Goal: Task Accomplishment & Management: Use online tool/utility

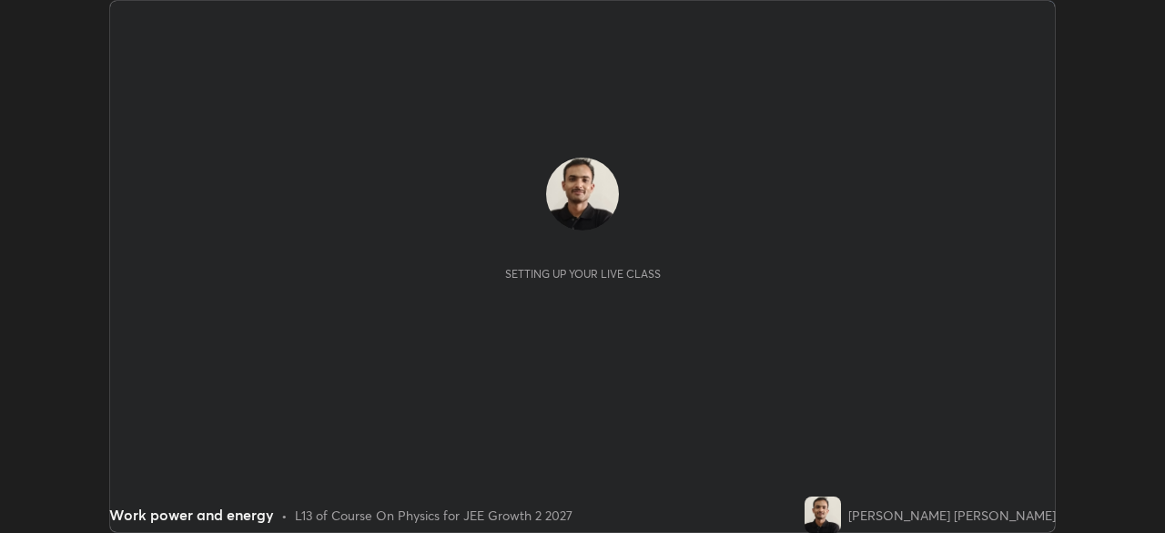
scroll to position [533, 1164]
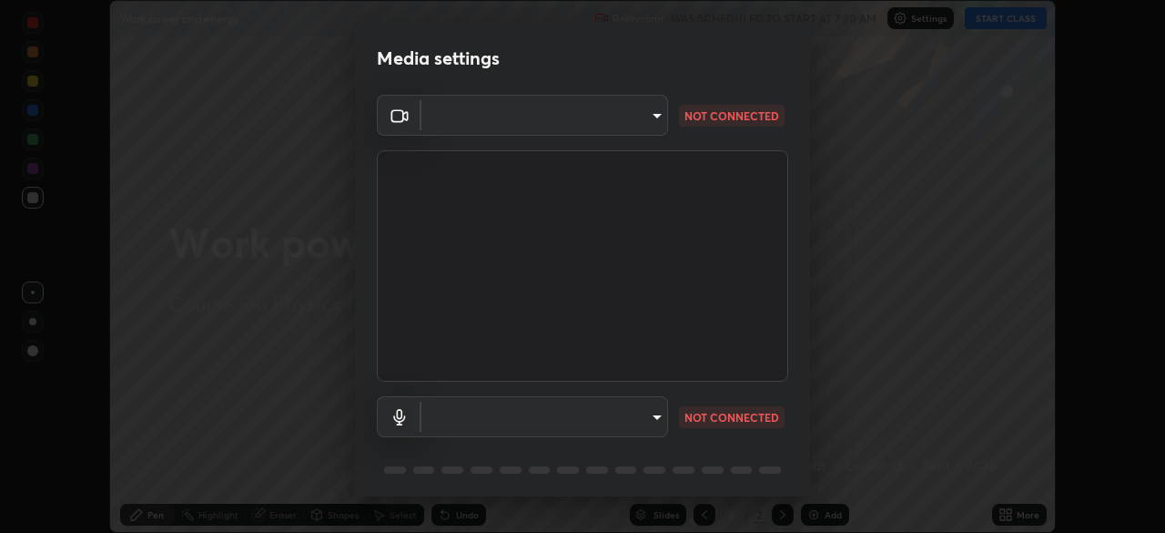
type input "39f420a8f8d33af7ad545f4bd8c914354ee6fe31ce268cb5502dc7cf40be593a"
type input "de02a64b7144b699650e1cbd4b6979105f31cf78c45fdd5edc1524f5dbd87e30"
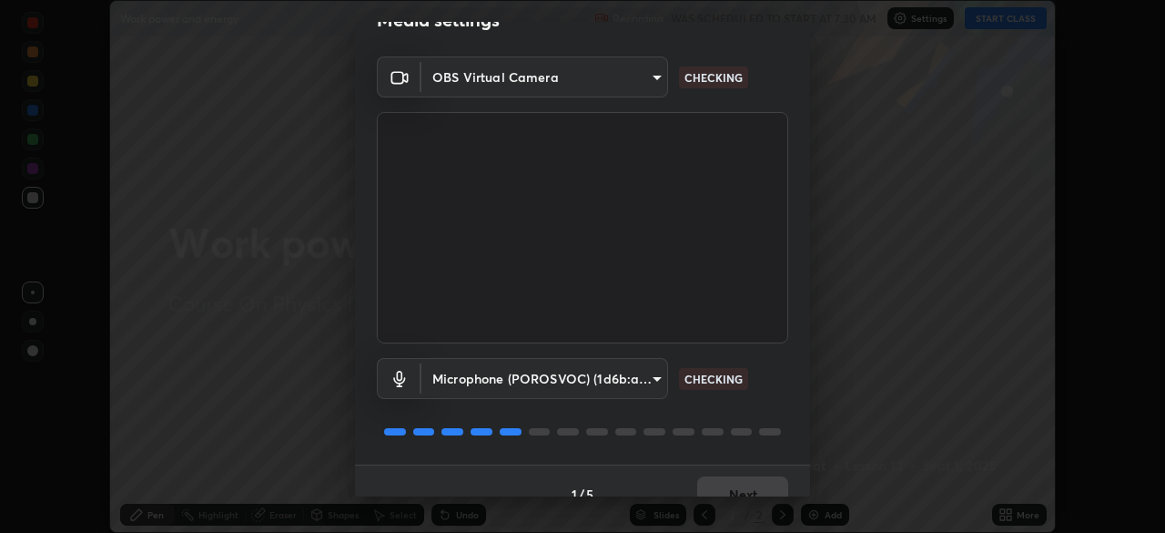
scroll to position [65, 0]
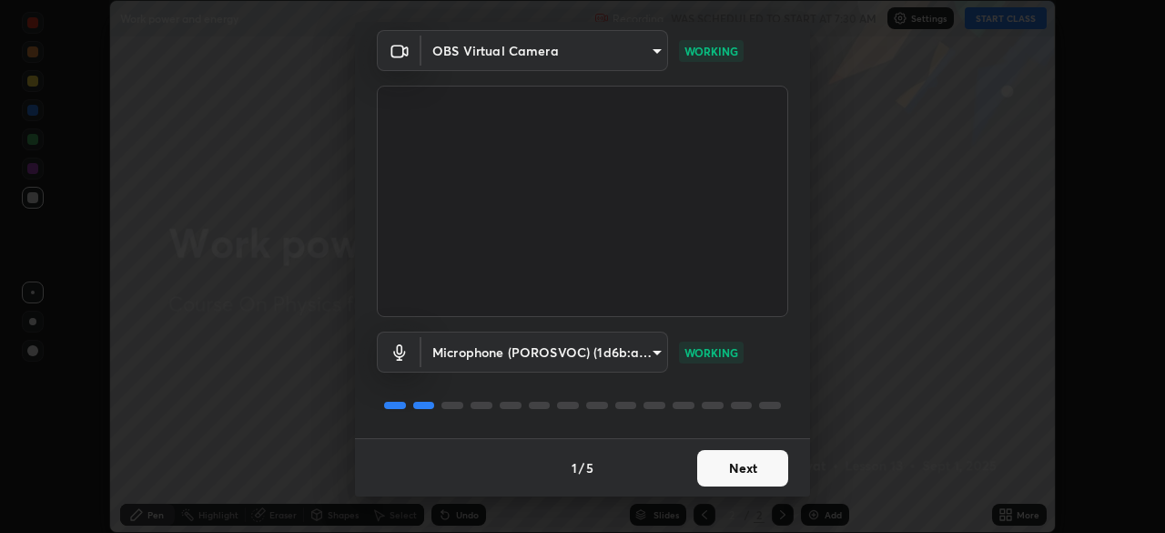
click at [737, 467] on button "Next" at bounding box center [742, 468] width 91 height 36
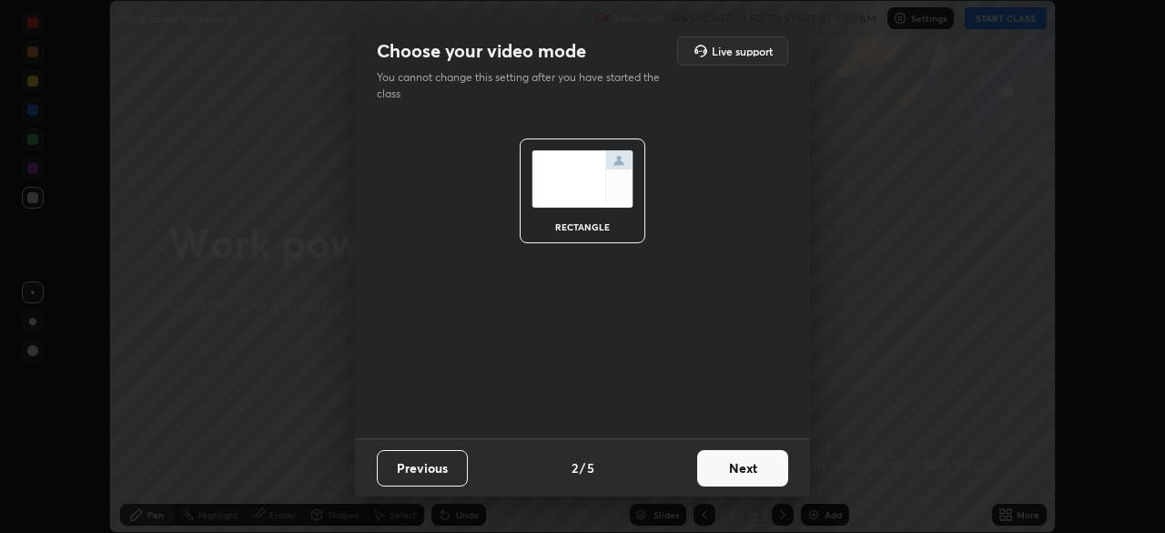
click at [782, 478] on button "Next" at bounding box center [742, 468] width 91 height 36
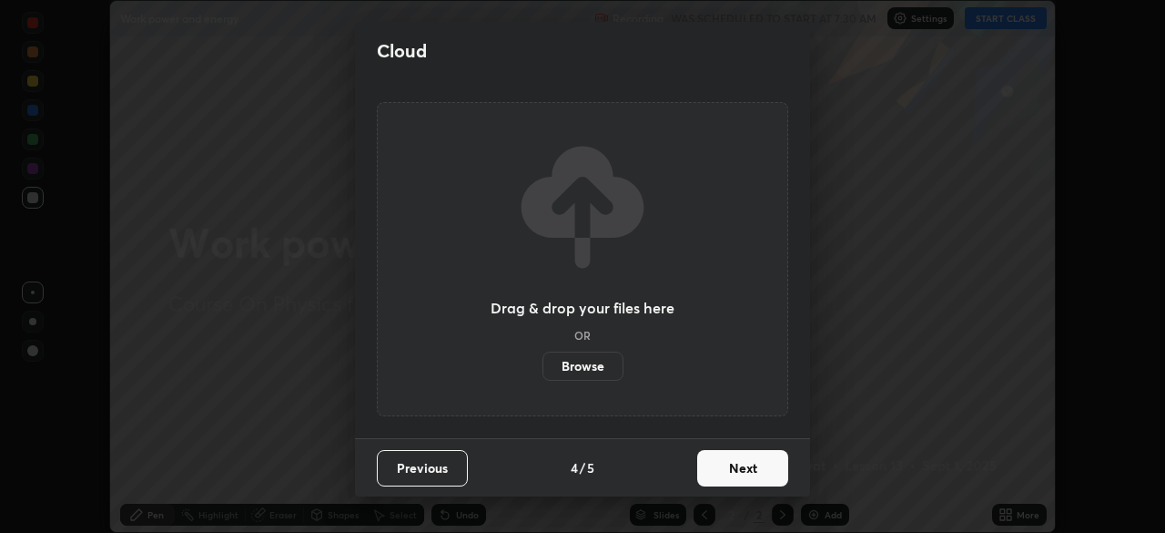
click at [740, 462] on button "Next" at bounding box center [742, 468] width 91 height 36
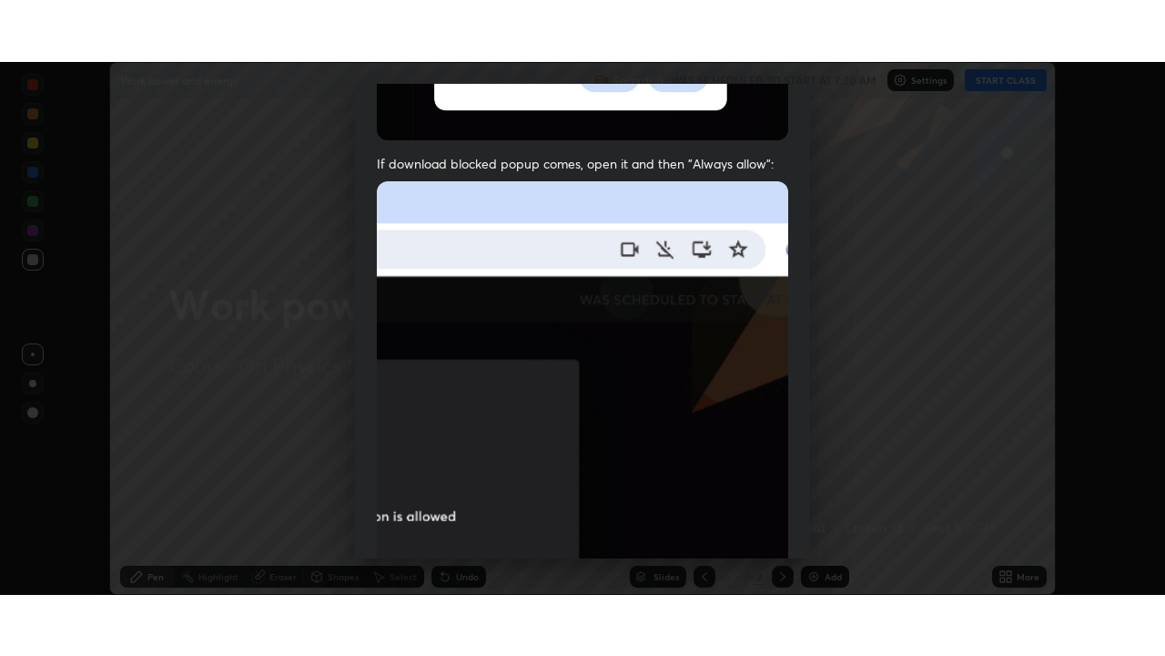
scroll to position [436, 0]
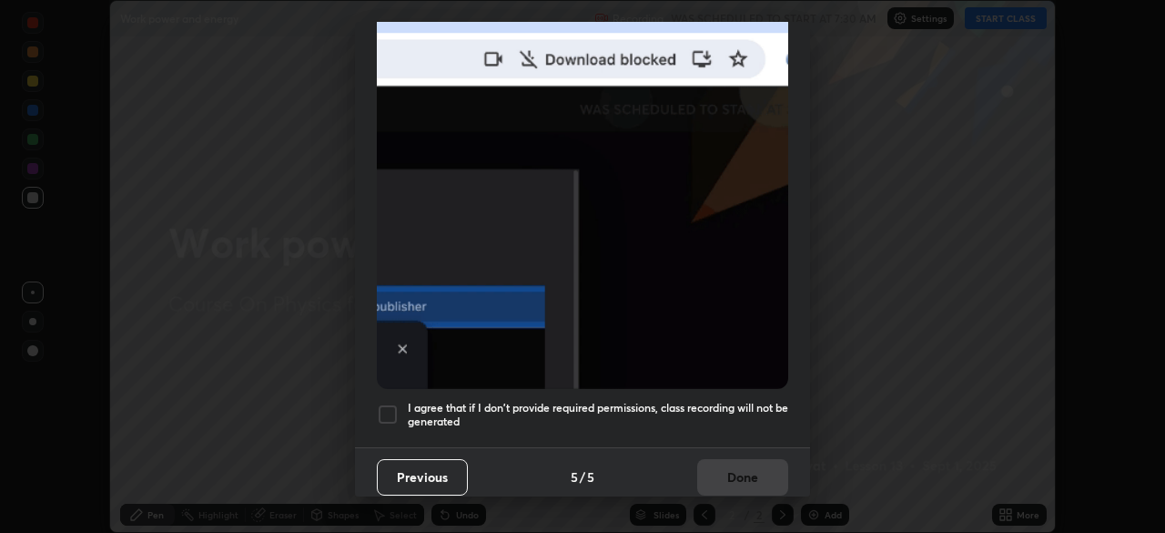
click at [396, 403] on div at bounding box center [388, 414] width 22 height 22
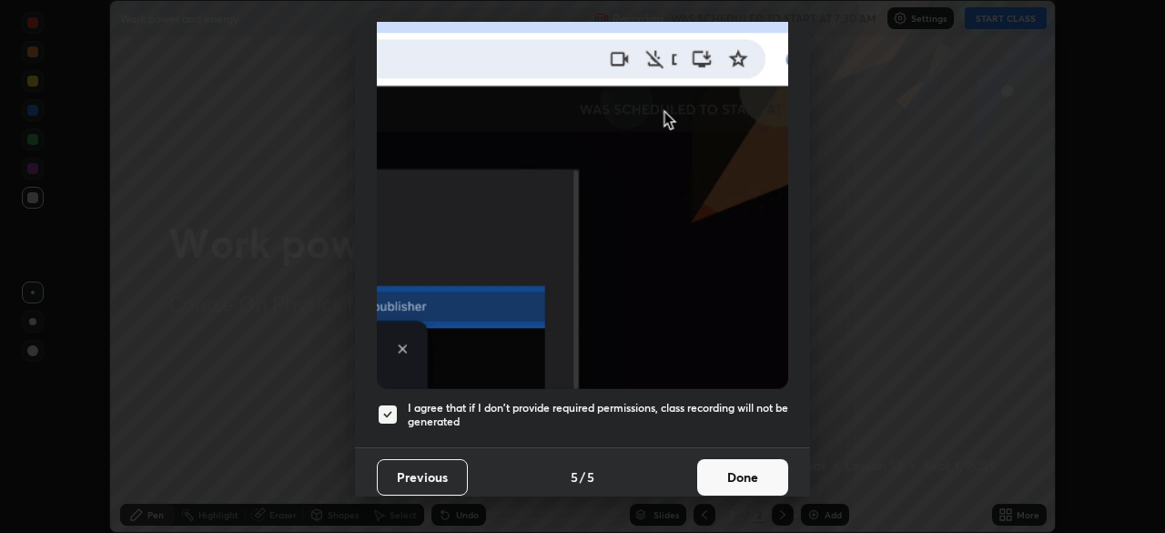
click at [734, 462] on button "Done" at bounding box center [742, 477] width 91 height 36
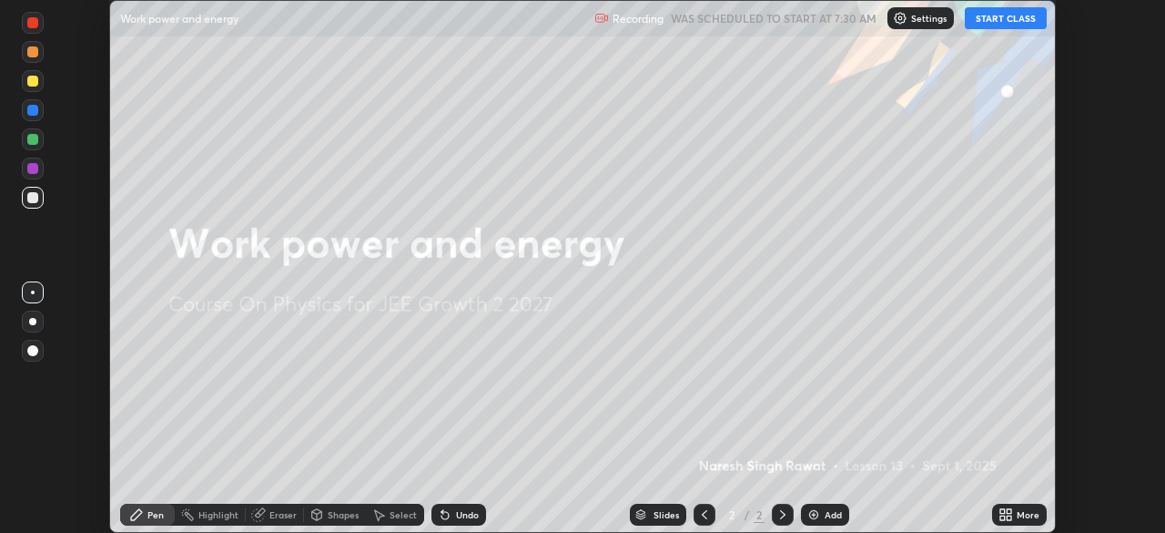
click at [1002, 511] on icon at bounding box center [1003, 511] width 5 height 5
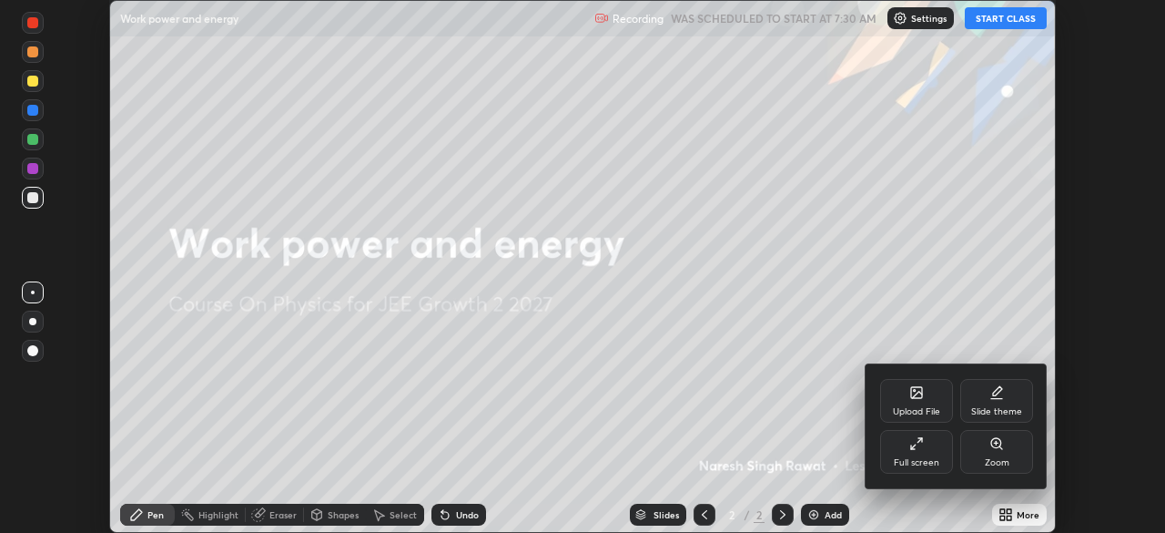
click at [929, 451] on div "Full screen" at bounding box center [916, 452] width 73 height 44
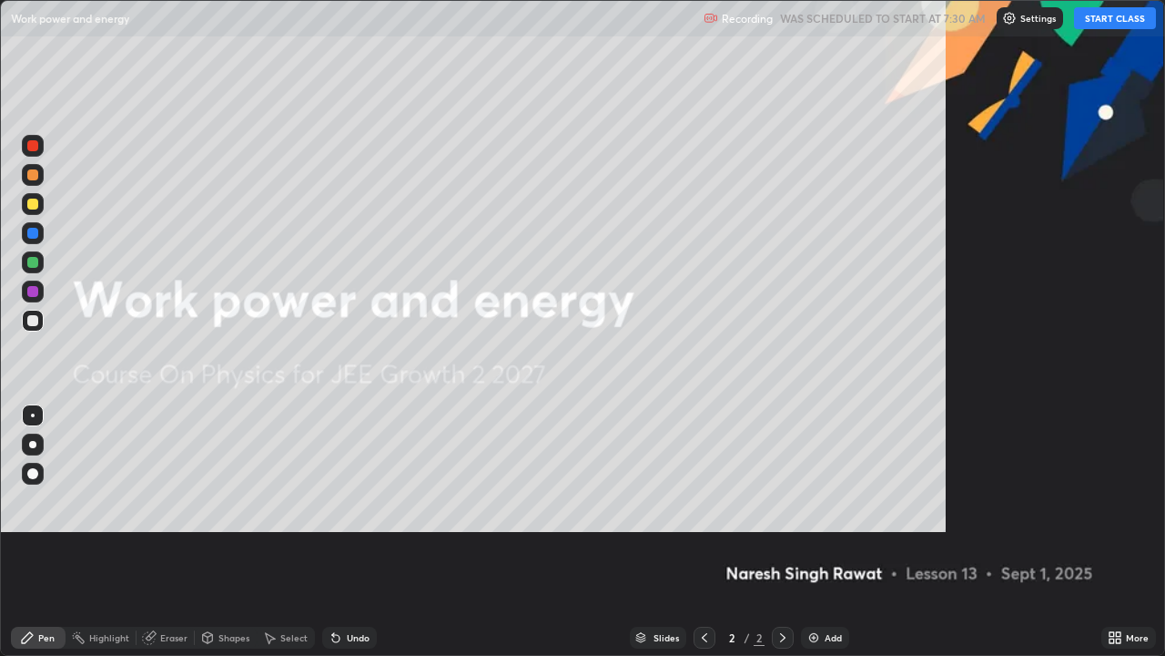
scroll to position [656, 1165]
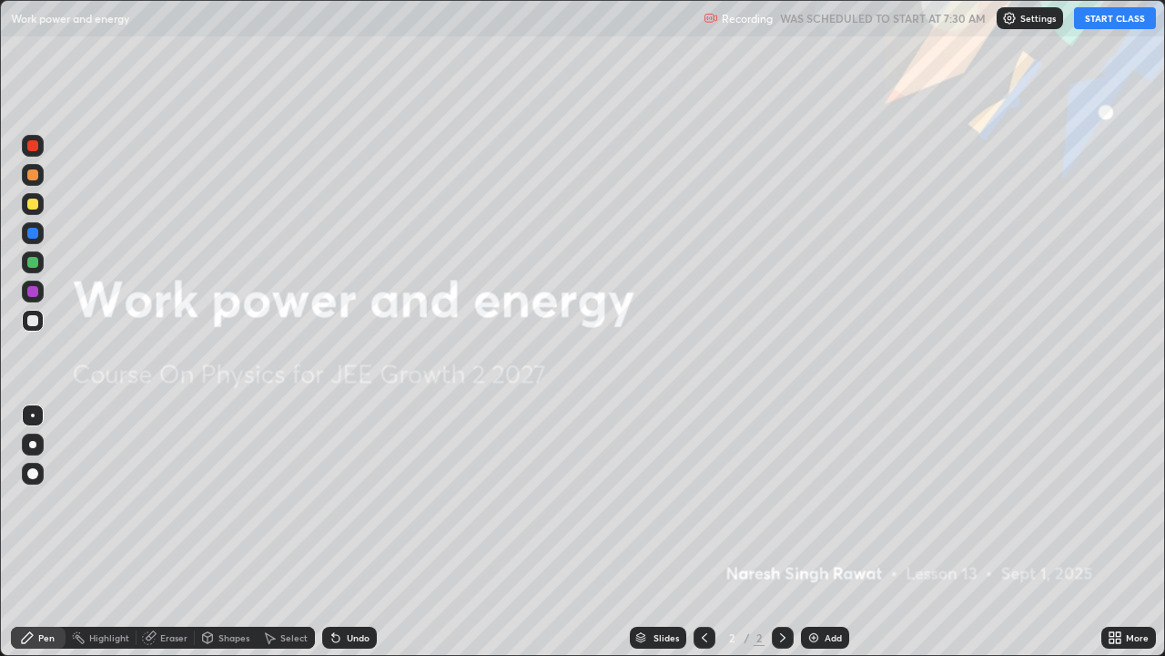
click at [1103, 25] on button "START CLASS" at bounding box center [1115, 18] width 82 height 22
click at [819, 532] on img at bounding box center [814, 637] width 15 height 15
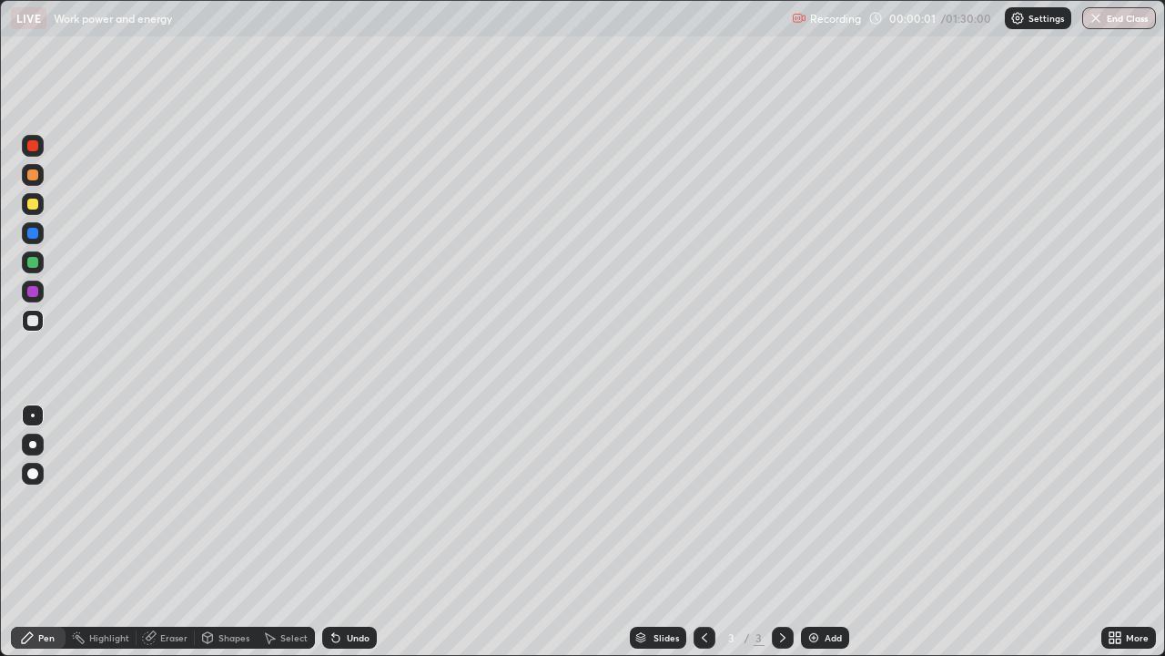
click at [1120, 532] on icon at bounding box center [1118, 634] width 5 height 5
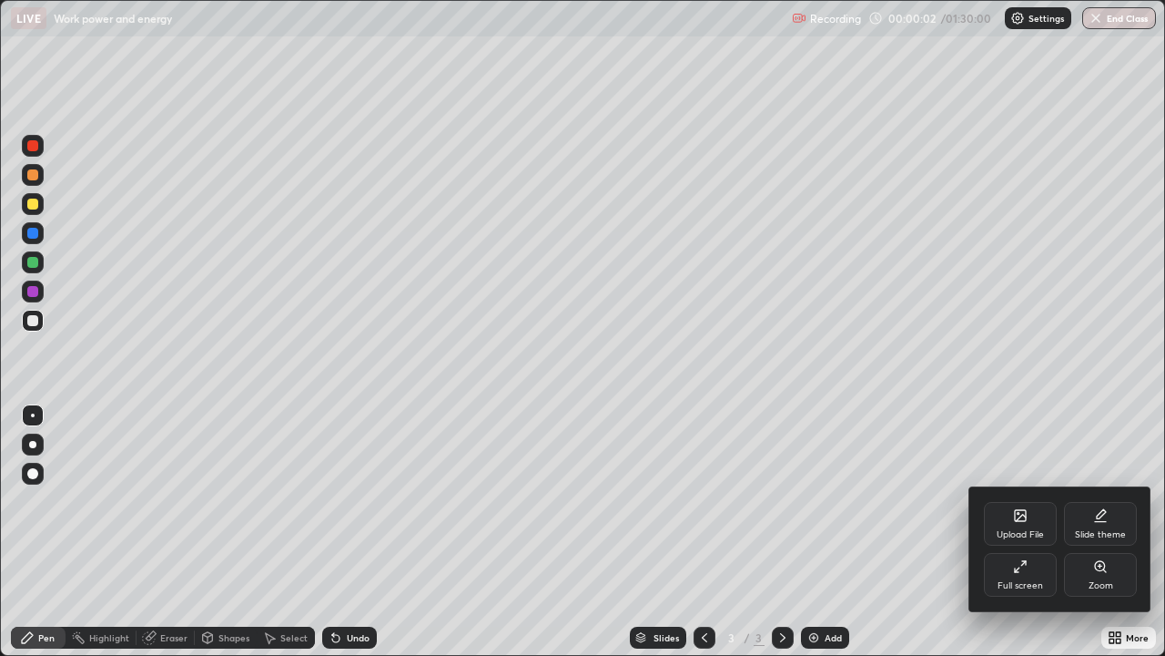
click at [1036, 521] on div "Upload File" at bounding box center [1020, 524] width 73 height 44
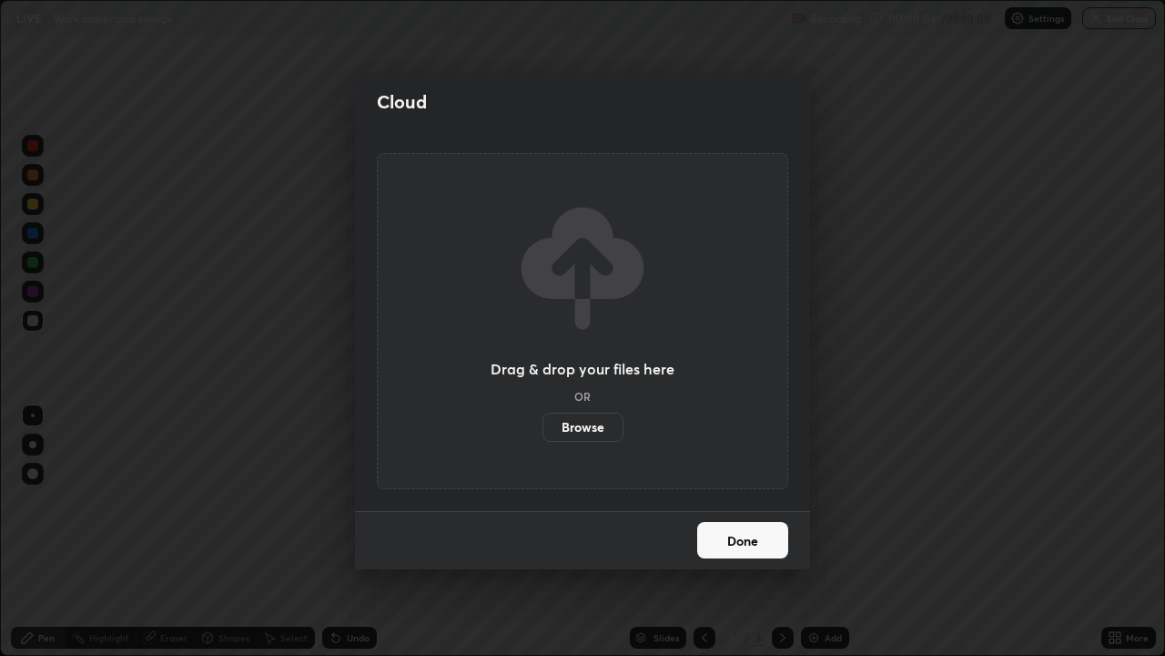
click at [726, 530] on button "Done" at bounding box center [742, 540] width 91 height 36
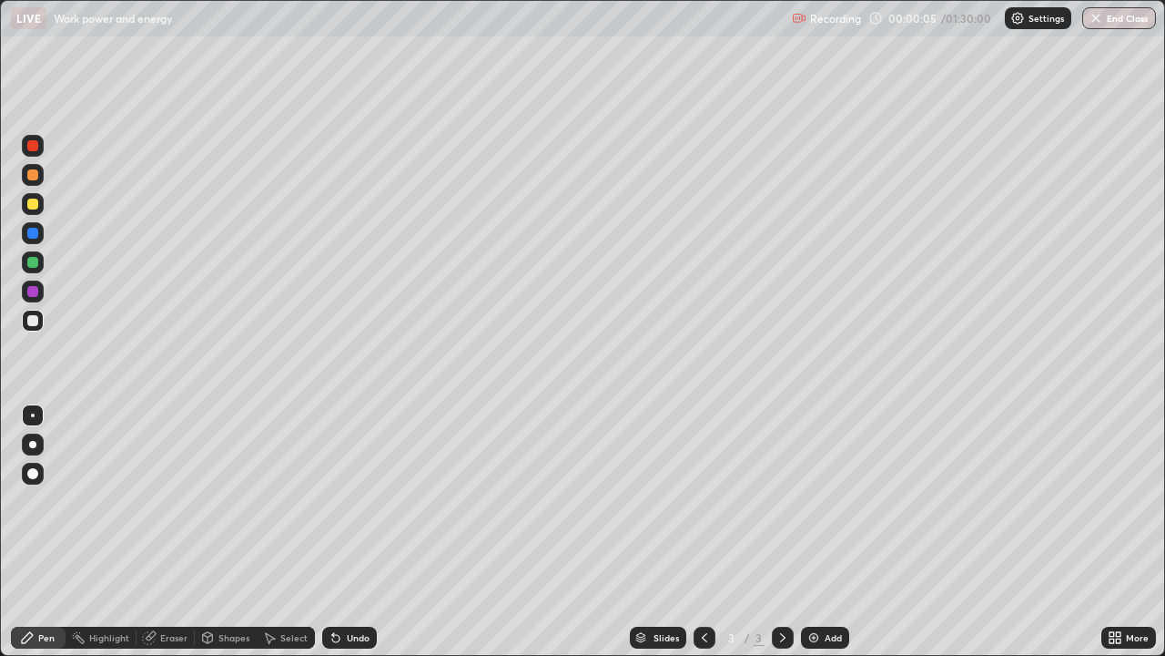
click at [1126, 532] on div "More" at bounding box center [1137, 637] width 23 height 9
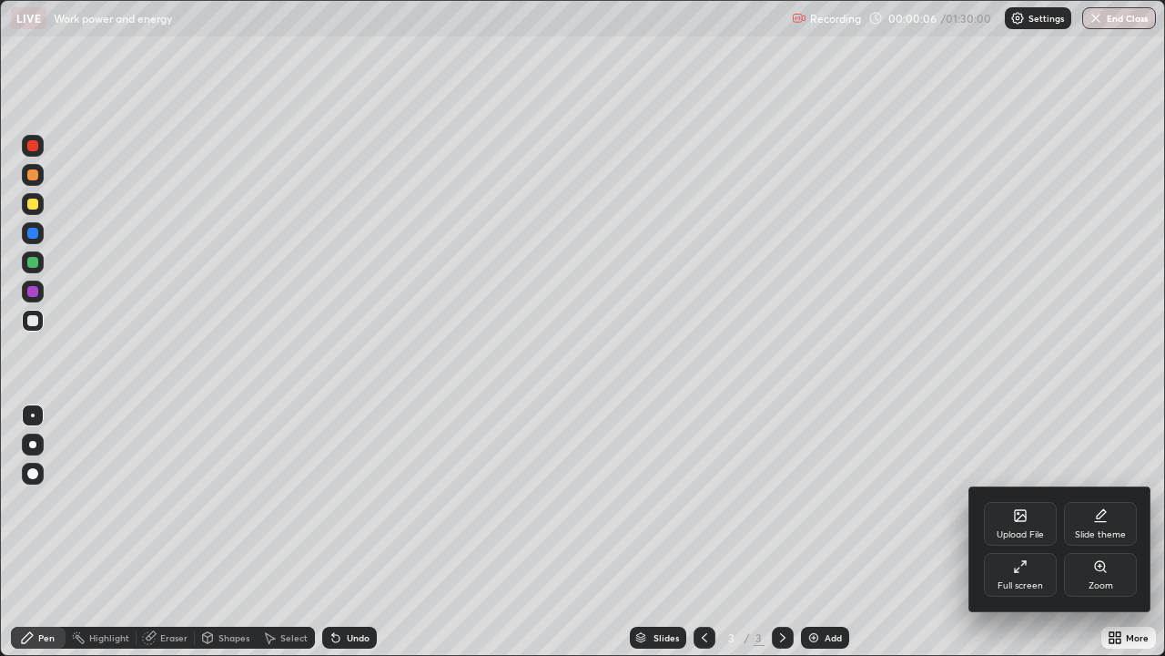
click at [1101, 522] on icon at bounding box center [1100, 522] width 11 height 0
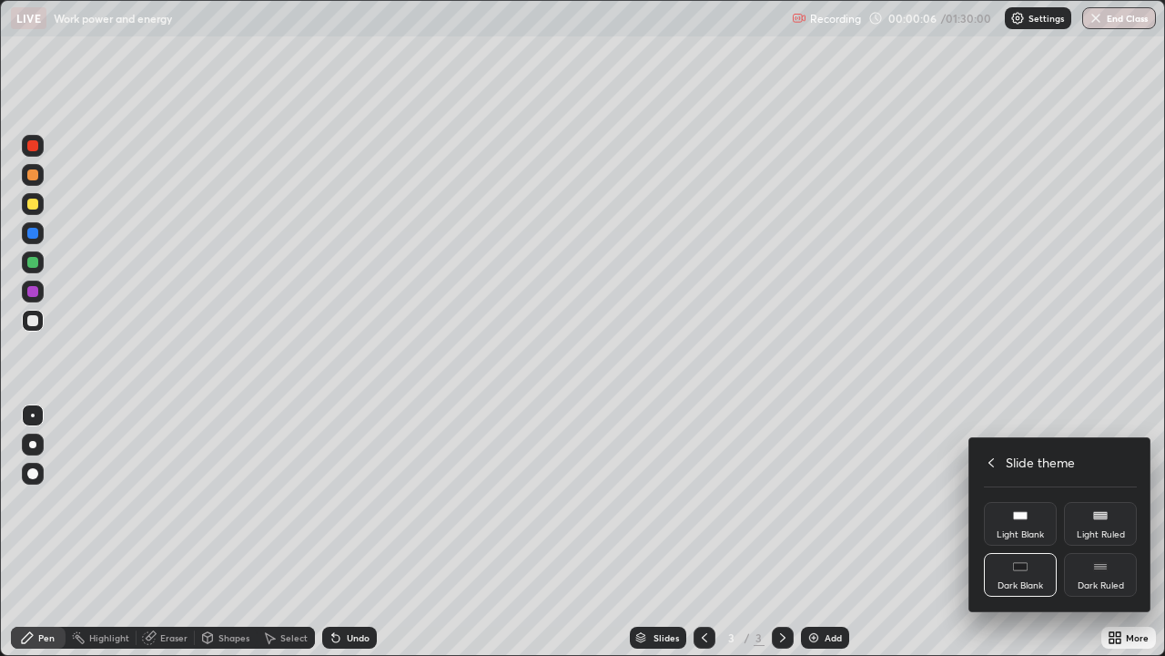
click at [1094, 532] on div "Dark Ruled" at bounding box center [1101, 585] width 46 height 9
click at [998, 465] on icon at bounding box center [991, 462] width 15 height 15
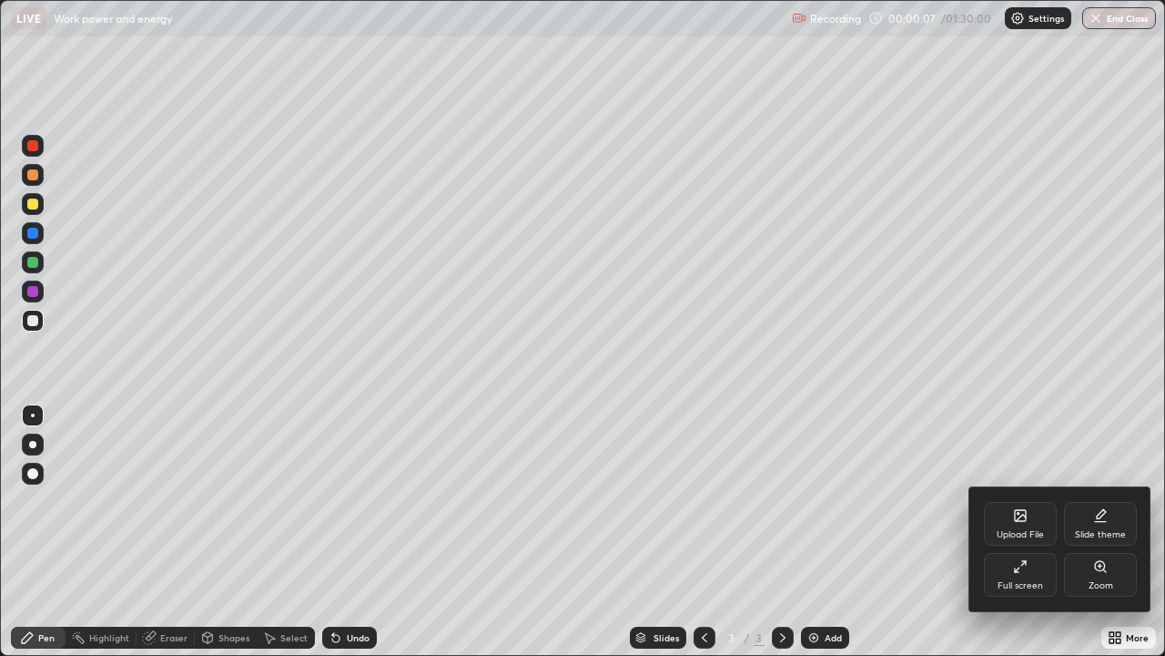
click at [920, 501] on div at bounding box center [582, 328] width 1165 height 656
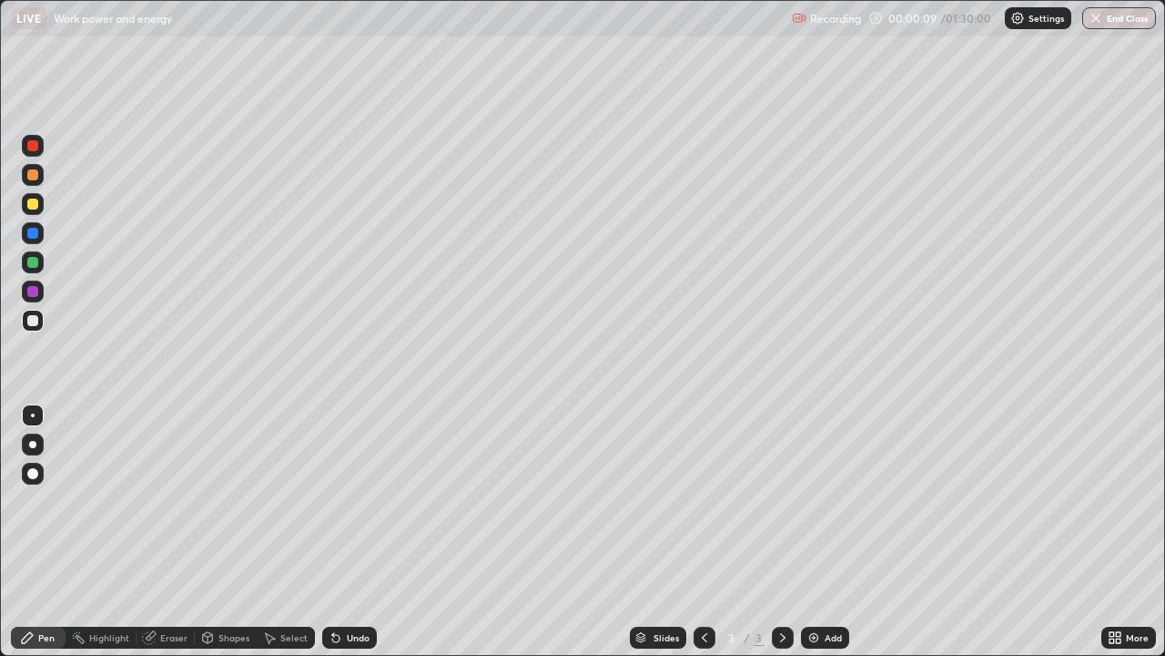
click at [813, 532] on img at bounding box center [814, 637] width 15 height 15
click at [33, 172] on div at bounding box center [32, 174] width 11 height 11
click at [242, 532] on div "Shapes" at bounding box center [234, 637] width 31 height 9
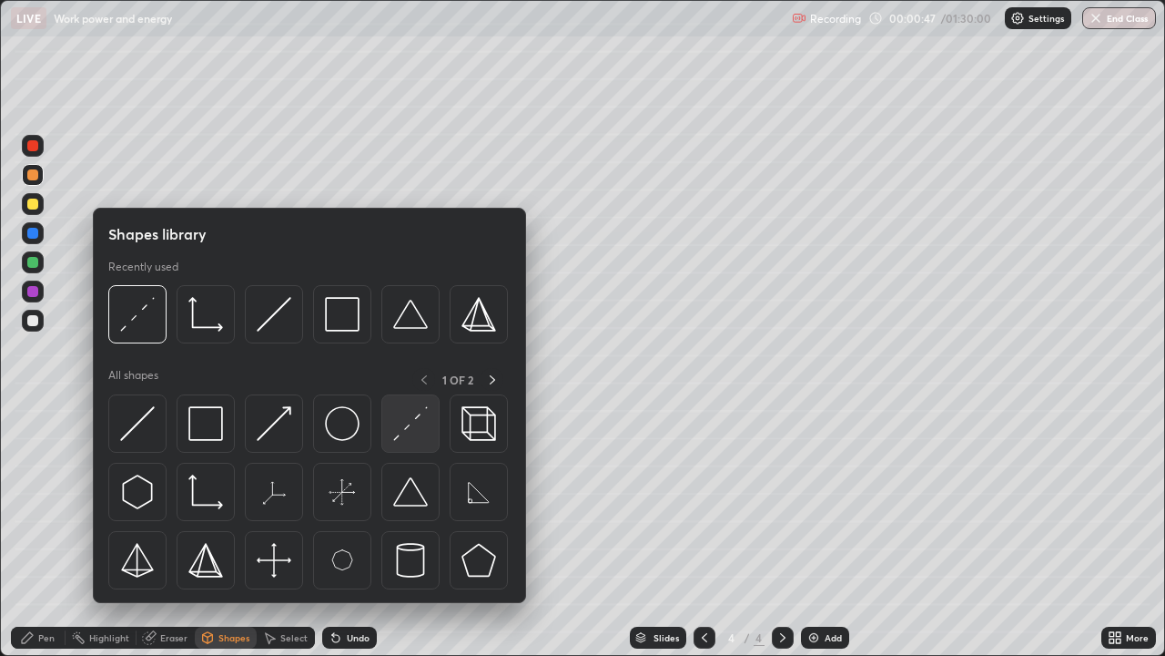
click at [423, 432] on img at bounding box center [410, 423] width 35 height 35
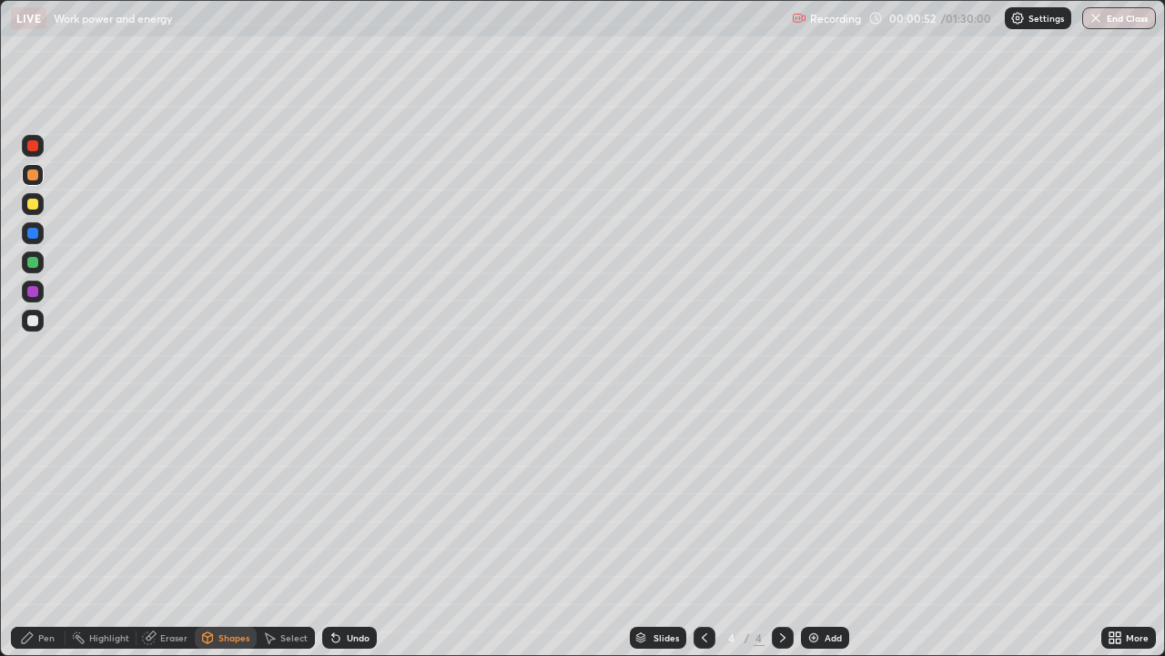
click at [46, 532] on div "Pen" at bounding box center [46, 637] width 16 height 9
click at [32, 322] on div at bounding box center [32, 320] width 11 height 11
click at [208, 532] on icon at bounding box center [208, 637] width 10 height 11
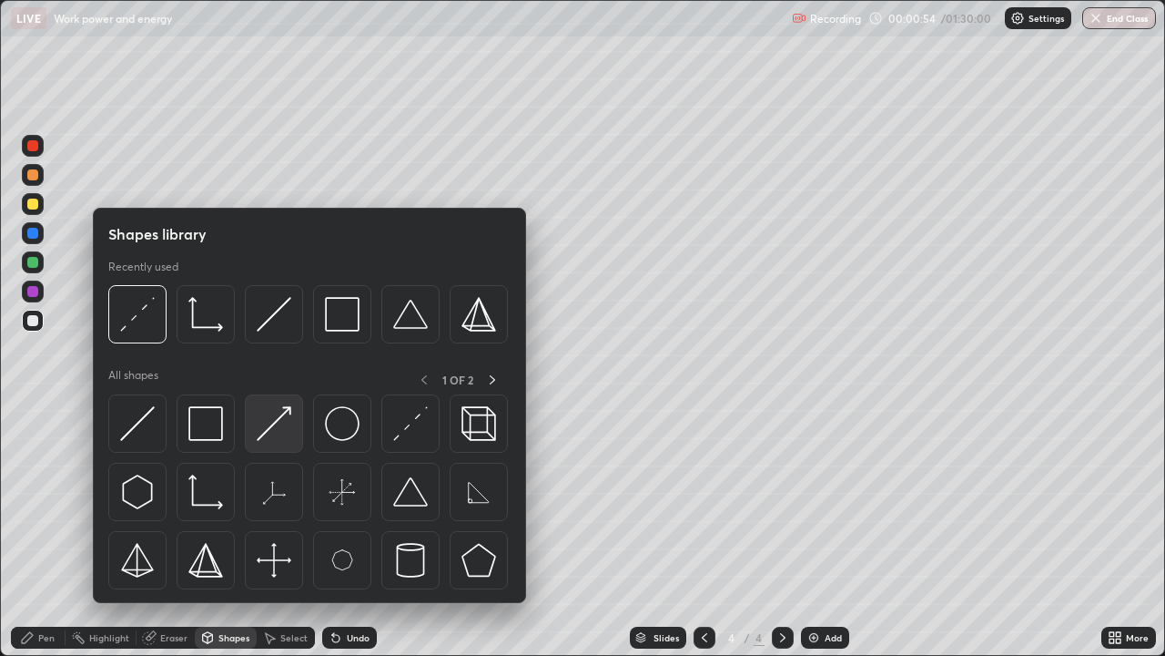
click at [283, 417] on img at bounding box center [274, 423] width 35 height 35
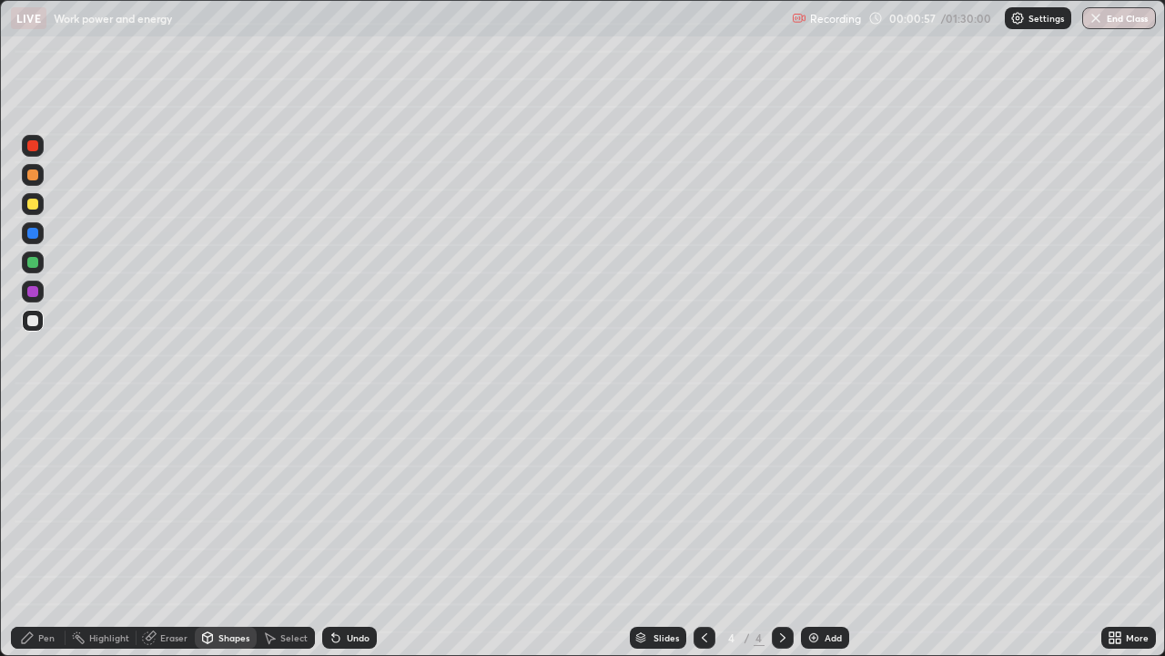
click at [41, 532] on div "Pen" at bounding box center [46, 637] width 16 height 9
click at [36, 325] on div at bounding box center [32, 320] width 11 height 11
click at [32, 199] on div at bounding box center [32, 203] width 11 height 11
click at [217, 532] on div "Shapes" at bounding box center [226, 637] width 62 height 22
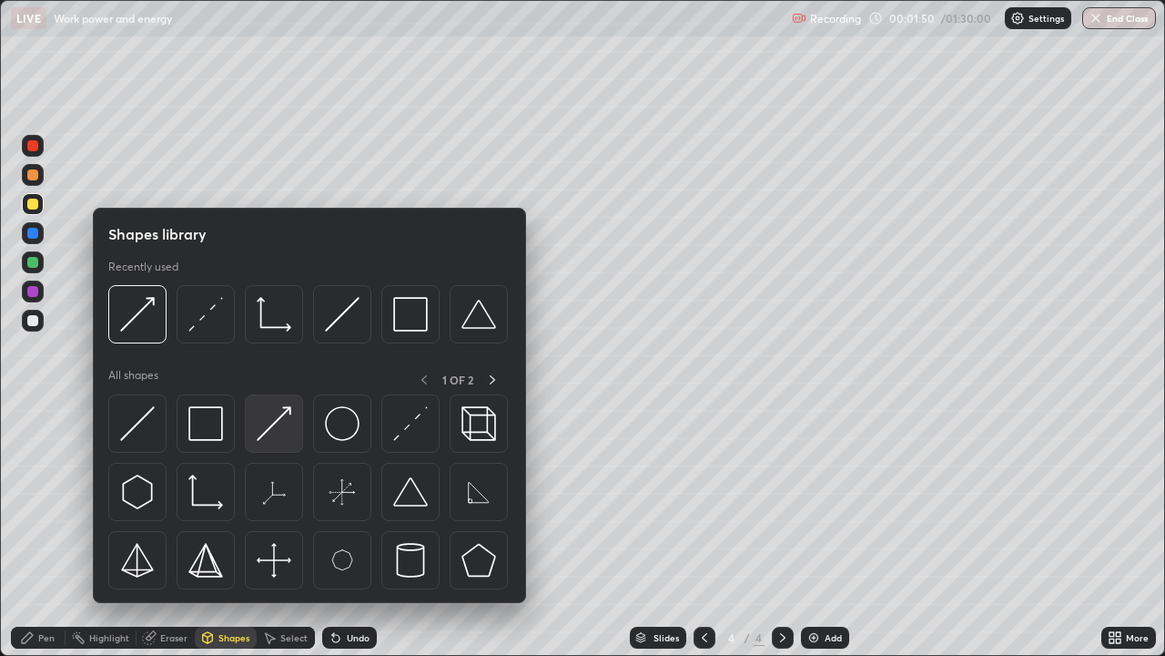
click at [283, 412] on img at bounding box center [274, 423] width 35 height 35
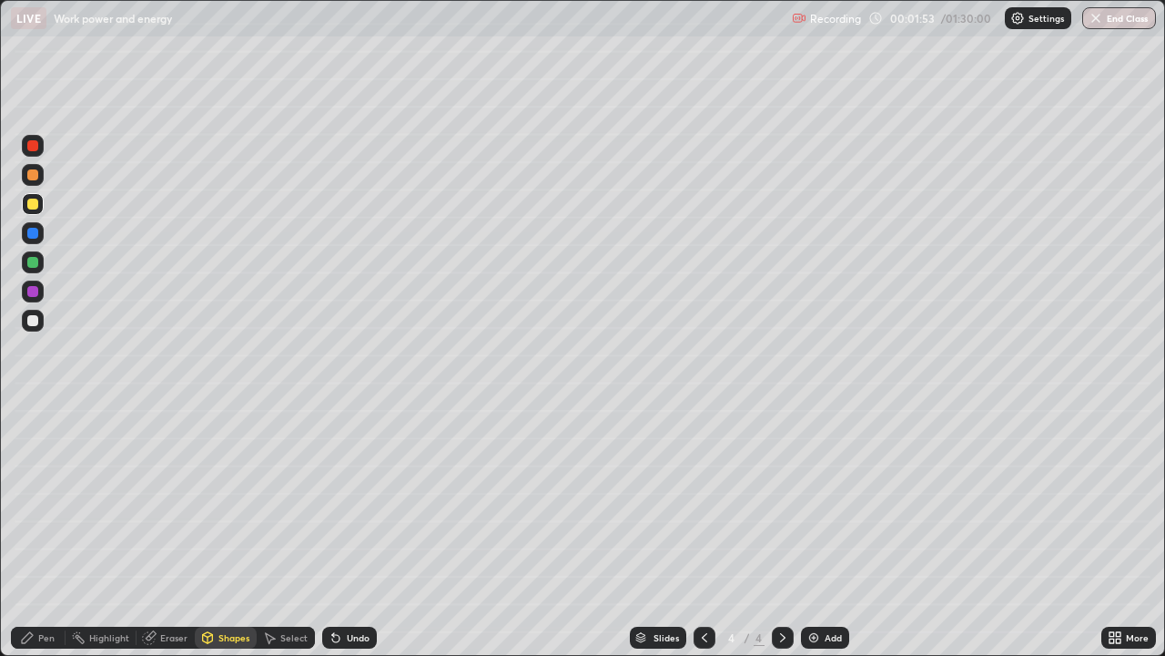
click at [45, 532] on div "Pen" at bounding box center [46, 637] width 16 height 9
click at [34, 322] on div at bounding box center [32, 320] width 11 height 11
click at [224, 532] on div "Shapes" at bounding box center [234, 637] width 31 height 9
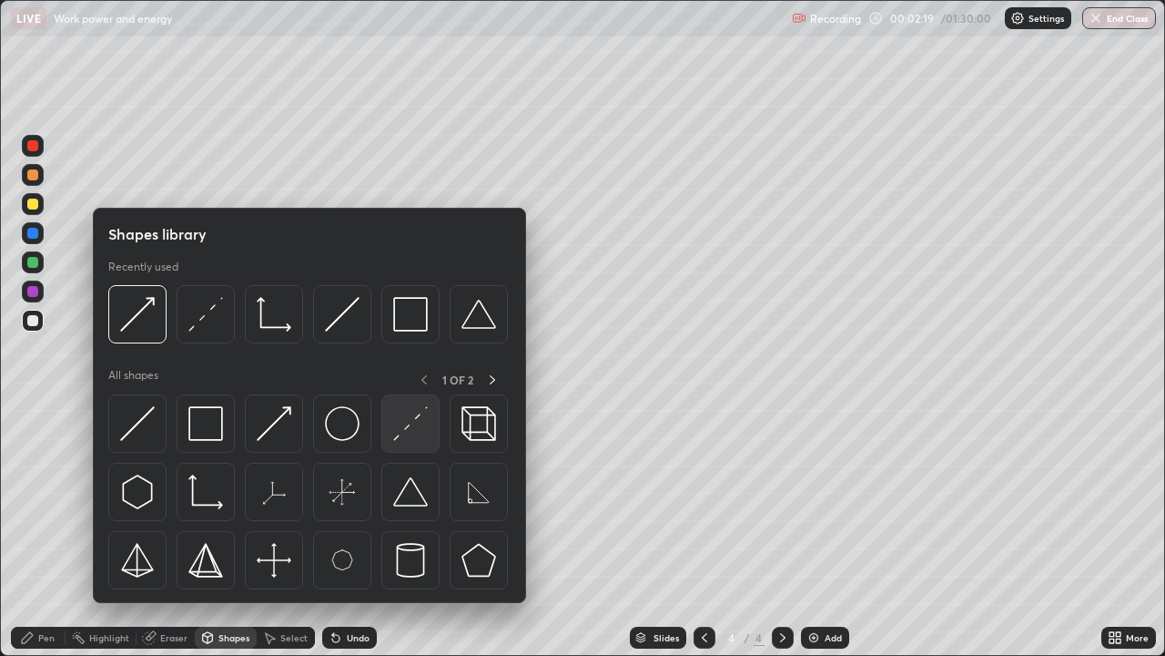
click at [413, 427] on img at bounding box center [410, 423] width 35 height 35
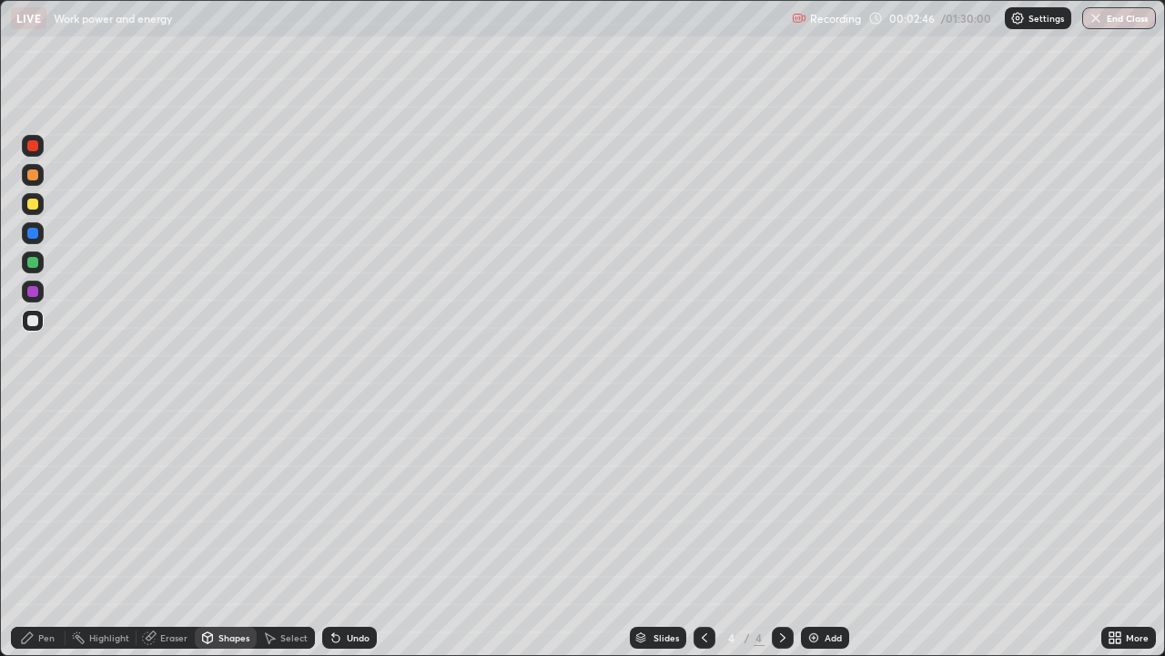
click at [33, 178] on div at bounding box center [32, 174] width 11 height 11
click at [25, 532] on div "Pen" at bounding box center [38, 637] width 55 height 22
click at [34, 320] on div at bounding box center [32, 320] width 11 height 11
click at [31, 263] on div at bounding box center [32, 262] width 11 height 11
click at [33, 260] on div at bounding box center [32, 262] width 11 height 11
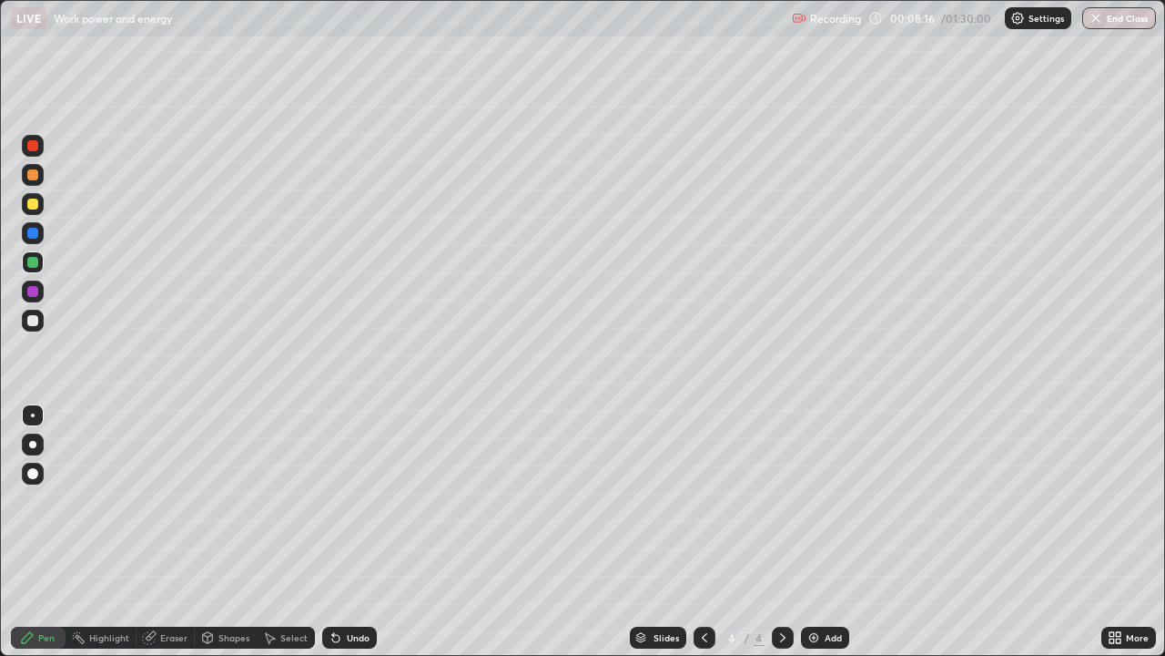
click at [31, 175] on div at bounding box center [32, 174] width 11 height 11
click at [806, 532] on div "Add" at bounding box center [825, 637] width 48 height 22
click at [36, 258] on div at bounding box center [32, 262] width 11 height 11
click at [226, 532] on div "Shapes" at bounding box center [234, 637] width 31 height 9
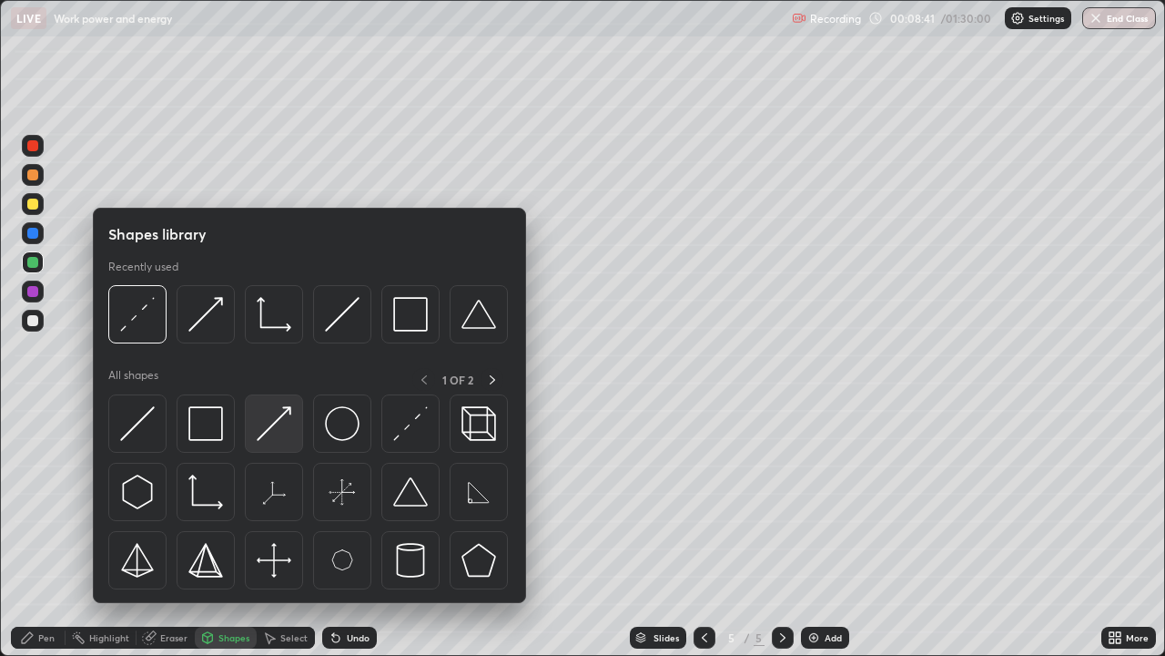
click at [281, 424] on img at bounding box center [274, 423] width 35 height 35
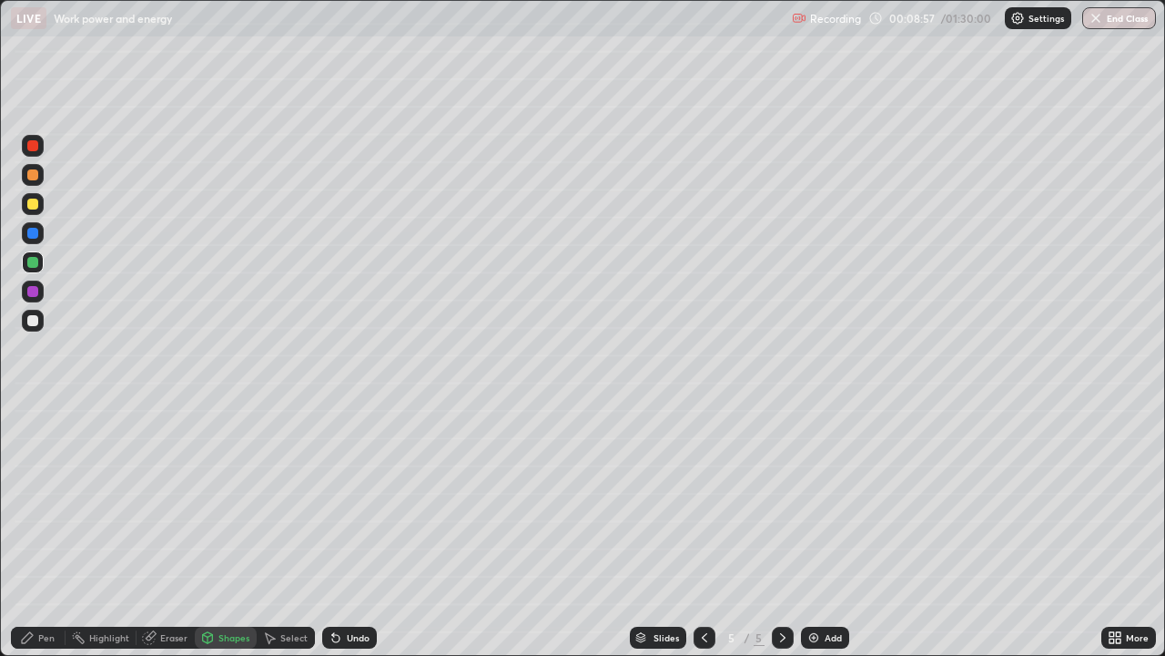
click at [37, 532] on div "Pen" at bounding box center [38, 637] width 55 height 22
click at [34, 325] on div at bounding box center [32, 320] width 11 height 11
click at [210, 532] on icon at bounding box center [208, 637] width 10 height 11
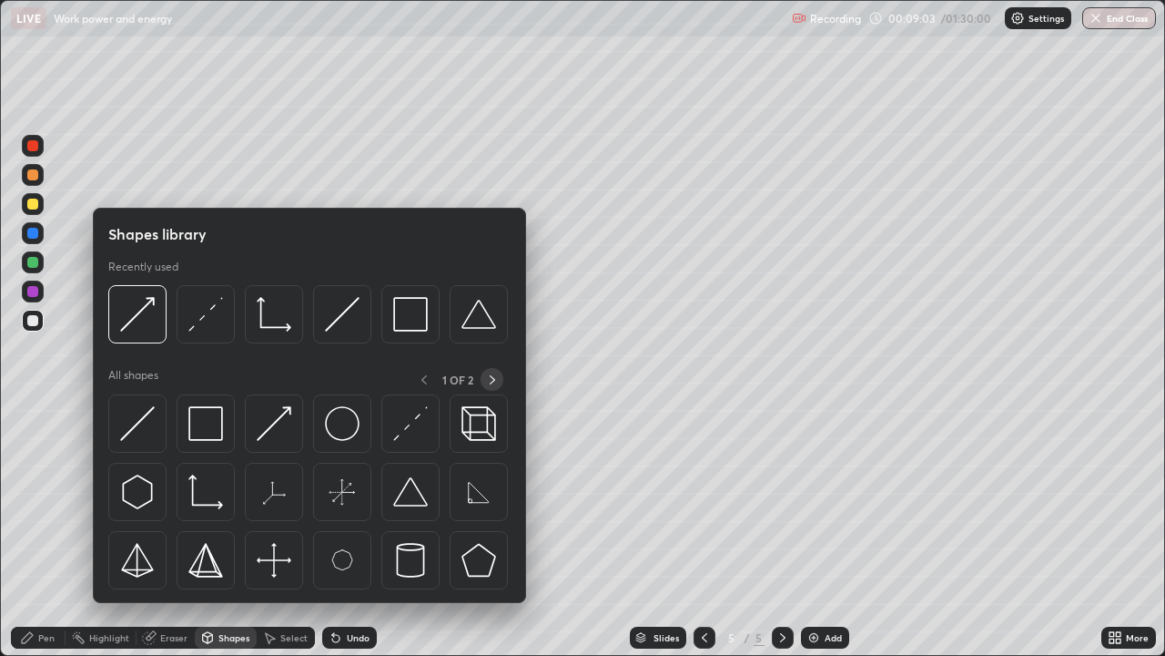
click at [485, 378] on icon at bounding box center [492, 379] width 15 height 15
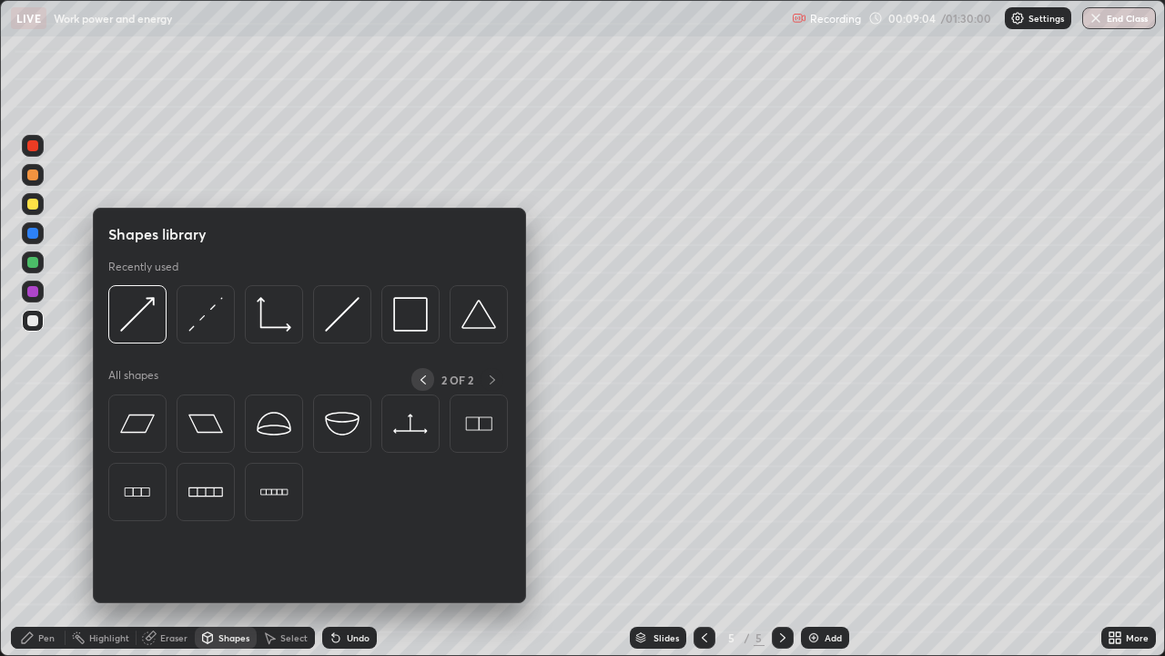
click at [422, 379] on icon at bounding box center [423, 379] width 15 height 15
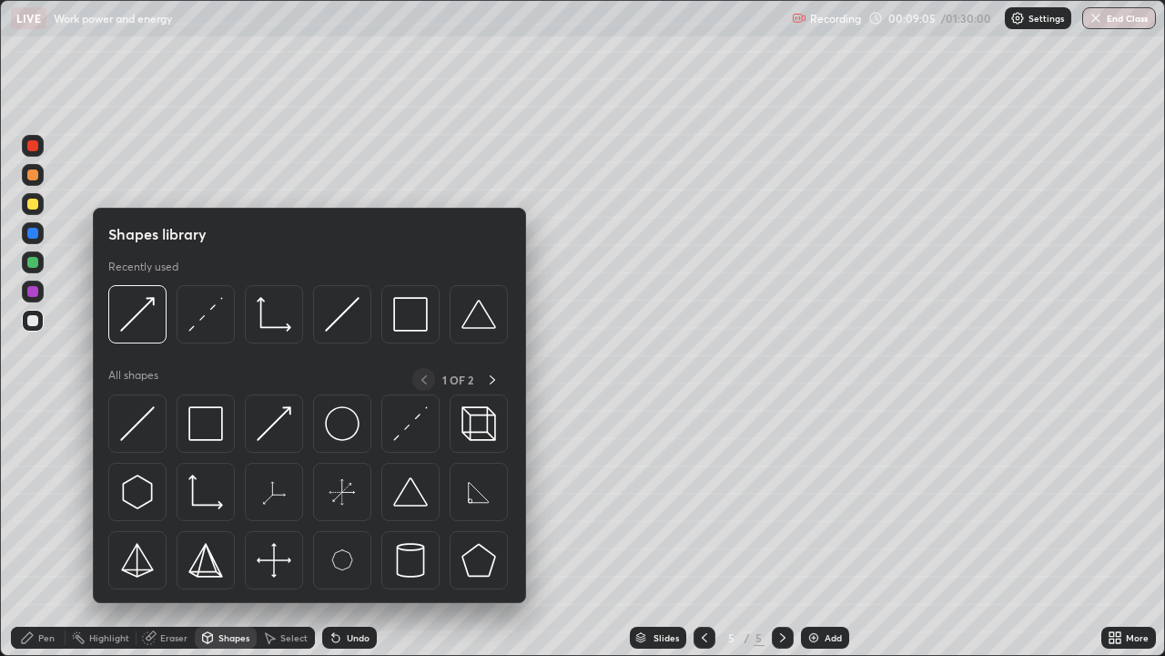
click at [48, 403] on div "Erase all" at bounding box center [33, 327] width 44 height 583
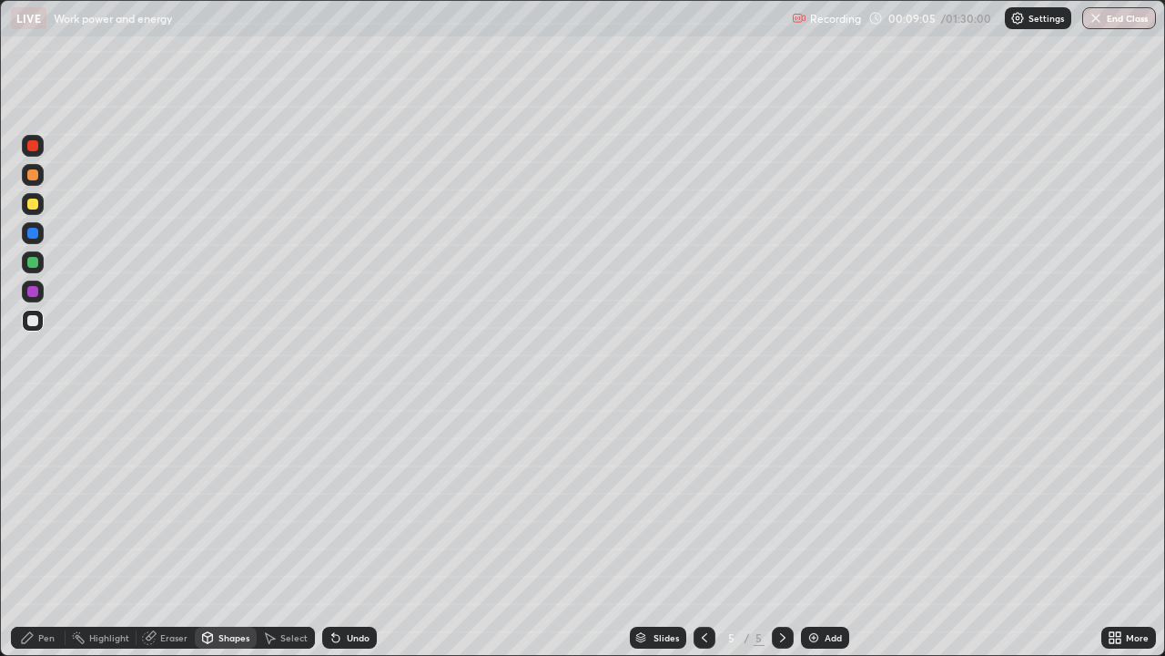
click at [39, 532] on div "Pen" at bounding box center [38, 637] width 55 height 22
click at [31, 266] on div at bounding box center [32, 262] width 11 height 11
click at [34, 203] on div at bounding box center [32, 203] width 11 height 11
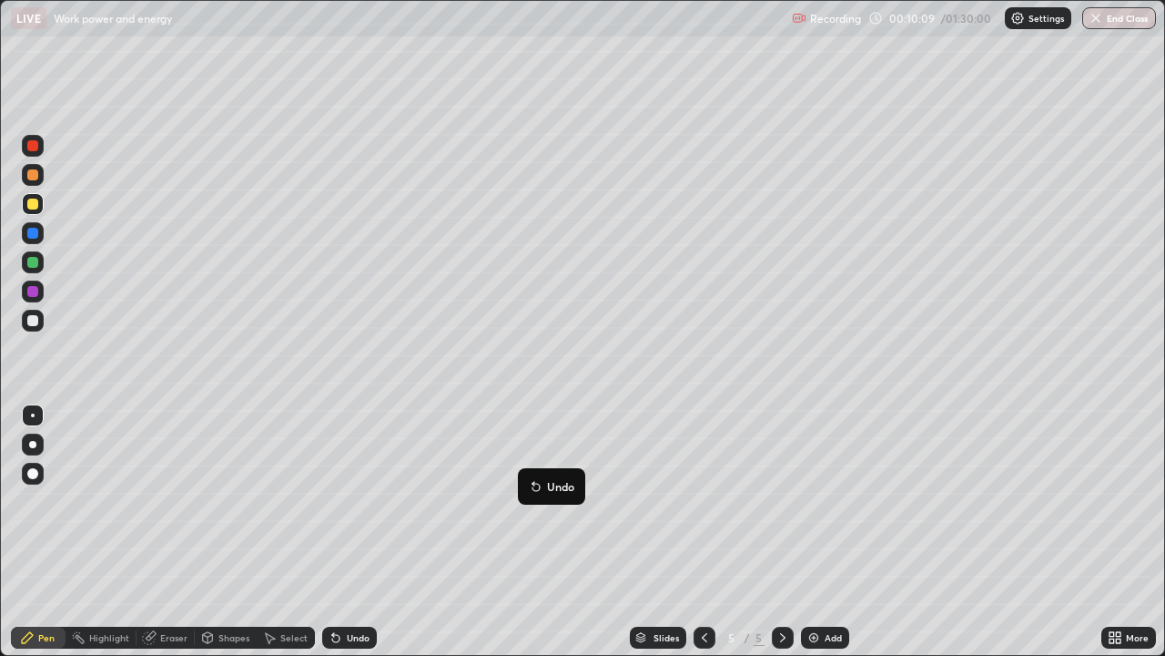
click at [703, 532] on icon at bounding box center [704, 637] width 5 height 9
click at [781, 532] on icon at bounding box center [783, 637] width 15 height 15
click at [274, 532] on icon at bounding box center [269, 637] width 15 height 15
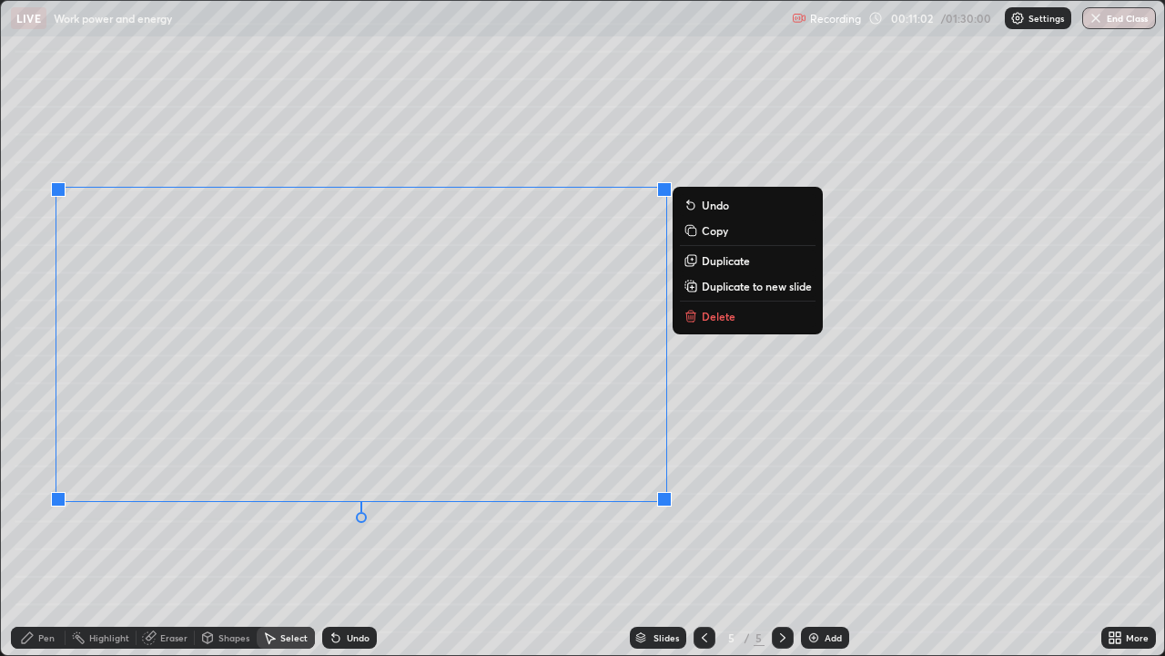
click at [710, 316] on p "Delete" at bounding box center [719, 316] width 34 height 15
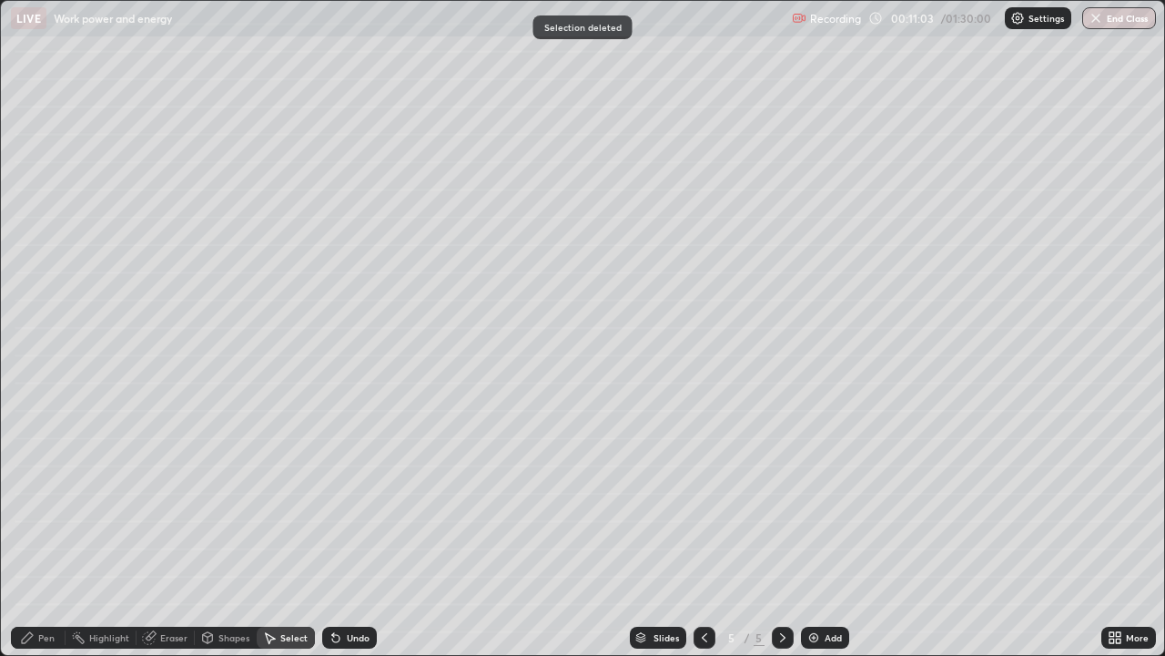
click at [232, 532] on div "Shapes" at bounding box center [234, 637] width 31 height 9
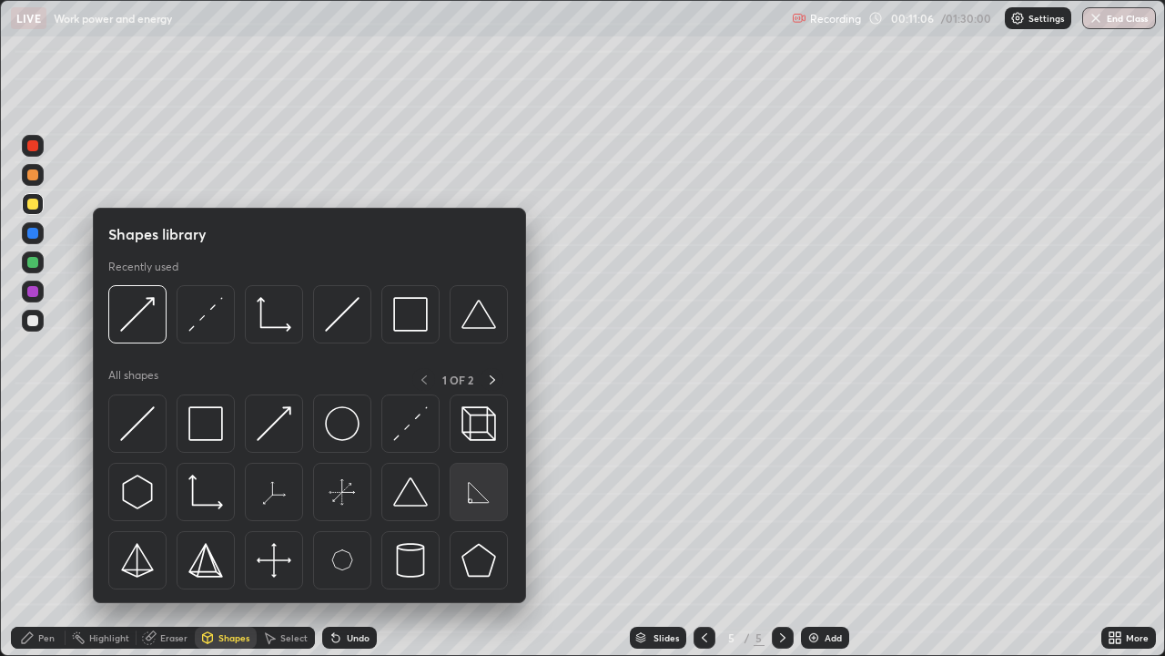
click at [475, 497] on img at bounding box center [479, 491] width 35 height 35
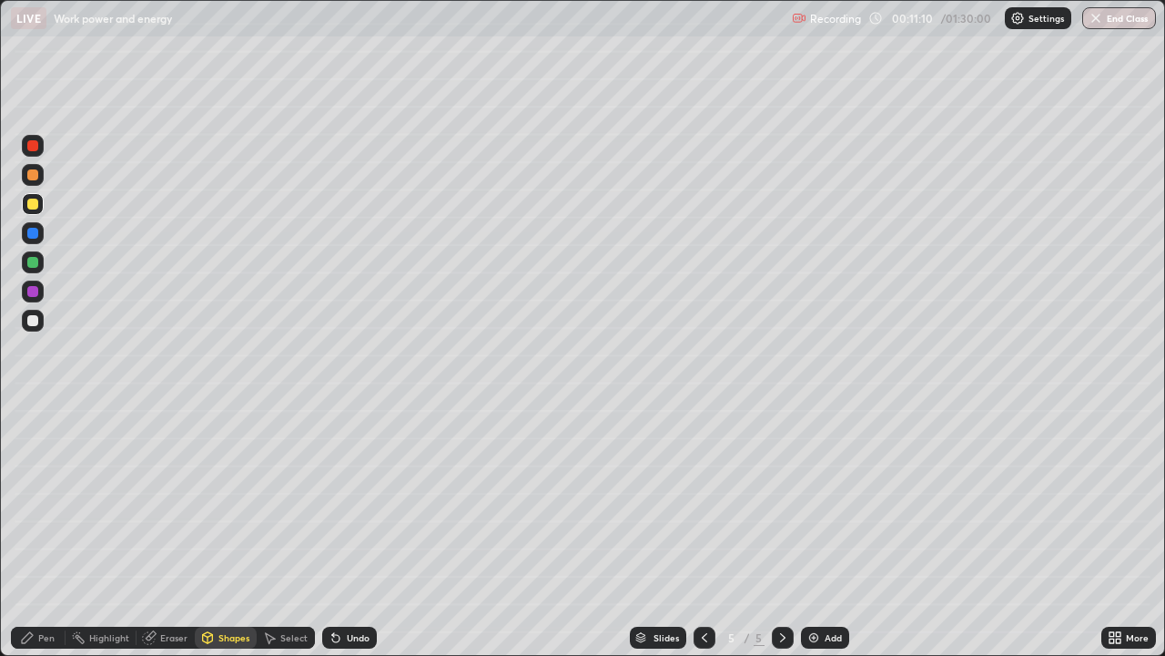
click at [44, 532] on div "Pen" at bounding box center [38, 637] width 55 height 22
click at [32, 323] on div at bounding box center [32, 320] width 11 height 11
click at [220, 532] on div "Shapes" at bounding box center [226, 637] width 62 height 22
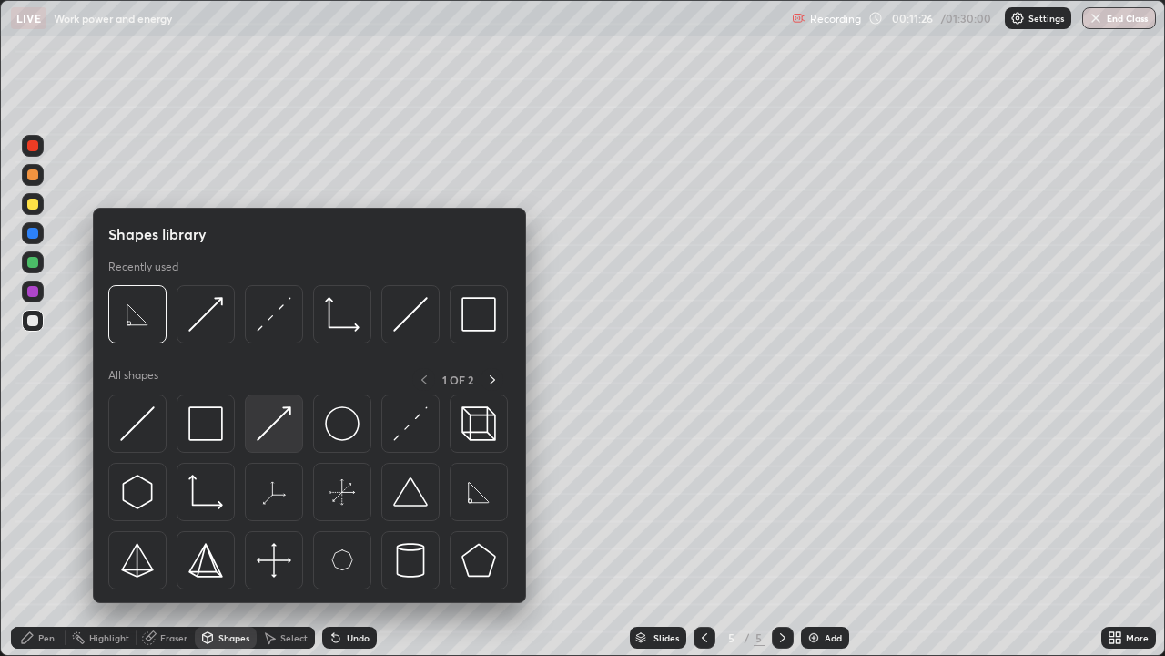
click at [282, 410] on img at bounding box center [274, 423] width 35 height 35
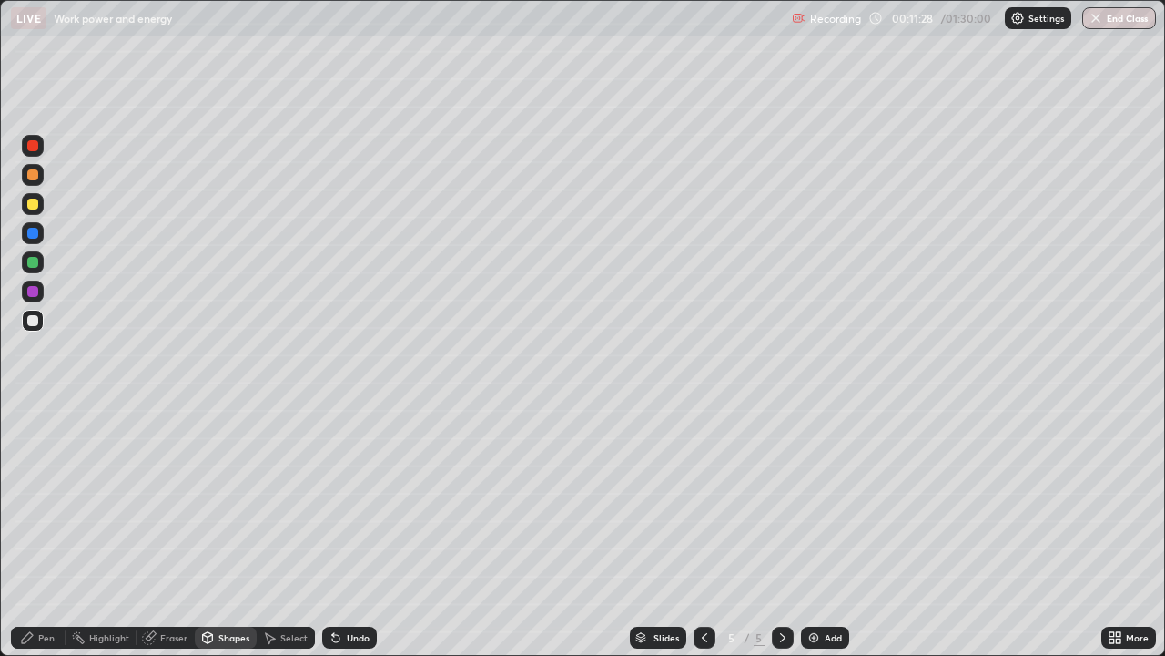
click at [51, 532] on div "Pen" at bounding box center [46, 637] width 16 height 9
click at [32, 262] on div at bounding box center [32, 262] width 11 height 11
click at [223, 532] on div "Shapes" at bounding box center [234, 637] width 31 height 9
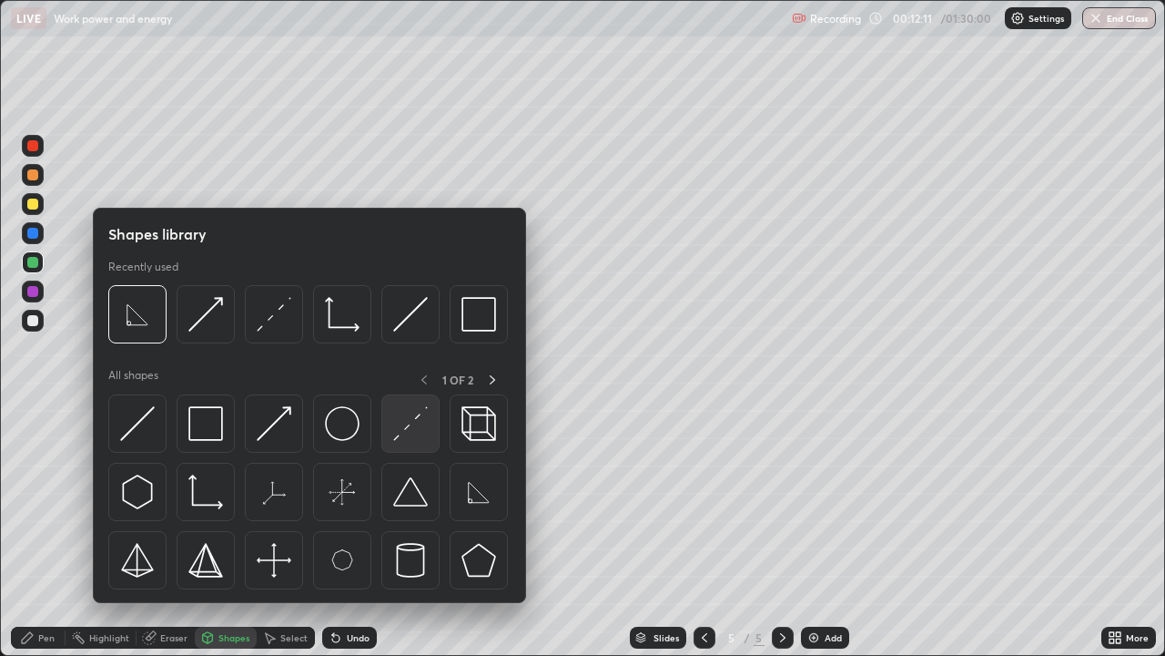
click at [418, 417] on img at bounding box center [410, 423] width 35 height 35
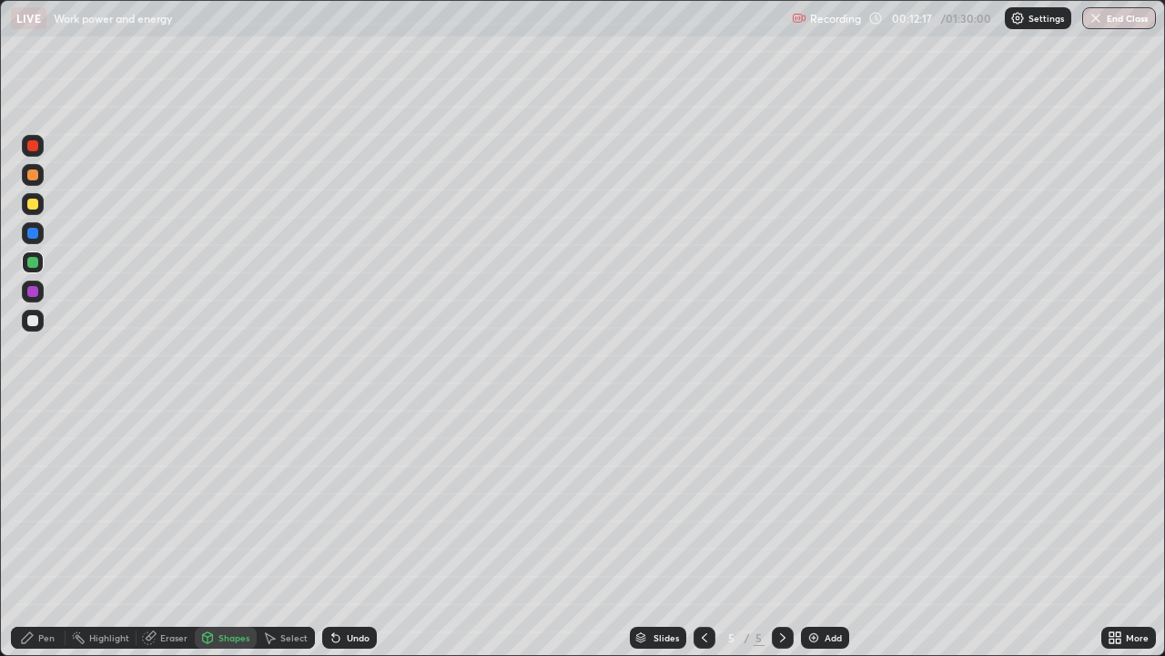
click at [221, 532] on div "Shapes" at bounding box center [234, 637] width 31 height 9
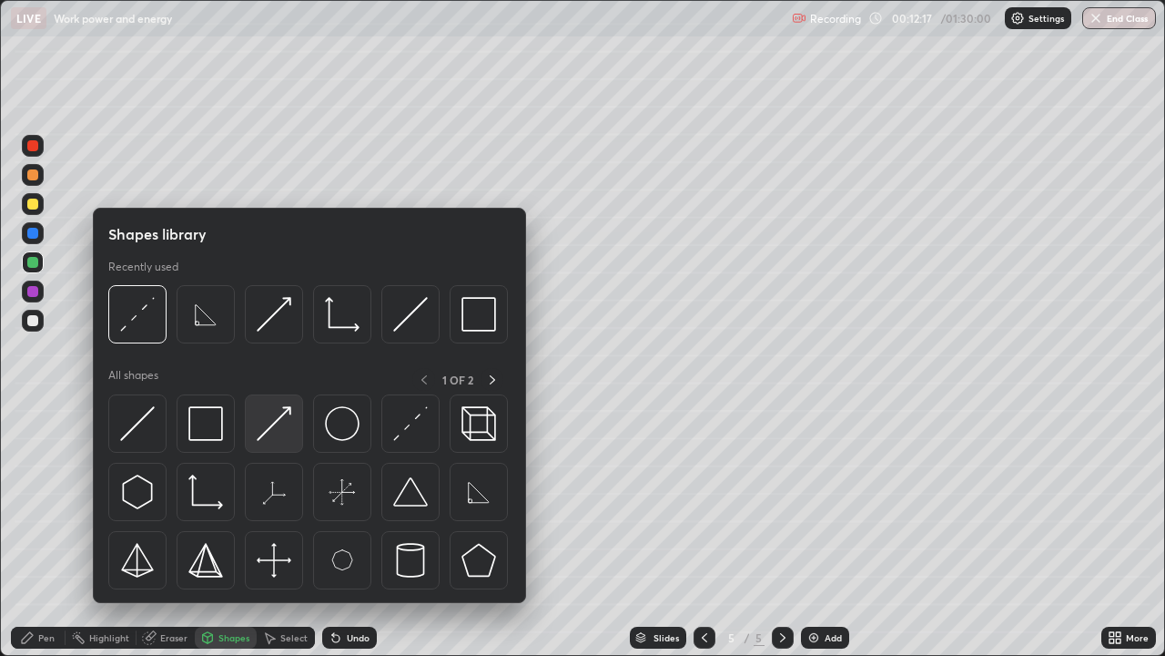
click at [282, 415] on img at bounding box center [274, 423] width 35 height 35
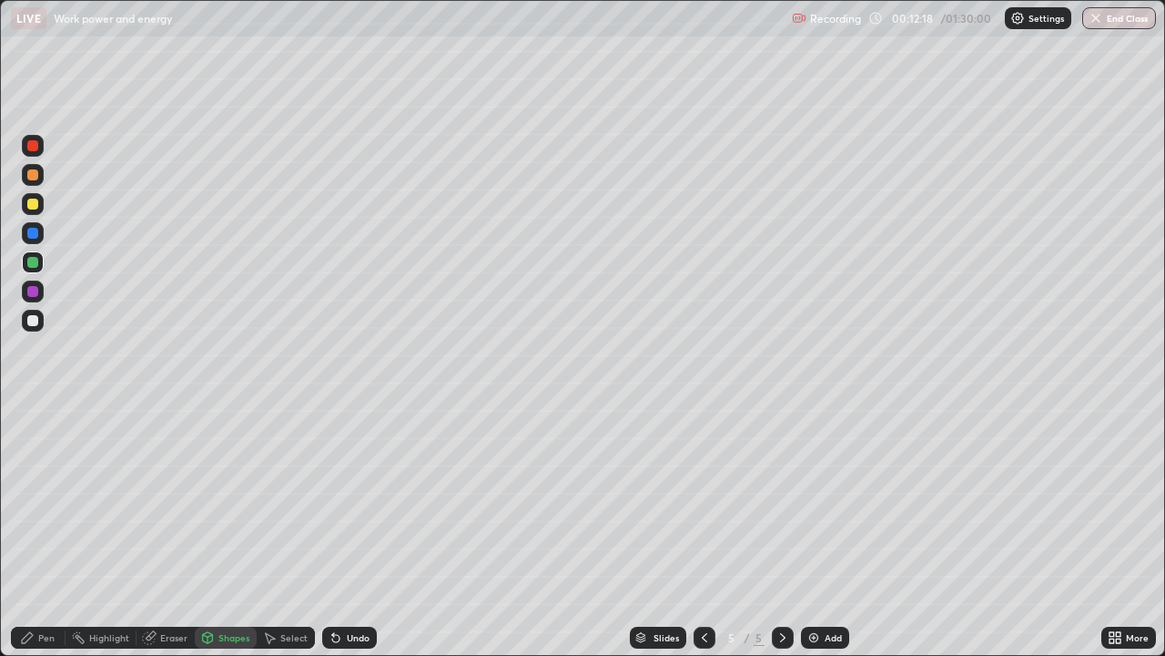
click at [32, 200] on div at bounding box center [32, 203] width 11 height 11
click at [25, 532] on icon at bounding box center [27, 637] width 11 height 11
click at [29, 320] on div at bounding box center [32, 320] width 11 height 11
click at [216, 532] on div "Shapes" at bounding box center [226, 637] width 62 height 22
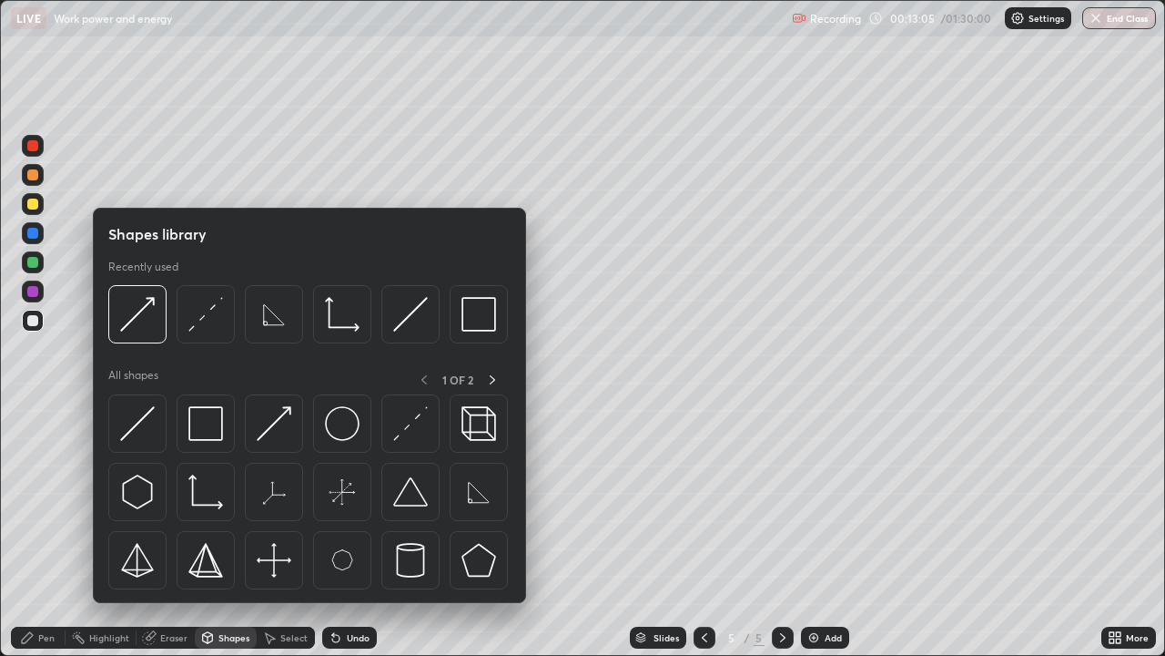
click at [214, 417] on img at bounding box center [205, 423] width 35 height 35
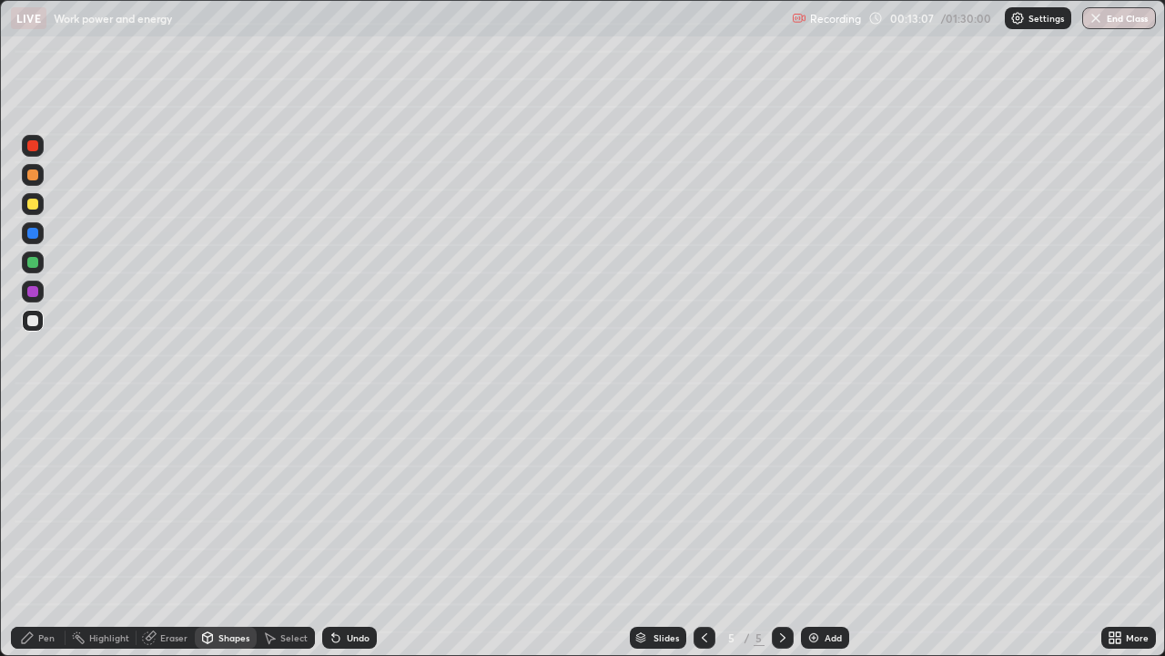
click at [44, 532] on div "Pen" at bounding box center [46, 637] width 16 height 9
click at [32, 261] on div at bounding box center [32, 262] width 11 height 11
click at [698, 532] on div at bounding box center [705, 637] width 22 height 22
click at [782, 532] on icon at bounding box center [783, 637] width 15 height 15
click at [209, 532] on icon at bounding box center [208, 637] width 10 height 11
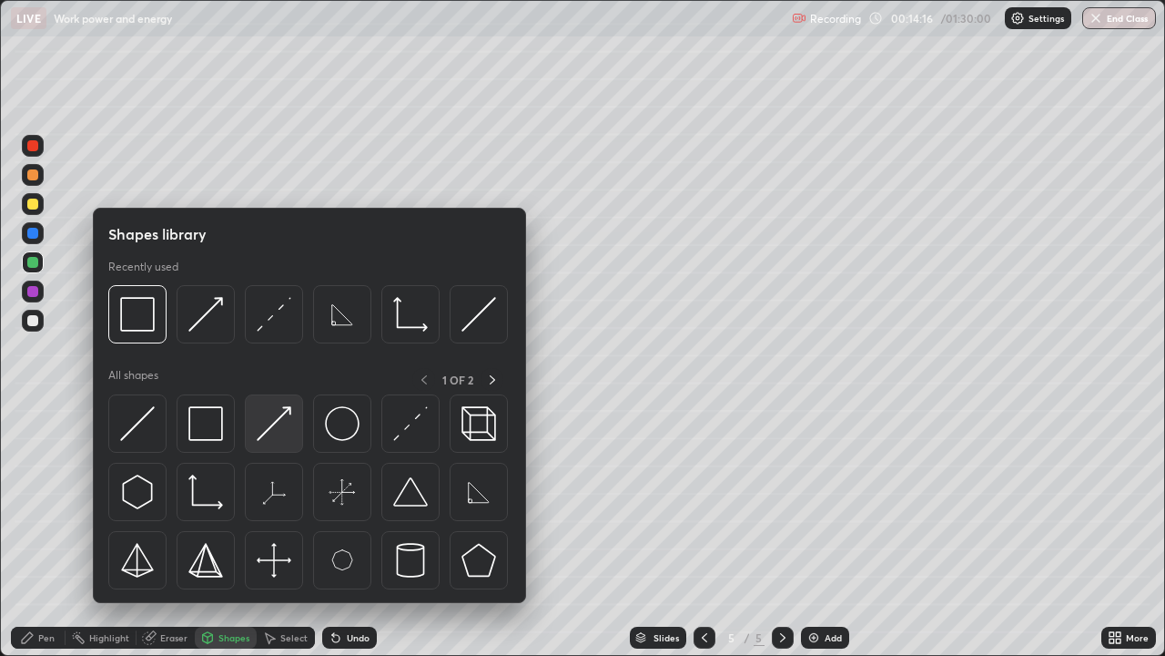
click at [282, 418] on img at bounding box center [274, 423] width 35 height 35
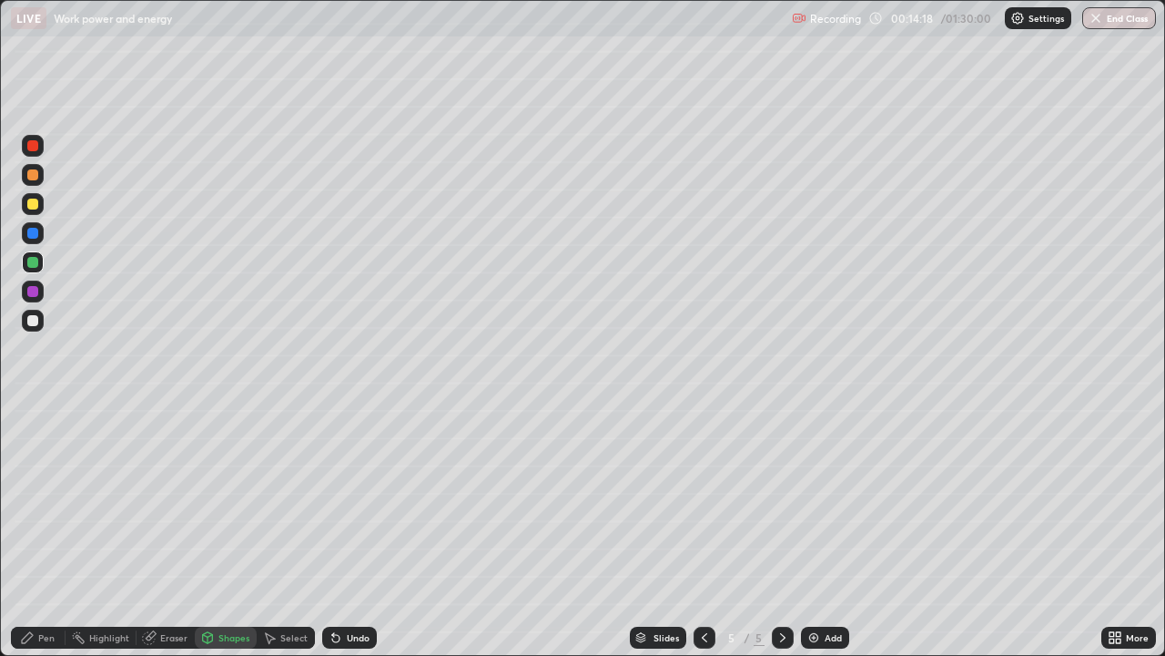
click at [33, 179] on div at bounding box center [32, 174] width 11 height 11
click at [35, 532] on div "Pen" at bounding box center [38, 637] width 55 height 22
click at [29, 199] on div at bounding box center [32, 203] width 11 height 11
click at [233, 532] on div "Shapes" at bounding box center [234, 637] width 31 height 9
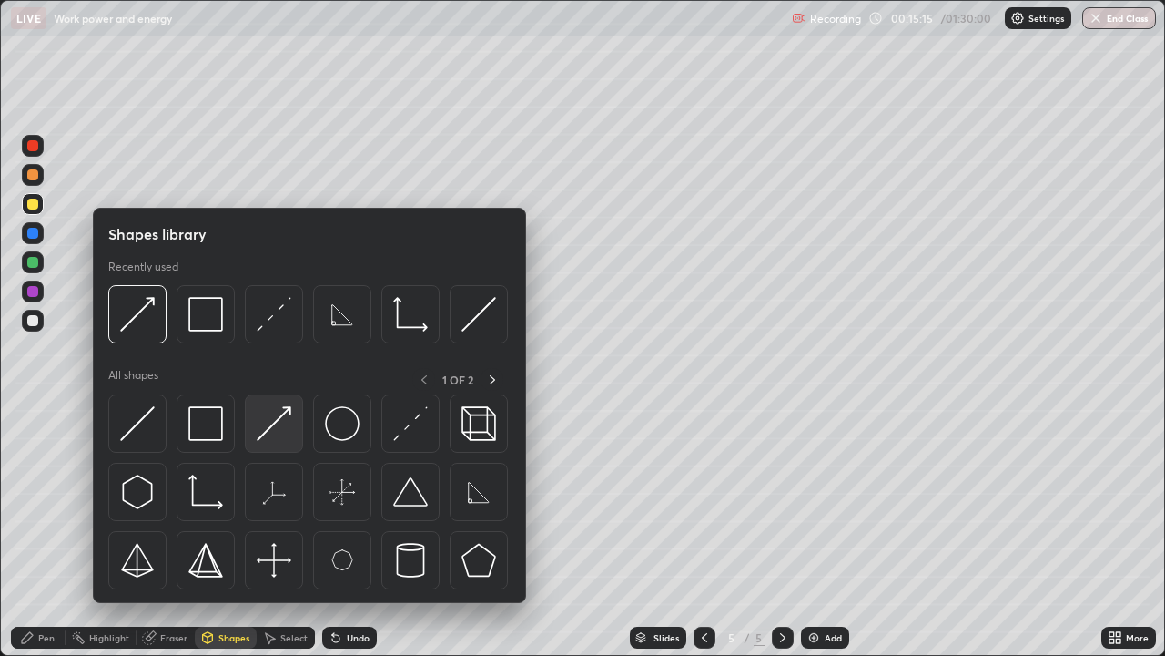
click at [282, 413] on img at bounding box center [274, 423] width 35 height 35
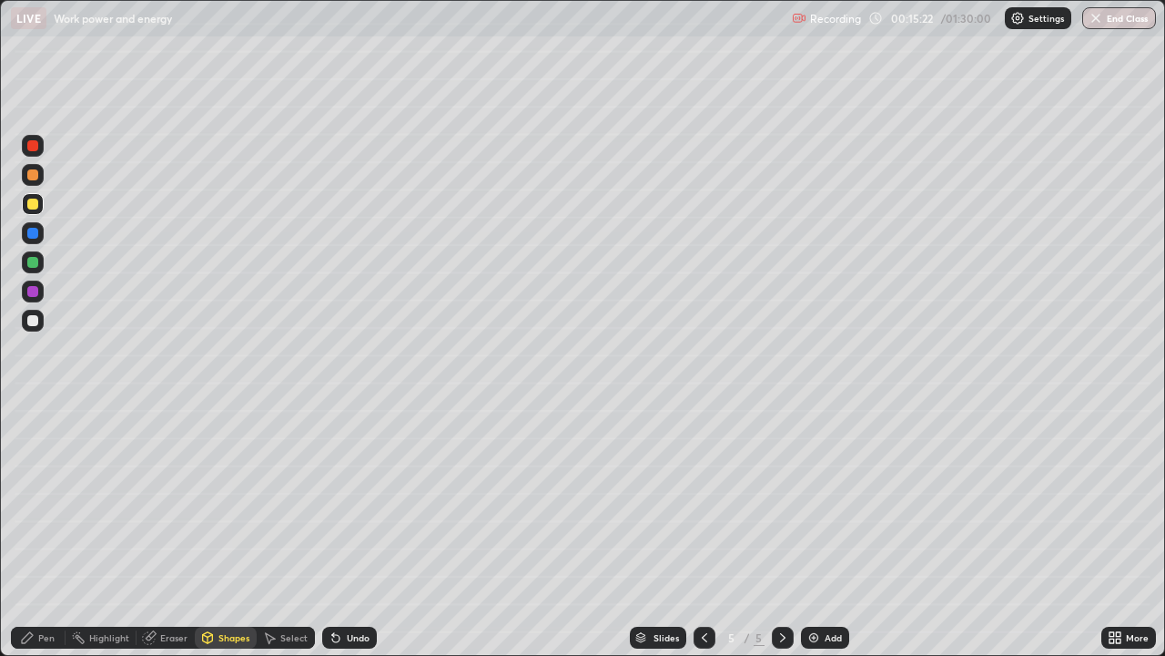
click at [40, 532] on div "Pen" at bounding box center [38, 637] width 55 height 22
click at [35, 324] on div at bounding box center [32, 320] width 11 height 11
click at [342, 532] on div "Undo" at bounding box center [349, 637] width 55 height 22
click at [349, 532] on div "Undo" at bounding box center [358, 637] width 23 height 9
click at [351, 532] on div "Undo" at bounding box center [358, 637] width 23 height 9
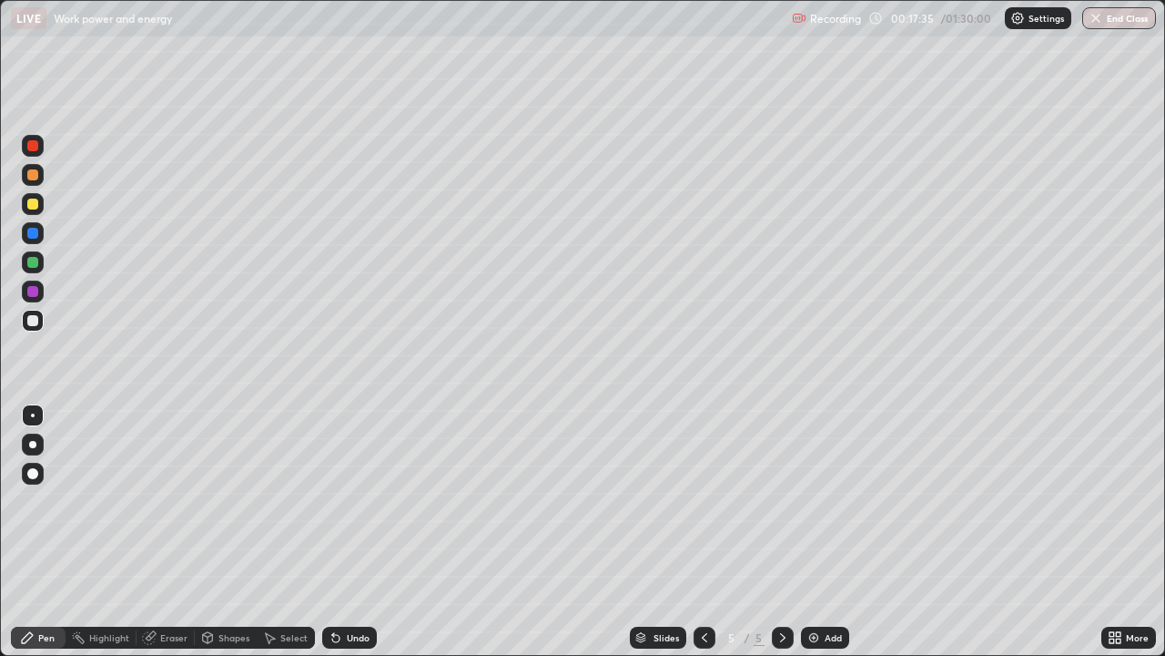
click at [703, 532] on icon at bounding box center [704, 637] width 15 height 15
click at [781, 532] on icon at bounding box center [783, 637] width 15 height 15
click at [32, 166] on div at bounding box center [33, 175] width 22 height 22
click at [781, 532] on icon at bounding box center [783, 637] width 15 height 15
click at [816, 532] on img at bounding box center [814, 637] width 15 height 15
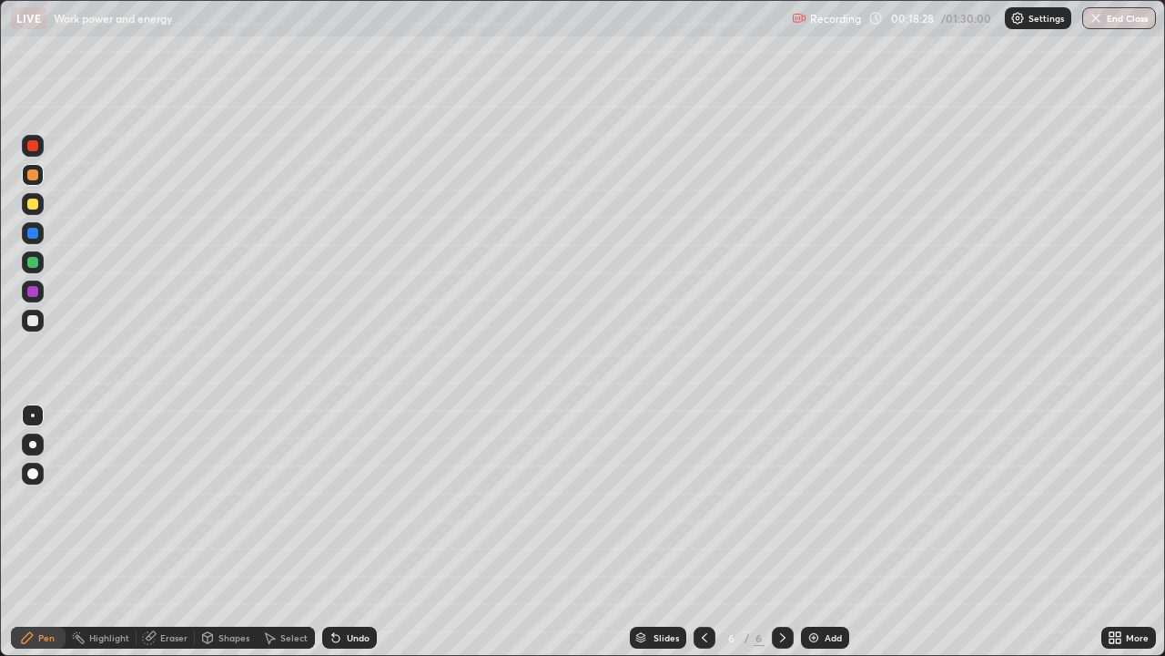
click at [33, 264] on div at bounding box center [32, 262] width 11 height 11
click at [341, 532] on div "Undo" at bounding box center [349, 637] width 55 height 22
click at [247, 532] on div "Shapes" at bounding box center [234, 637] width 31 height 9
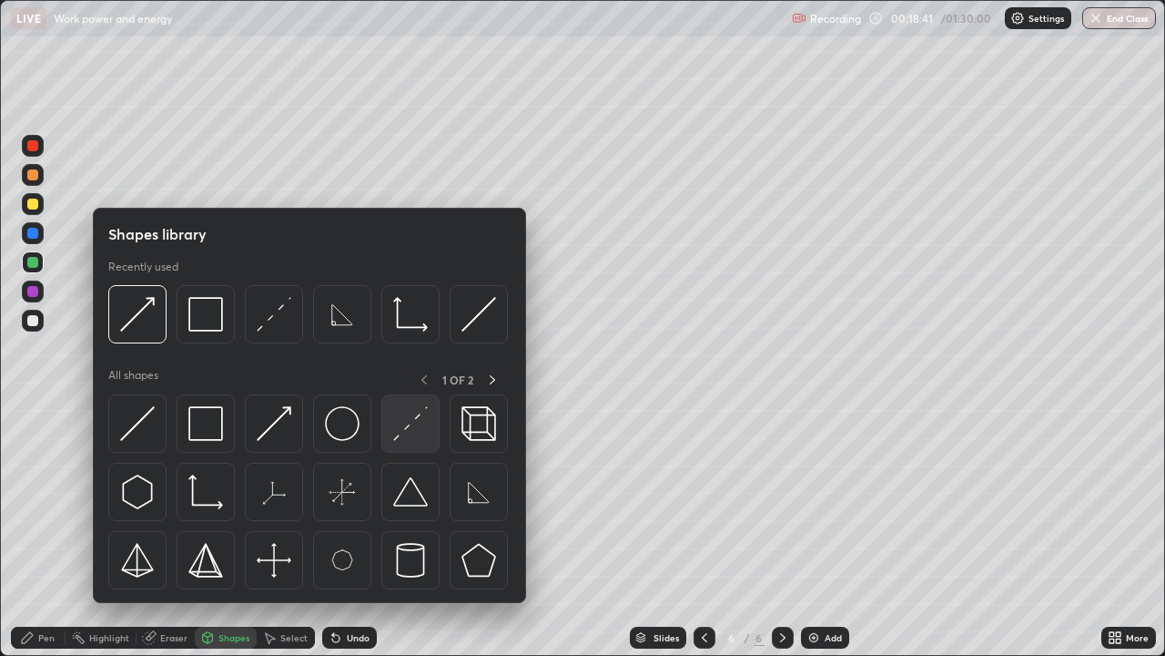
click at [403, 420] on img at bounding box center [410, 423] width 35 height 35
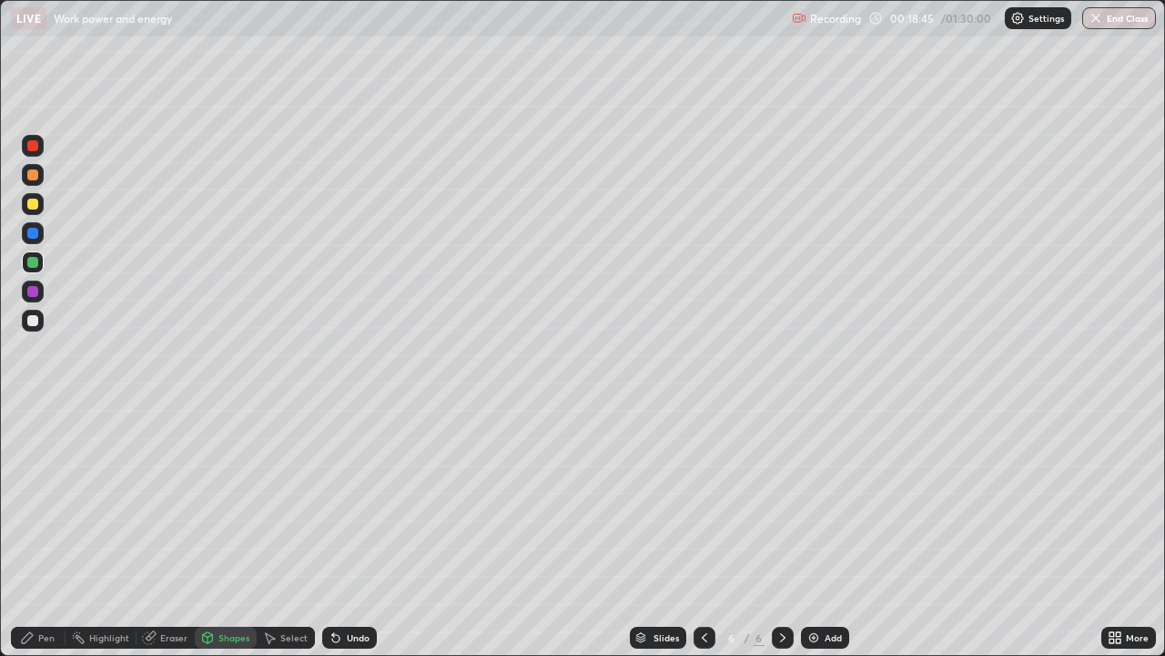
click at [221, 532] on div "Shapes" at bounding box center [234, 637] width 31 height 9
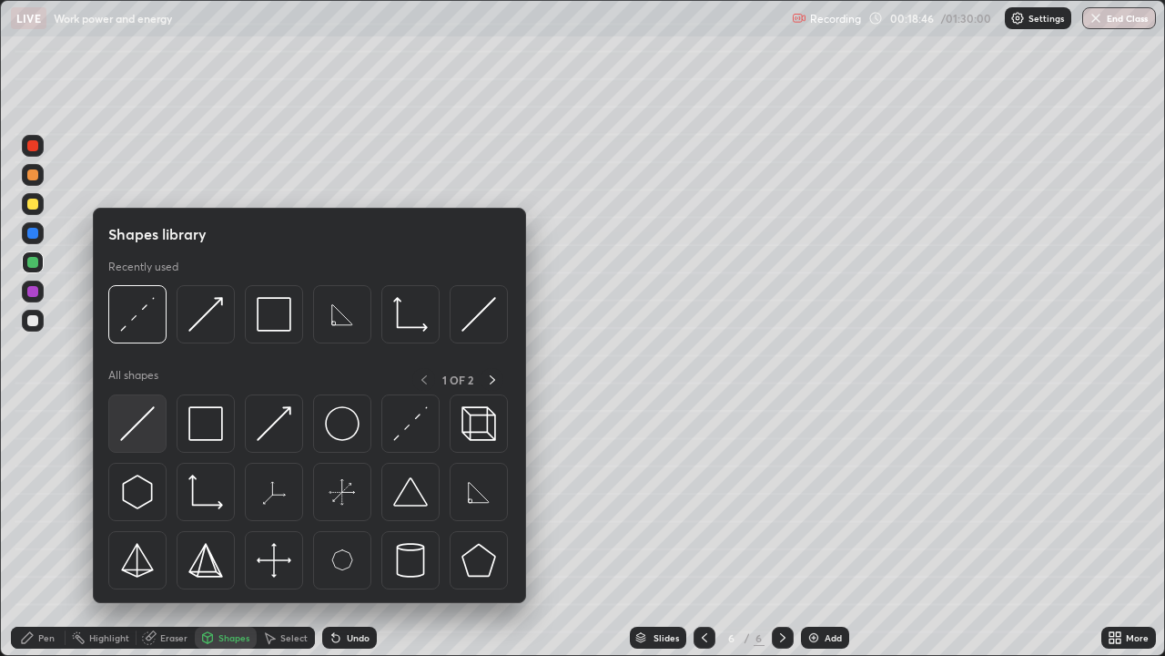
click at [135, 415] on img at bounding box center [137, 423] width 35 height 35
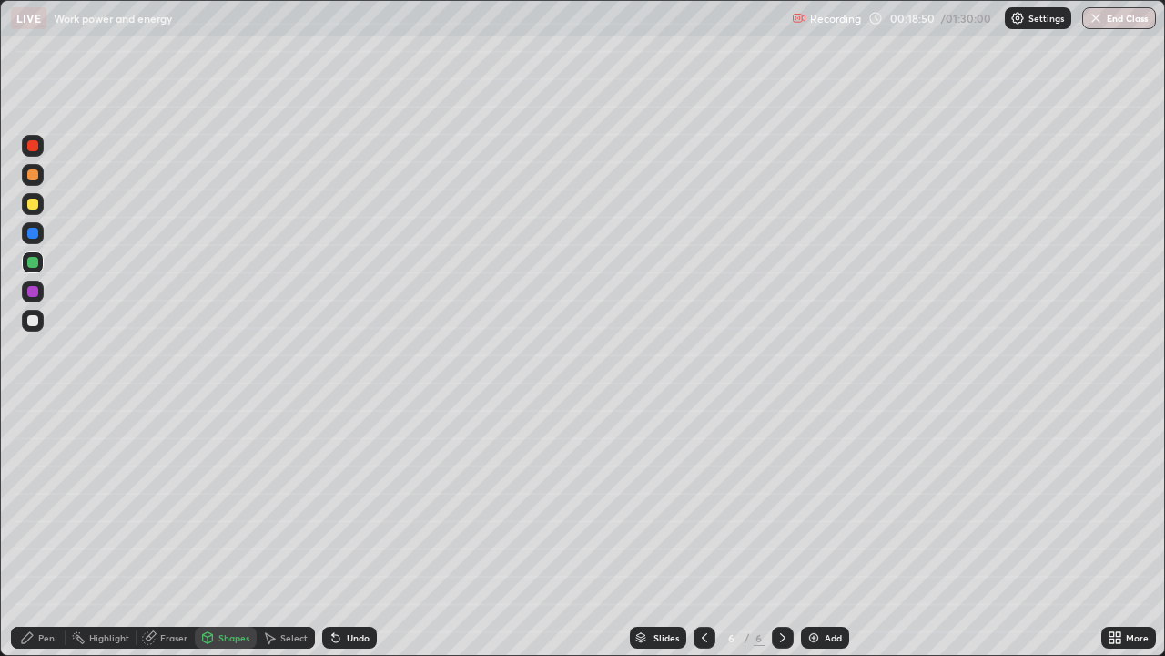
click at [335, 532] on icon at bounding box center [335, 638] width 7 height 7
click at [47, 532] on div "Pen" at bounding box center [46, 637] width 16 height 9
click at [37, 320] on div at bounding box center [32, 320] width 11 height 11
click at [32, 260] on div at bounding box center [32, 262] width 11 height 11
click at [216, 532] on div "Shapes" at bounding box center [226, 637] width 62 height 22
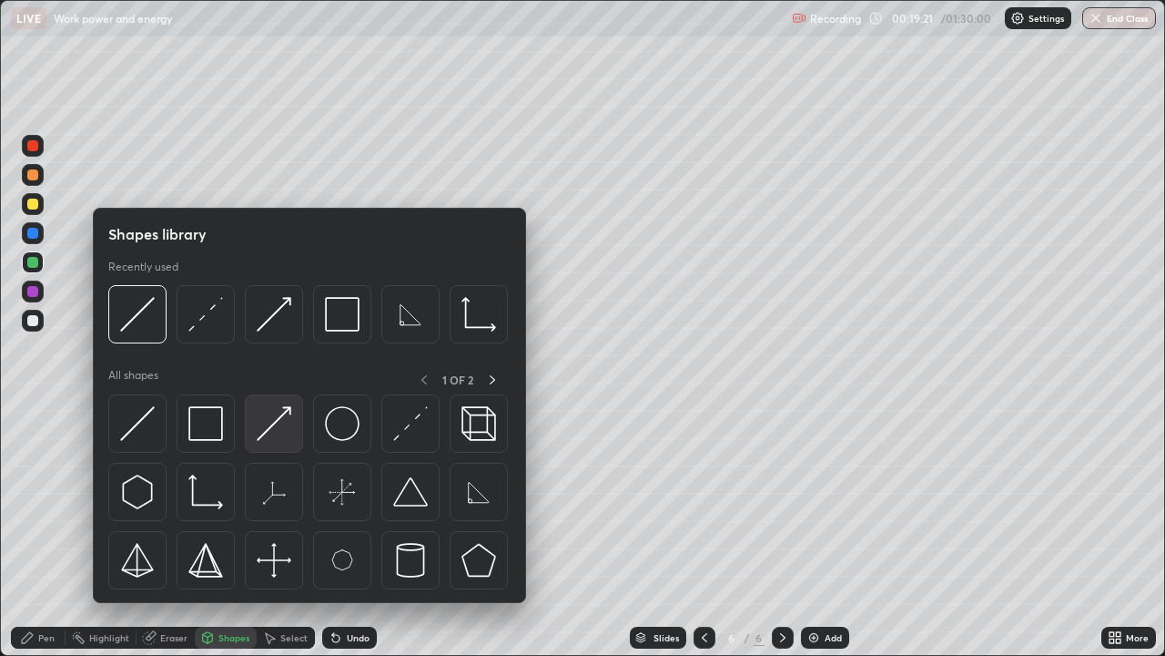
click at [281, 412] on img at bounding box center [274, 423] width 35 height 35
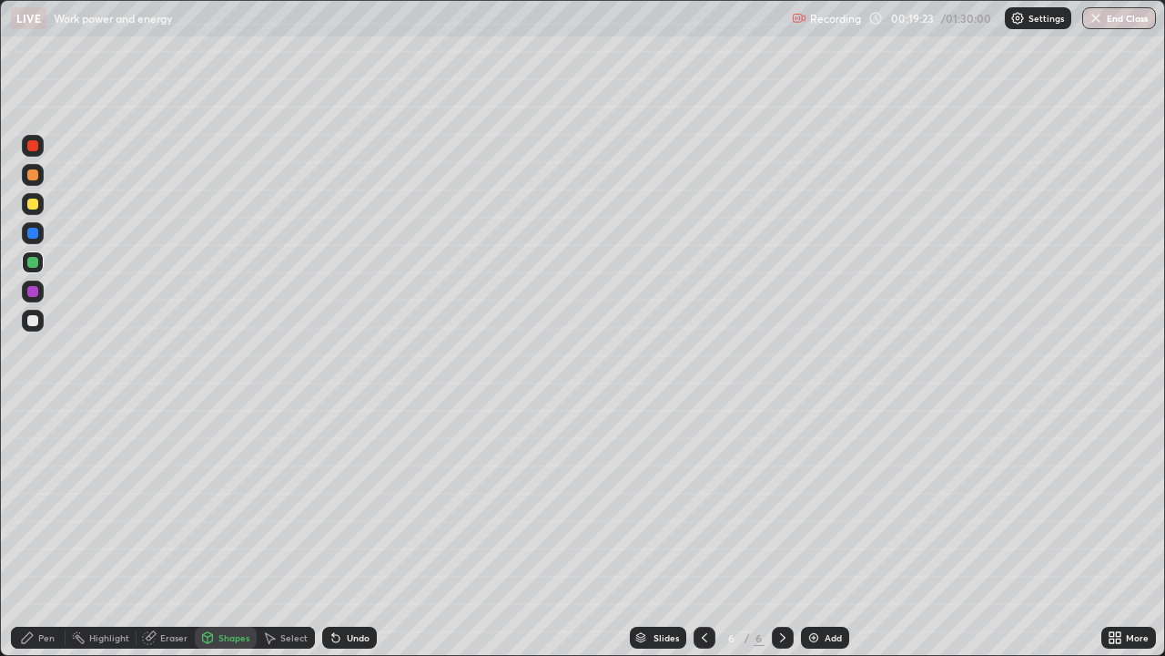
click at [239, 532] on div "Shapes" at bounding box center [226, 637] width 62 height 22
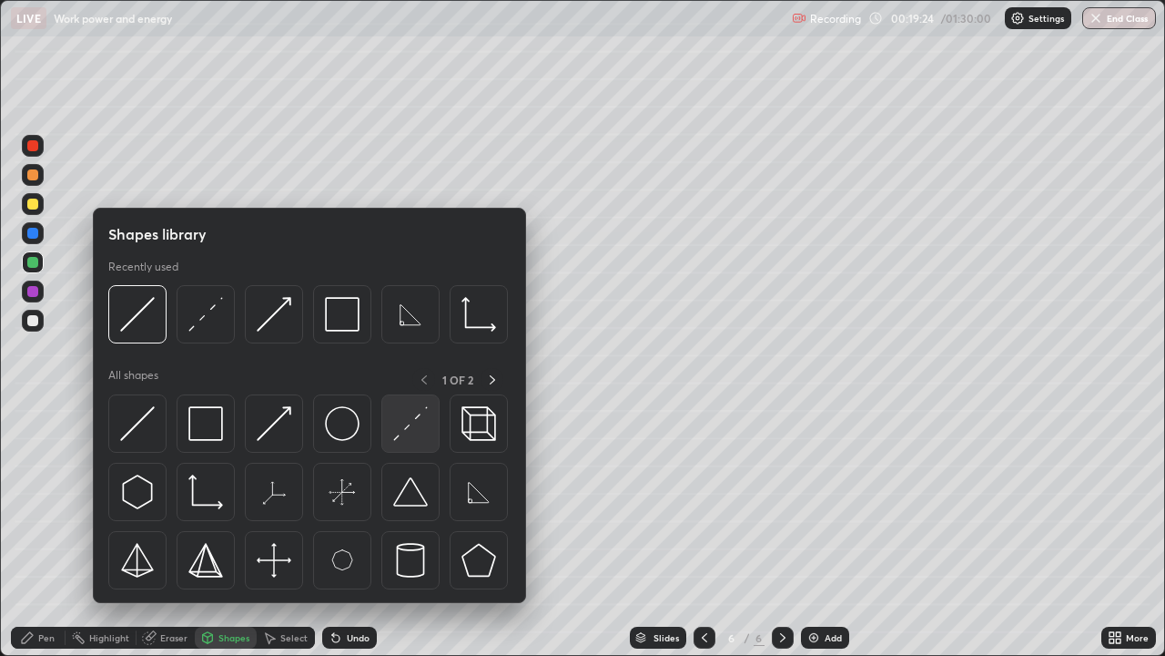
click at [418, 425] on img at bounding box center [410, 423] width 35 height 35
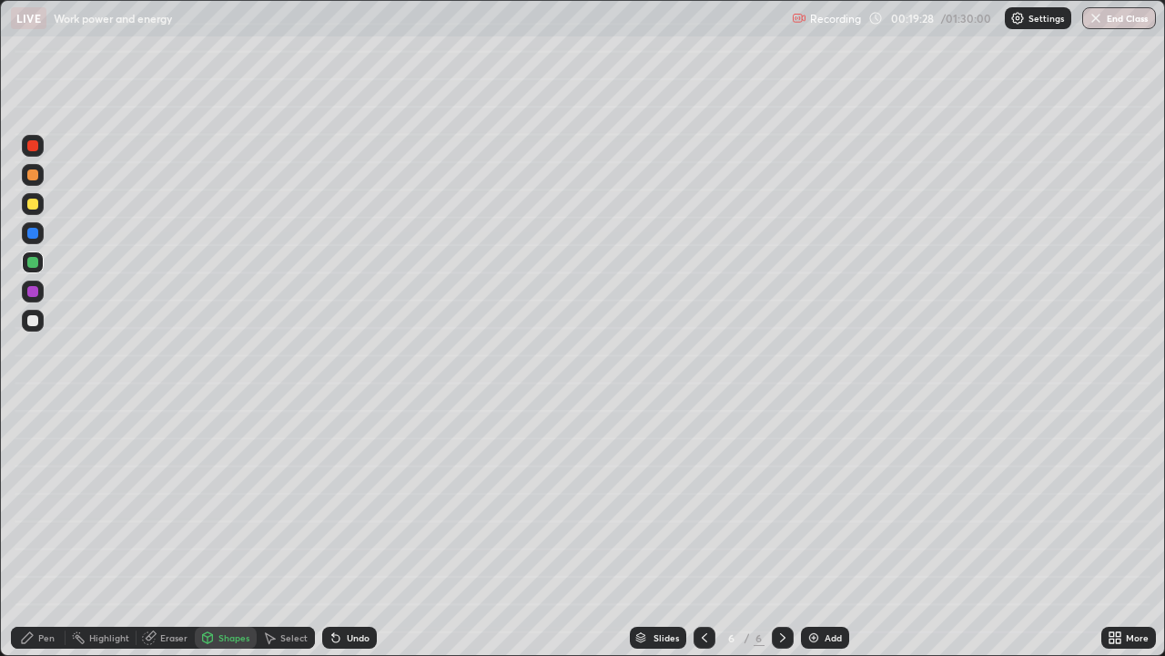
click at [221, 532] on div "Shapes" at bounding box center [226, 637] width 62 height 22
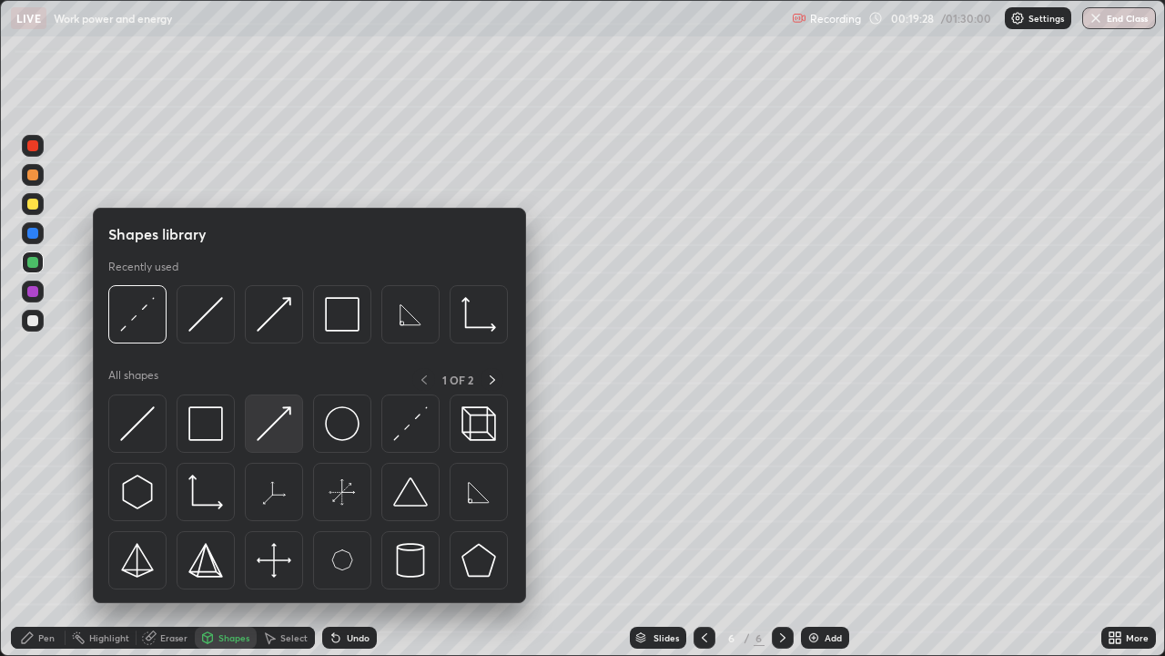
click at [274, 414] on img at bounding box center [274, 423] width 35 height 35
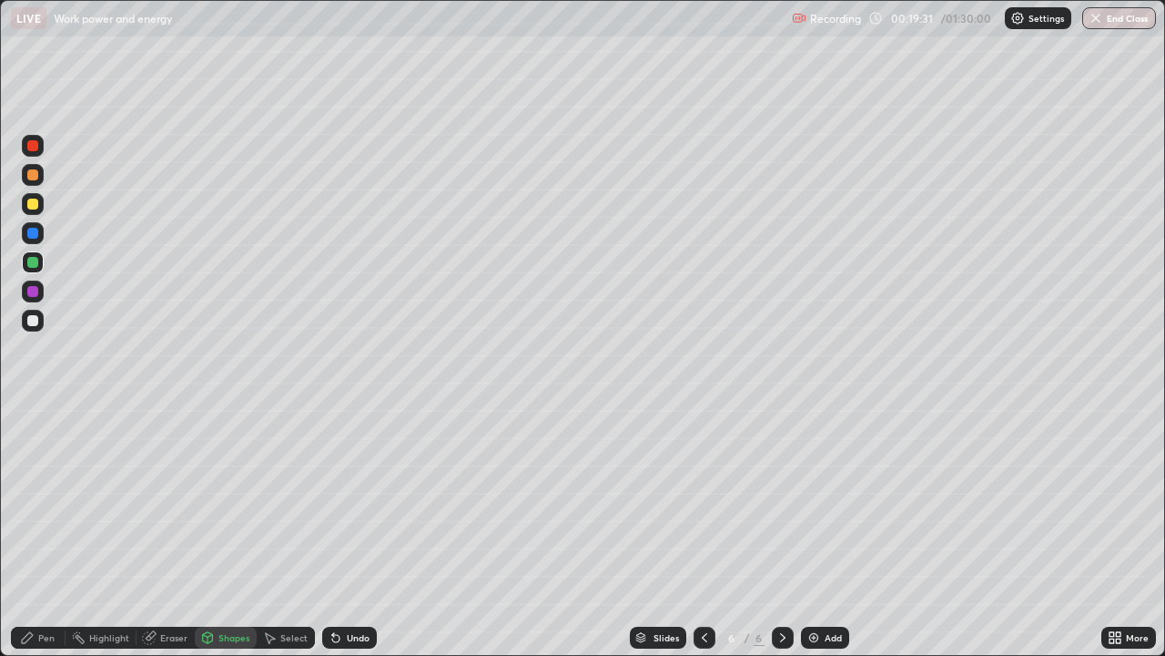
click at [42, 532] on div "Pen" at bounding box center [38, 637] width 55 height 22
click at [35, 202] on div at bounding box center [32, 203] width 11 height 11
click at [211, 532] on div "Shapes" at bounding box center [226, 637] width 62 height 22
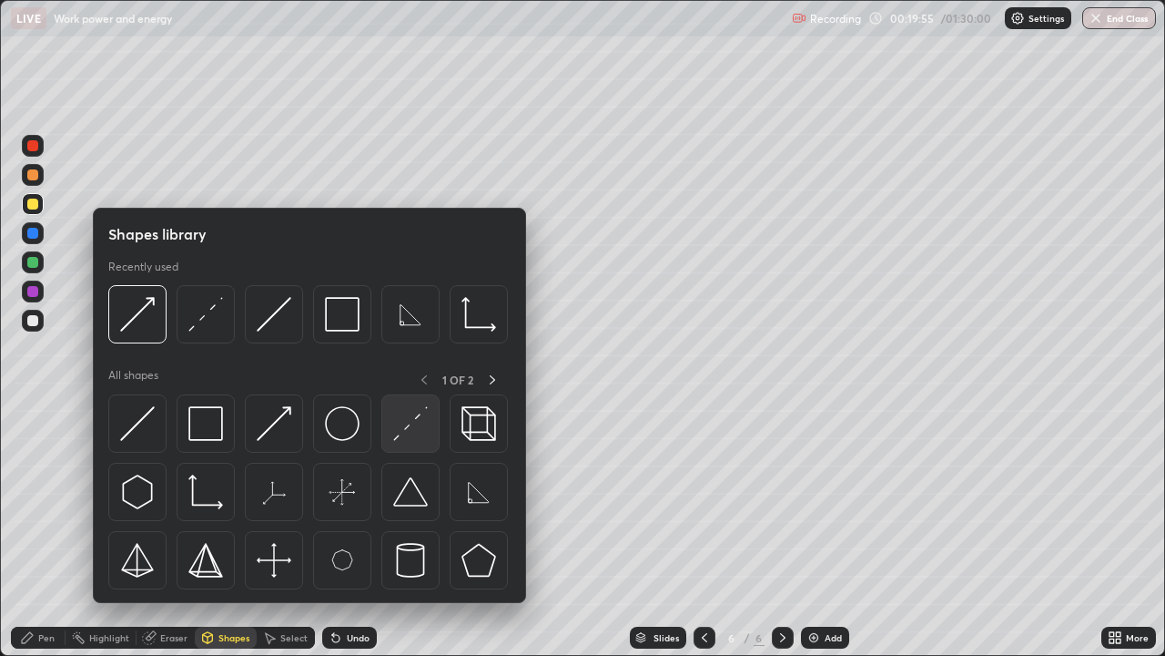
click at [424, 423] on img at bounding box center [410, 423] width 35 height 35
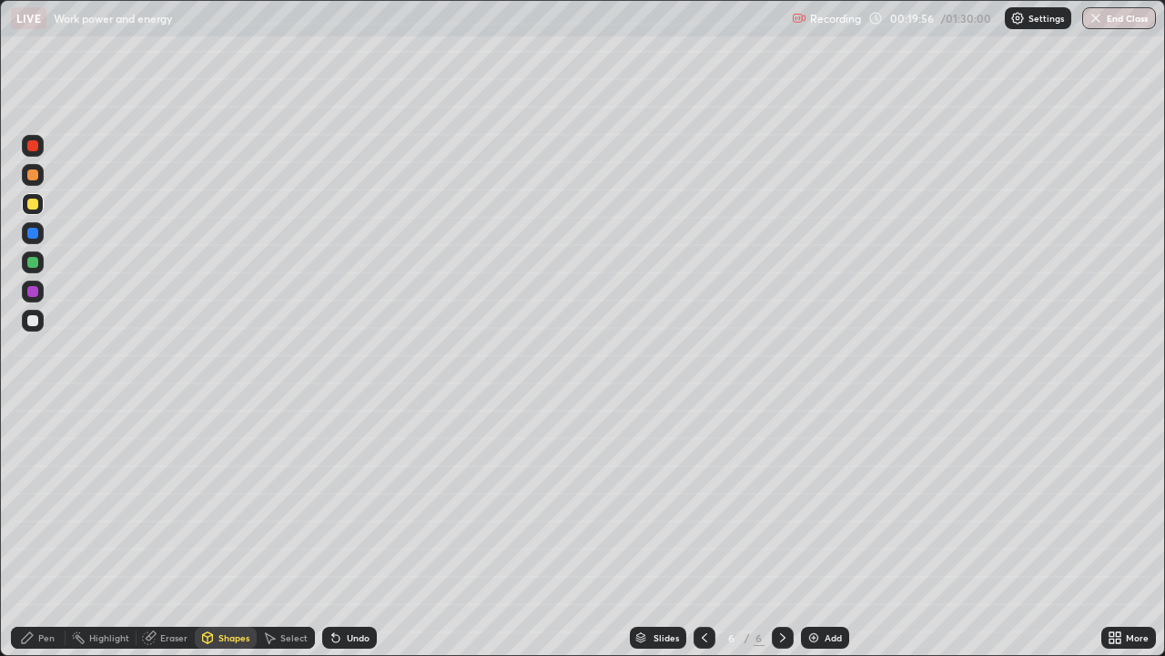
click at [32, 173] on div at bounding box center [32, 174] width 11 height 11
click at [217, 532] on div "Shapes" at bounding box center [226, 637] width 62 height 22
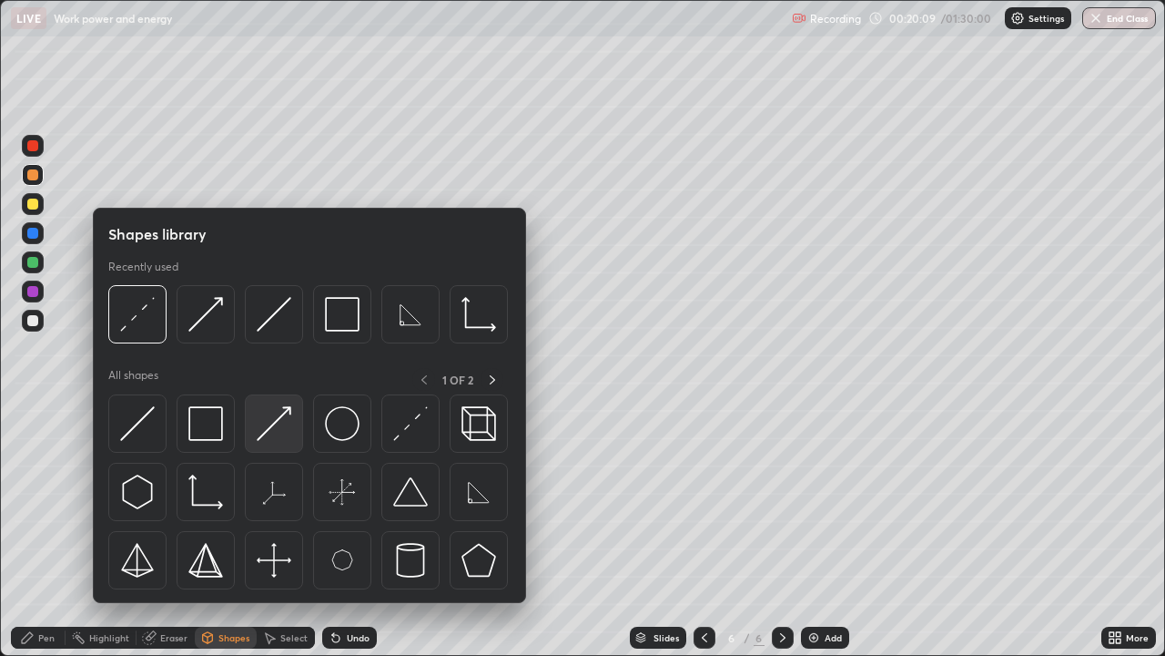
click at [274, 413] on img at bounding box center [274, 423] width 35 height 35
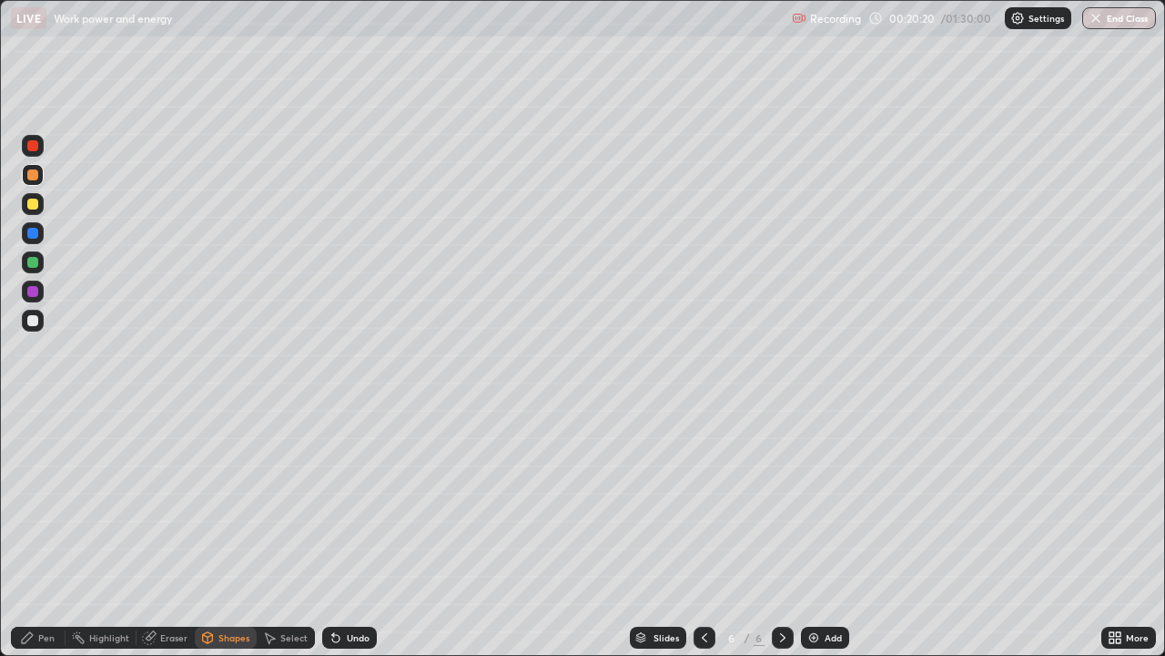
click at [30, 532] on icon at bounding box center [27, 637] width 15 height 15
click at [35, 321] on div at bounding box center [32, 320] width 11 height 11
click at [30, 169] on div at bounding box center [32, 174] width 11 height 11
click at [221, 532] on div "Shapes" at bounding box center [234, 637] width 31 height 9
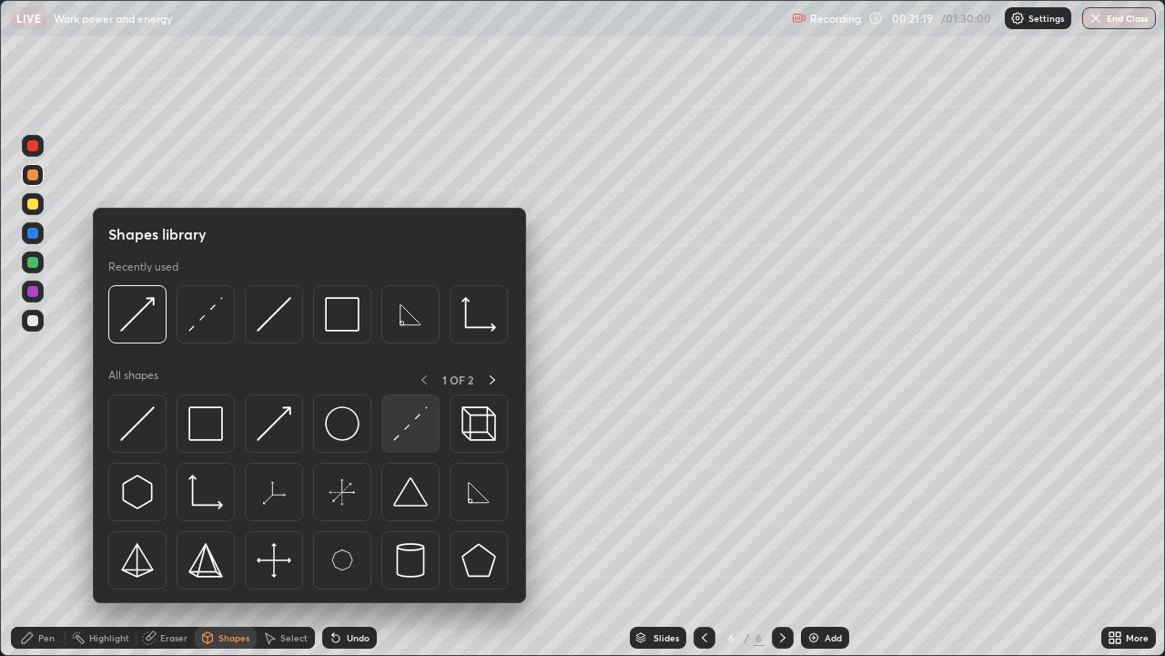
click at [402, 419] on img at bounding box center [410, 423] width 35 height 35
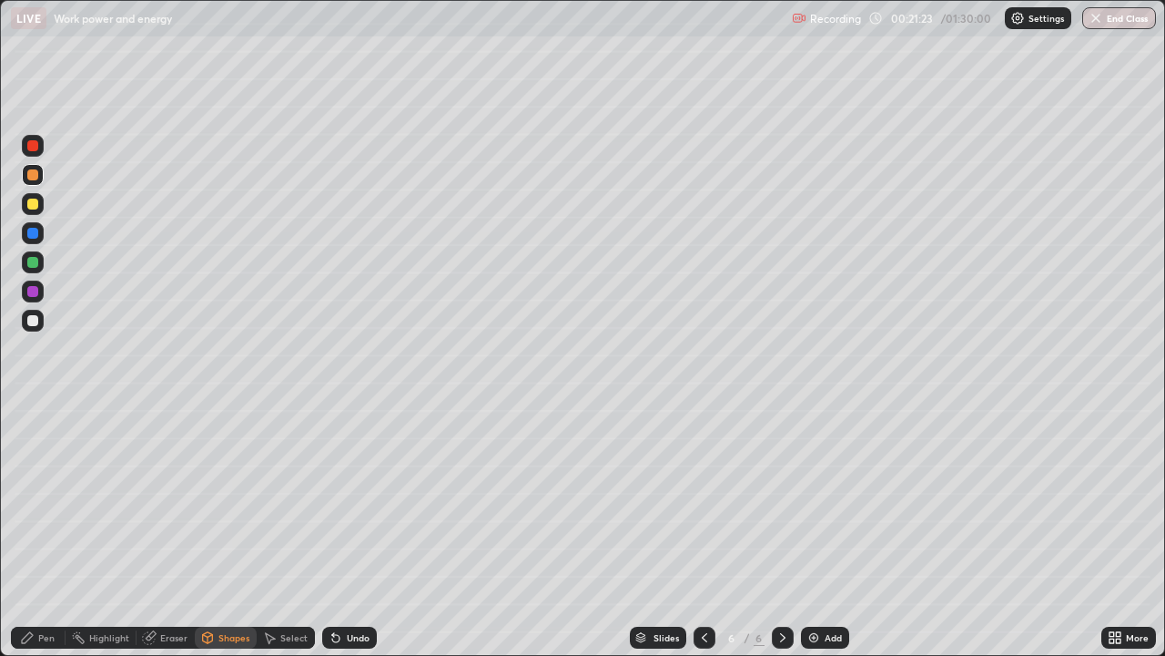
click at [48, 532] on div "Pen" at bounding box center [38, 637] width 55 height 22
click at [36, 320] on div at bounding box center [32, 320] width 11 height 11
click at [220, 532] on div "Shapes" at bounding box center [234, 637] width 31 height 9
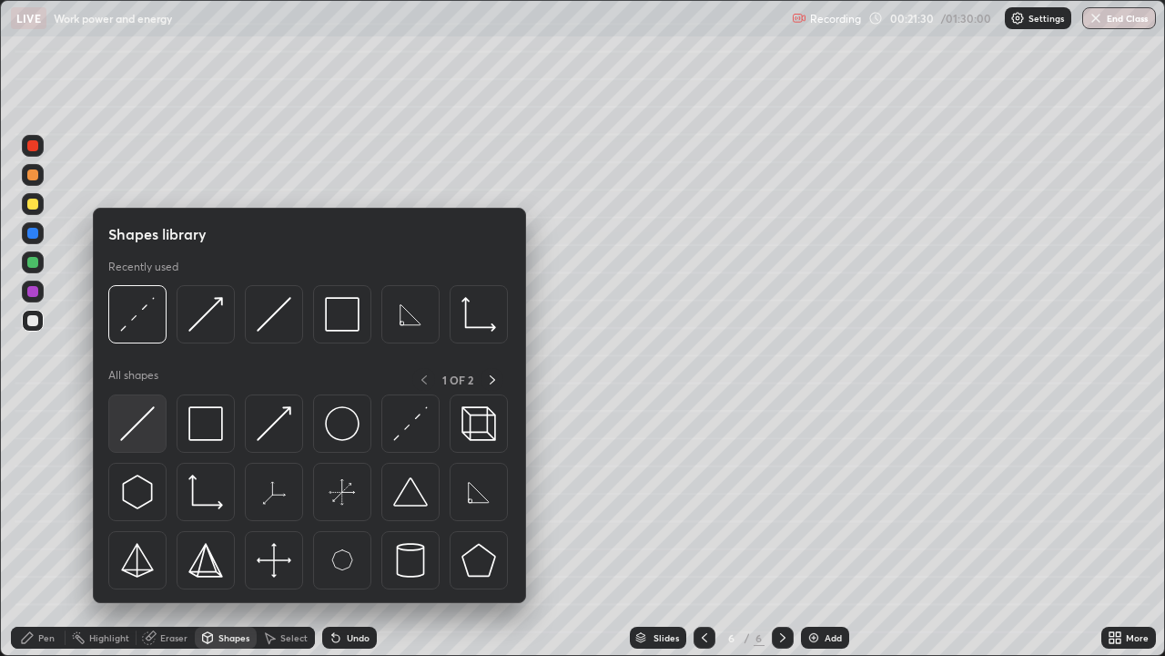
click at [144, 423] on img at bounding box center [137, 423] width 35 height 35
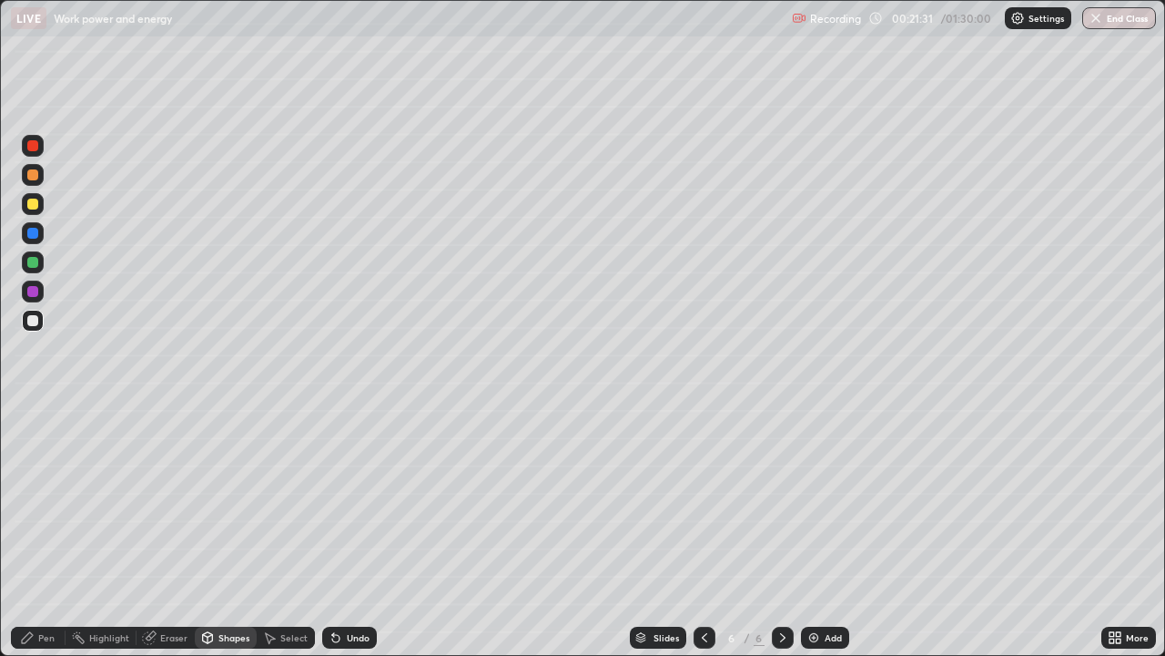
click at [36, 173] on div at bounding box center [32, 174] width 11 height 11
click at [233, 532] on div "Shapes" at bounding box center [234, 637] width 31 height 9
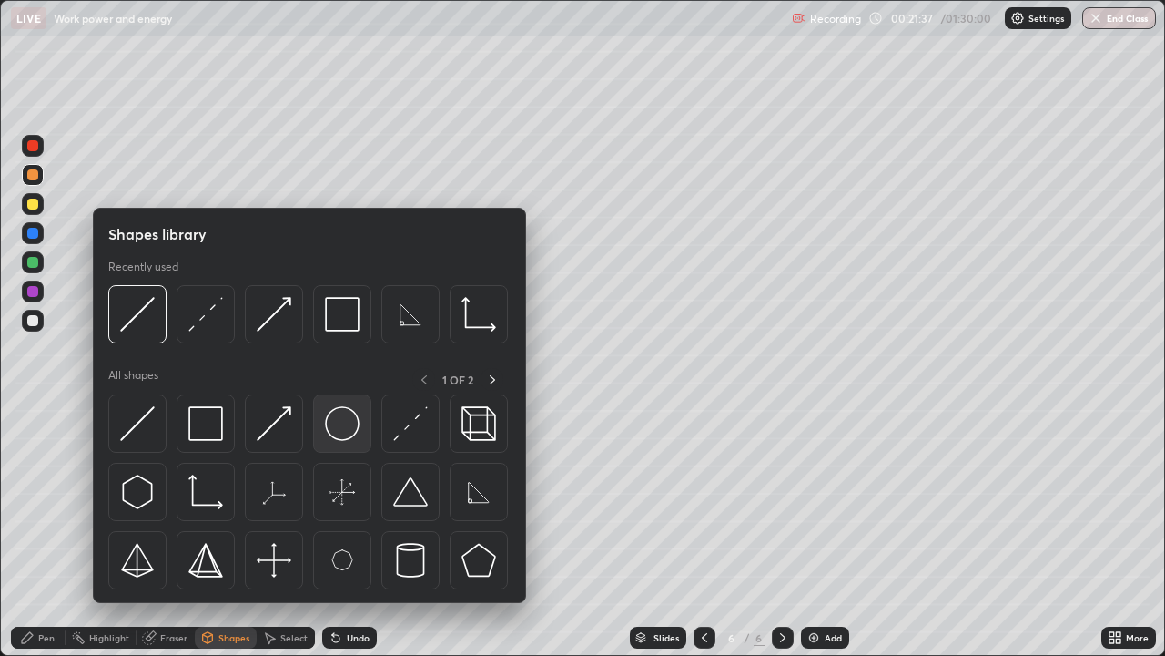
click at [340, 412] on img at bounding box center [342, 423] width 35 height 35
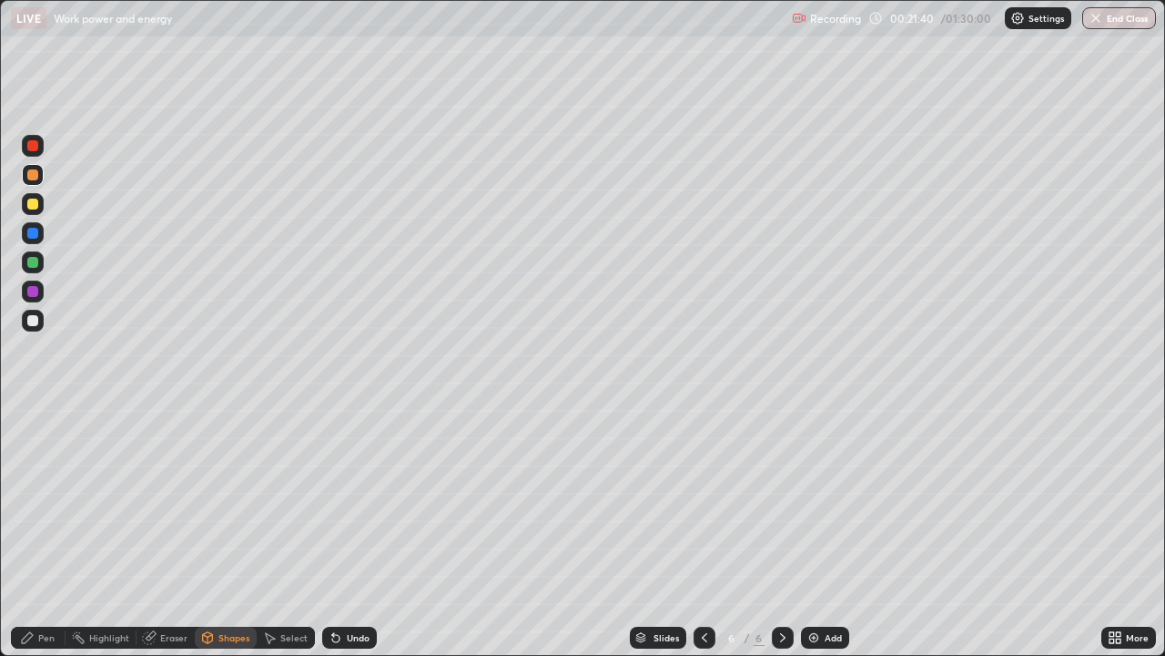
click at [239, 532] on div "Shapes" at bounding box center [226, 637] width 62 height 22
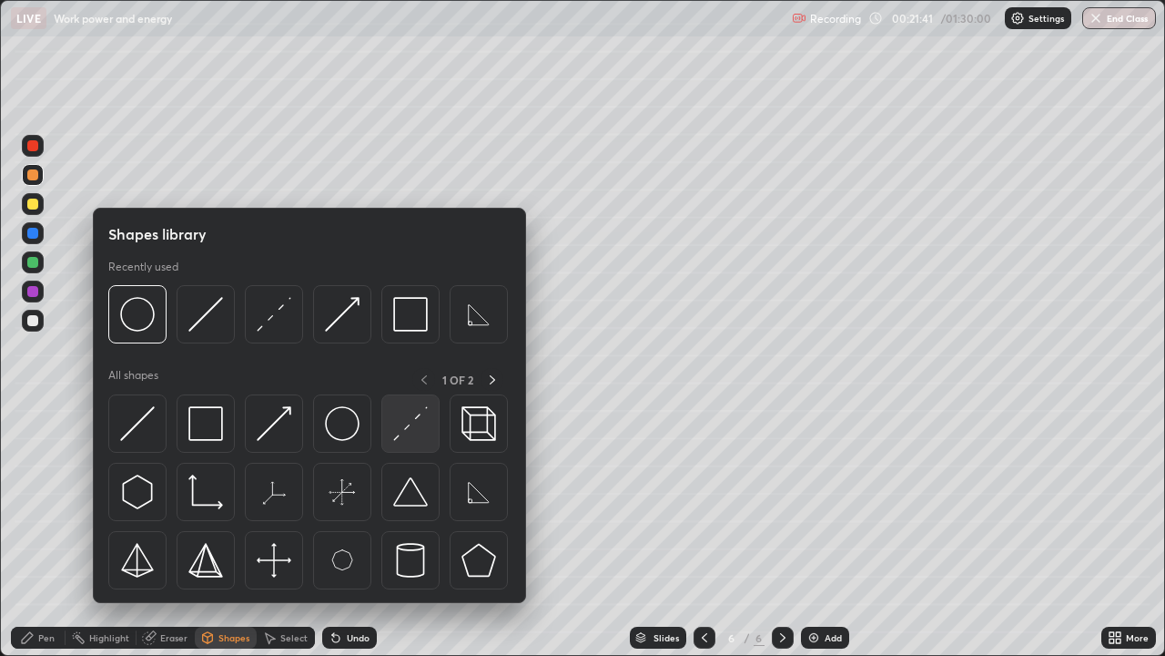
click at [411, 419] on img at bounding box center [410, 423] width 35 height 35
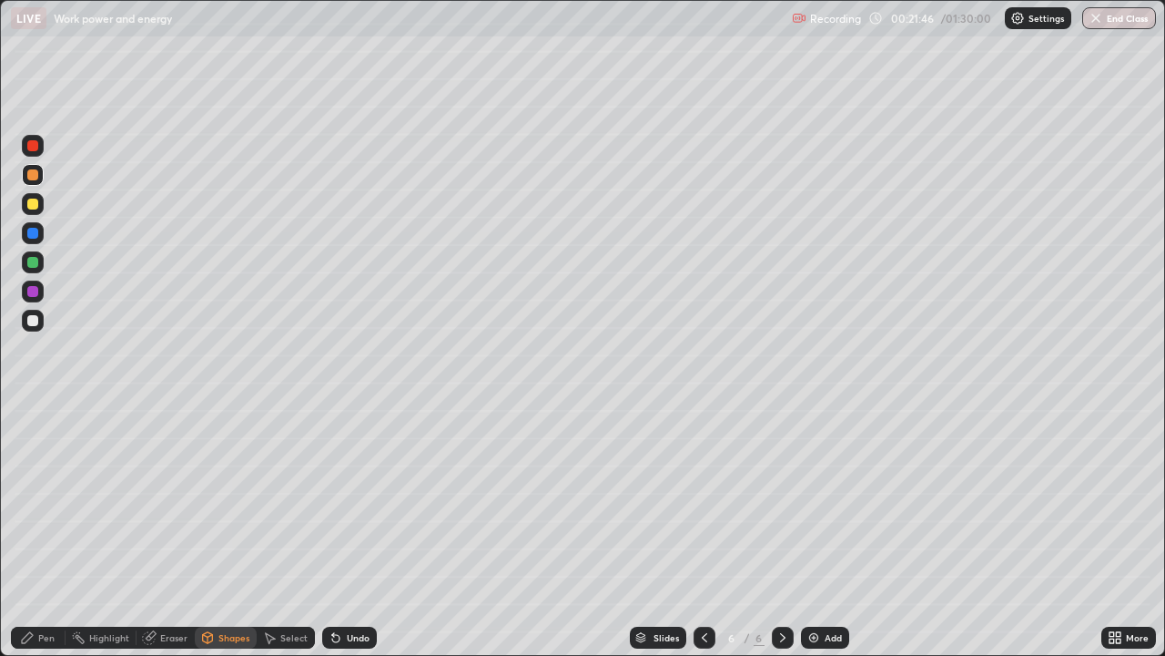
click at [30, 532] on icon at bounding box center [27, 637] width 11 height 11
click at [222, 532] on div "Shapes" at bounding box center [234, 637] width 31 height 9
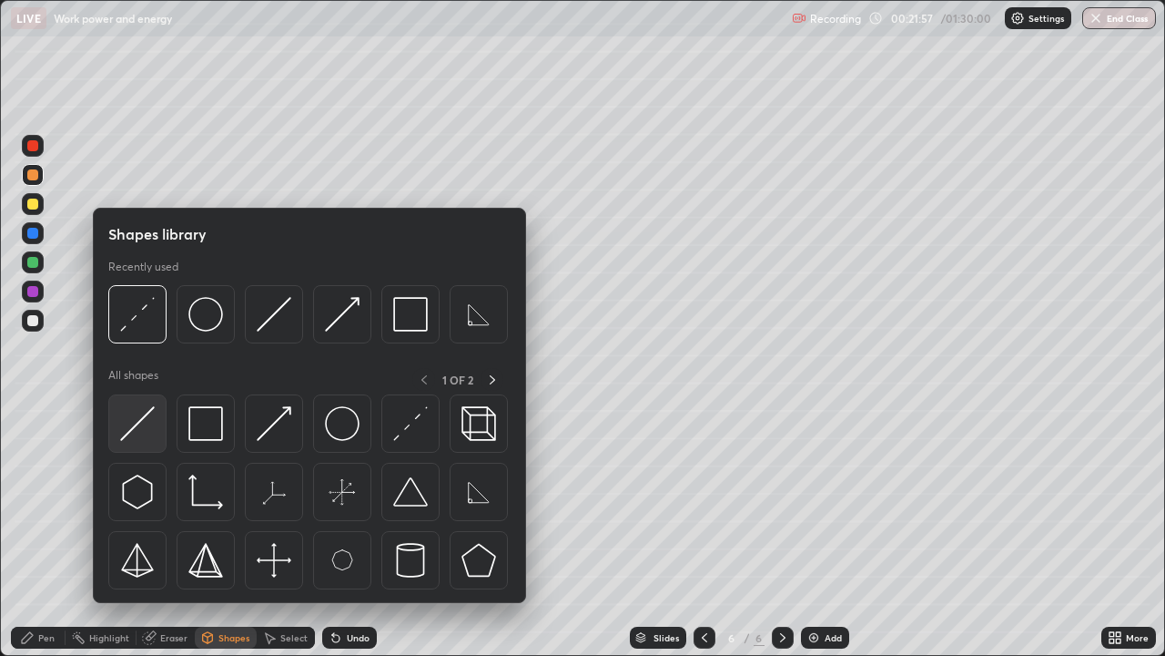
click at [144, 413] on img at bounding box center [137, 423] width 35 height 35
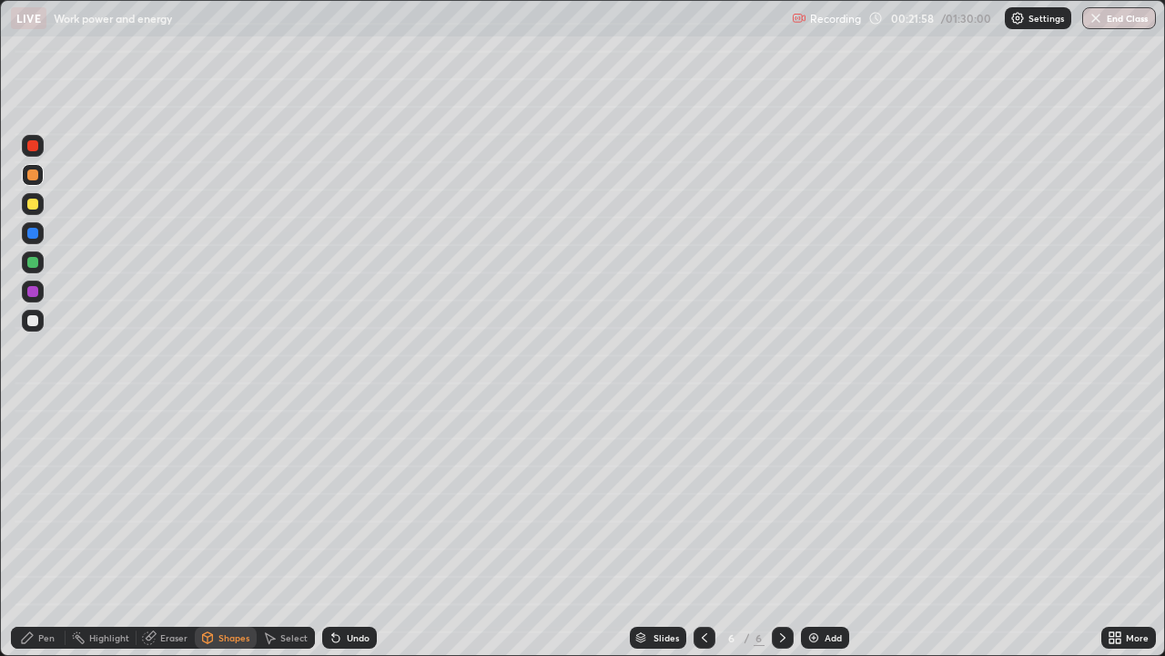
click at [33, 263] on div at bounding box center [32, 262] width 11 height 11
click at [41, 532] on div "Pen" at bounding box center [38, 637] width 55 height 22
click at [219, 532] on div "Shapes" at bounding box center [234, 637] width 31 height 9
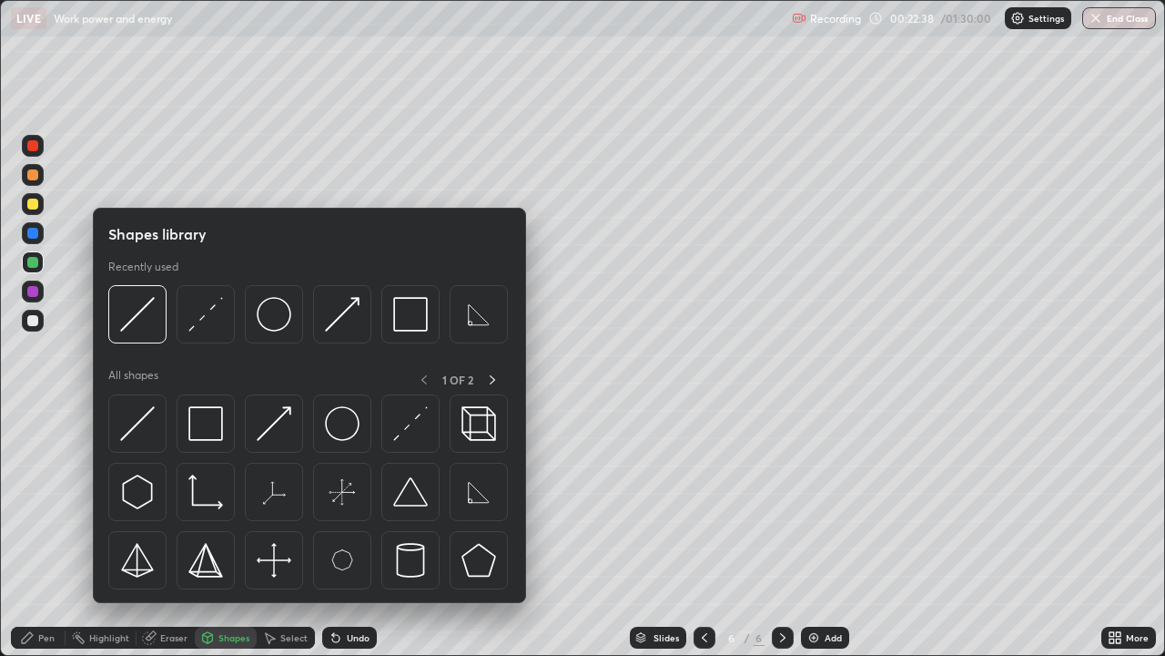
click at [407, 424] on img at bounding box center [410, 423] width 35 height 35
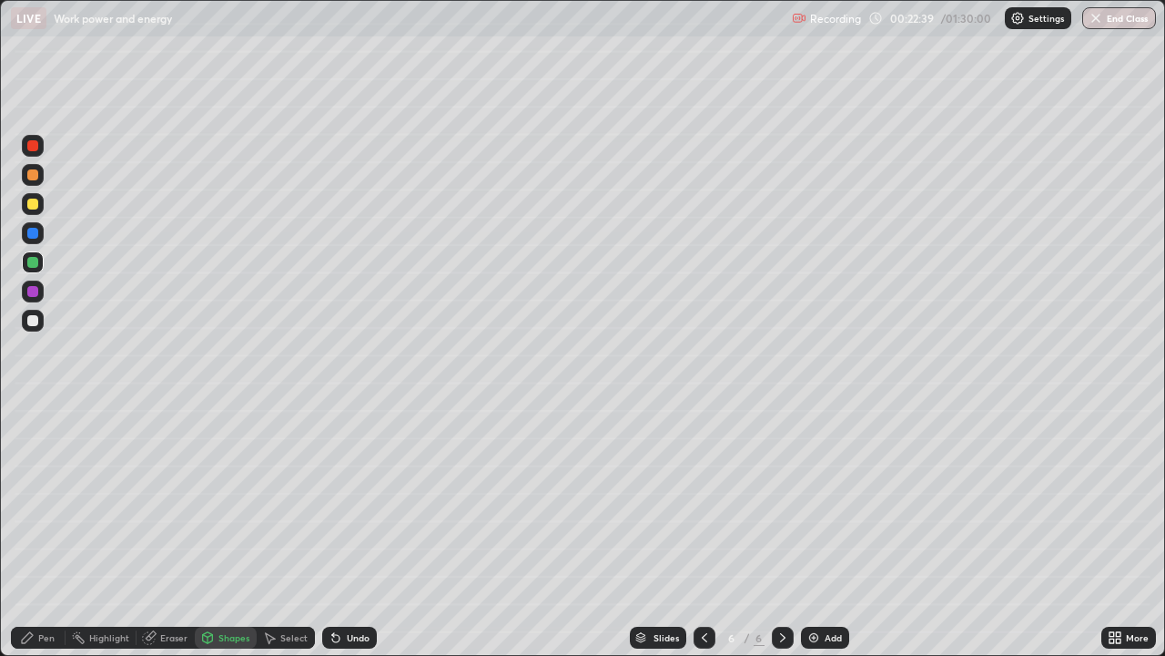
click at [37, 316] on div at bounding box center [32, 320] width 11 height 11
click at [42, 532] on div "Pen" at bounding box center [38, 637] width 55 height 22
click at [34, 175] on div at bounding box center [32, 174] width 11 height 11
click at [36, 319] on div at bounding box center [32, 320] width 11 height 11
click at [33, 202] on div at bounding box center [32, 203] width 11 height 11
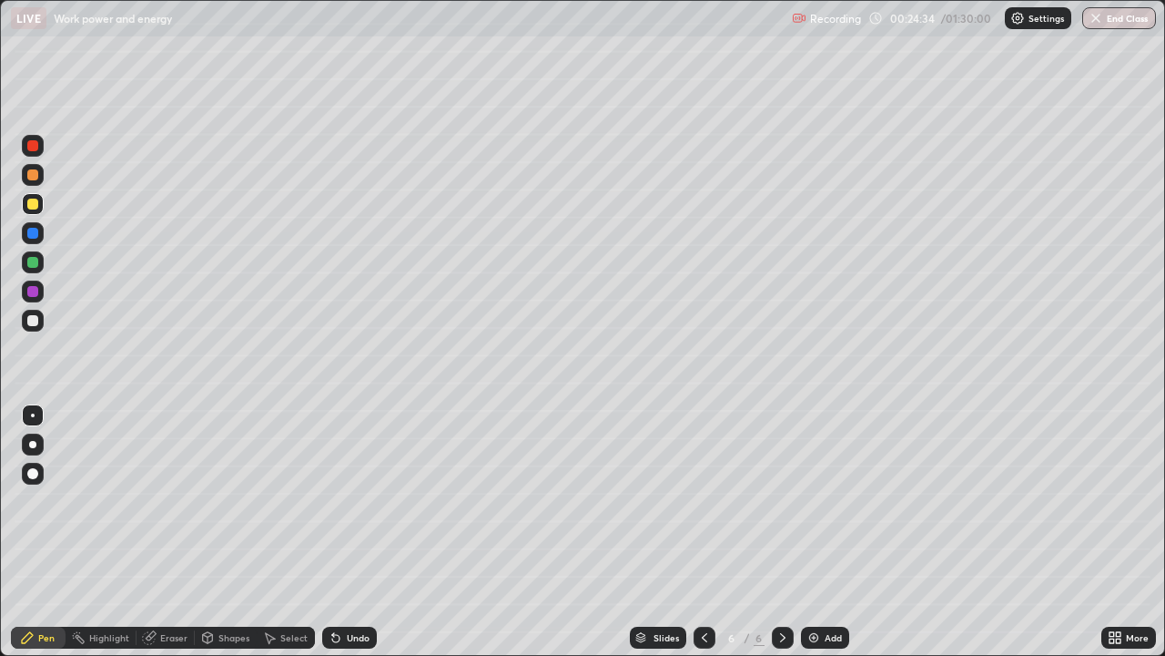
click at [350, 532] on div "Undo" at bounding box center [358, 637] width 23 height 9
click at [363, 532] on div "Undo" at bounding box center [358, 637] width 23 height 9
click at [365, 532] on div "Undo" at bounding box center [358, 637] width 23 height 9
click at [368, 532] on div "Undo" at bounding box center [349, 637] width 55 height 22
click at [31, 319] on div at bounding box center [32, 320] width 11 height 11
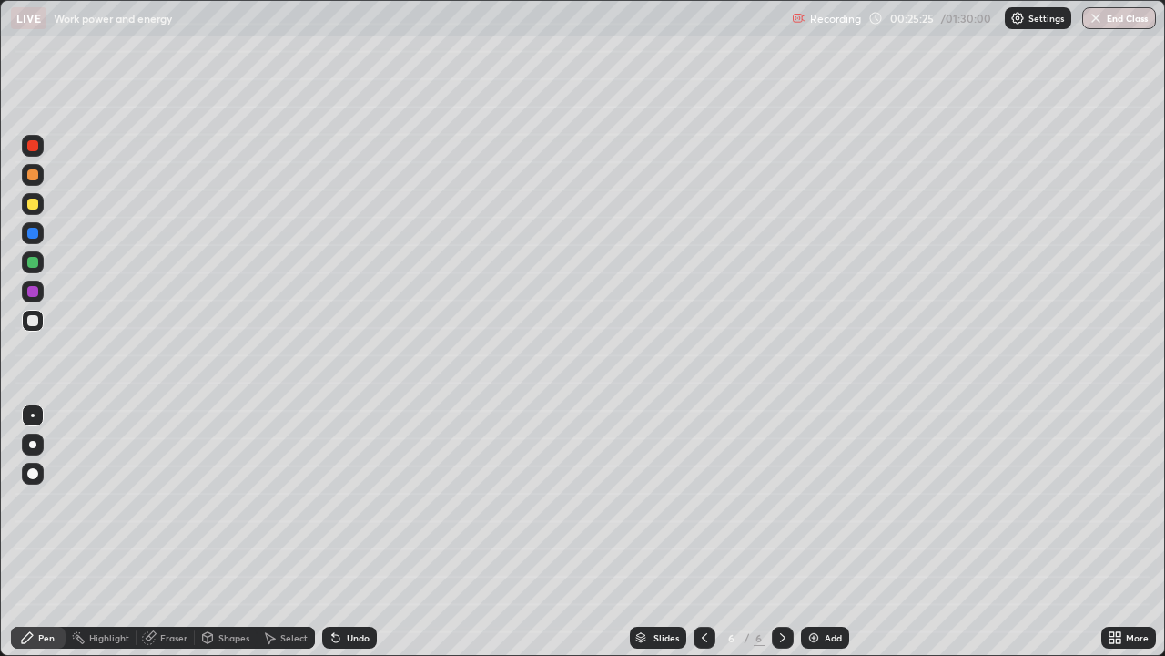
click at [781, 532] on icon at bounding box center [783, 637] width 15 height 15
click at [812, 532] on img at bounding box center [814, 637] width 15 height 15
click at [212, 532] on icon at bounding box center [207, 637] width 15 height 15
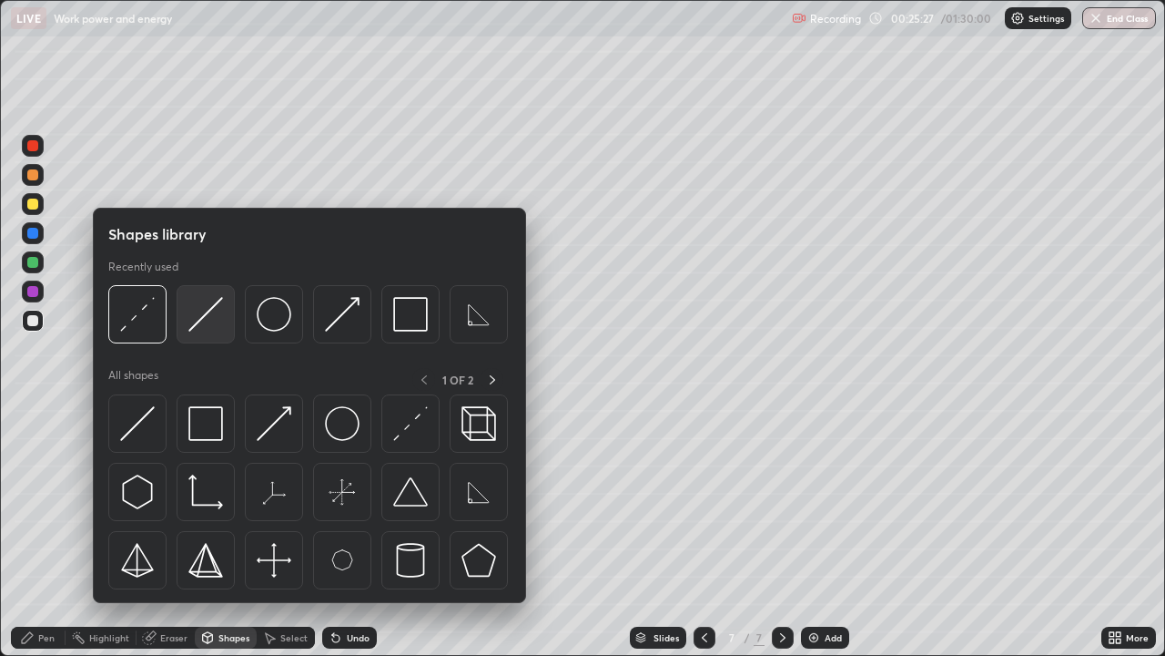
click at [201, 317] on img at bounding box center [205, 314] width 35 height 35
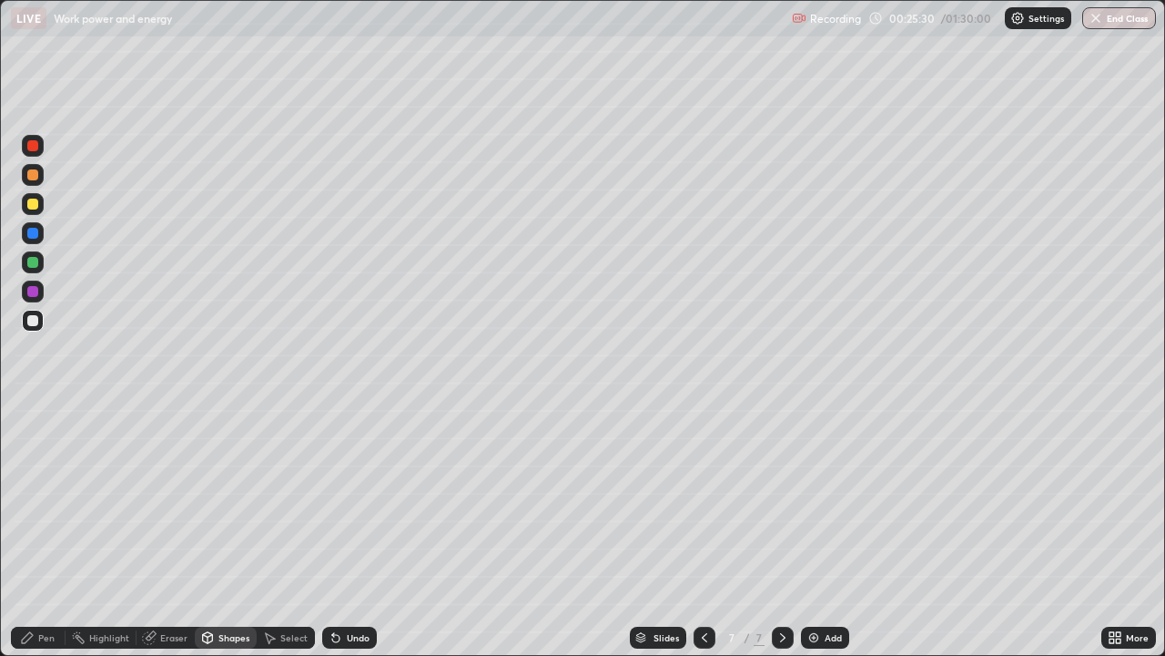
click at [46, 532] on div "Pen" at bounding box center [38, 637] width 55 height 22
click at [31, 262] on div at bounding box center [32, 262] width 11 height 11
click at [213, 532] on icon at bounding box center [207, 637] width 15 height 15
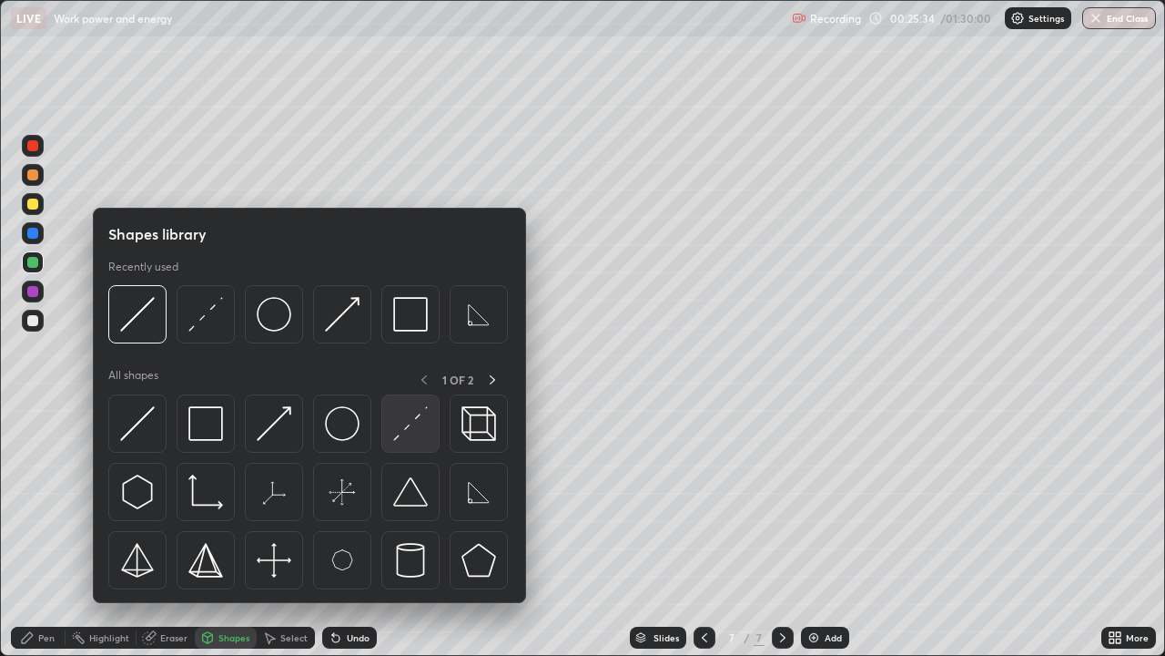
click at [408, 427] on img at bounding box center [410, 423] width 35 height 35
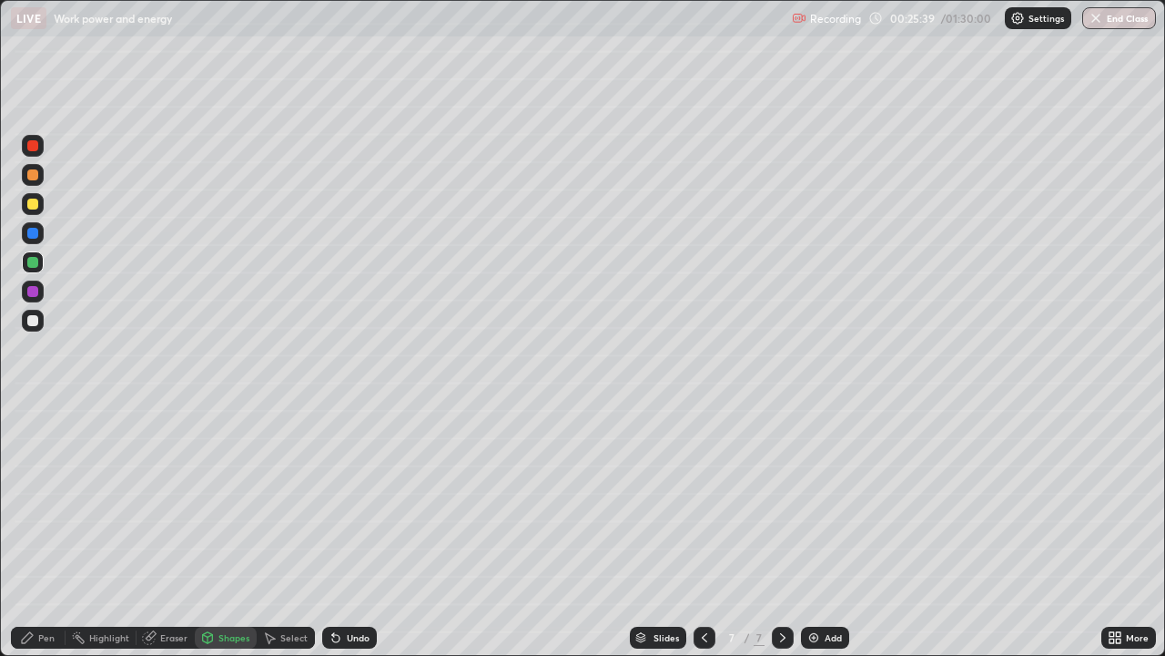
click at [225, 532] on div "Shapes" at bounding box center [234, 637] width 31 height 9
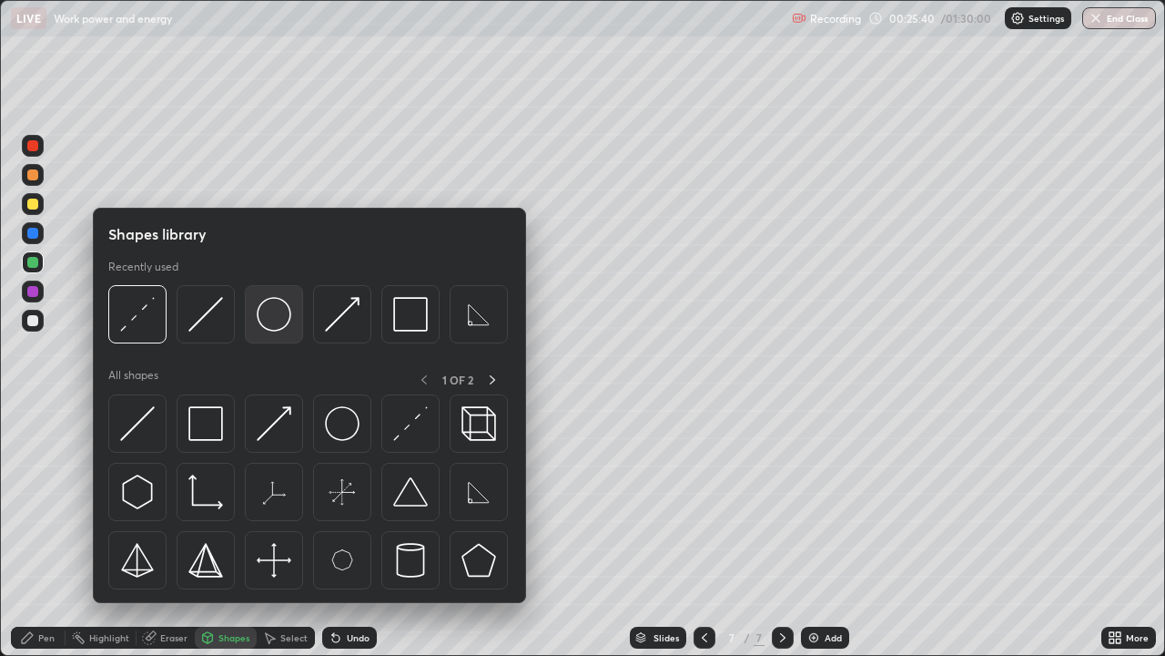
click at [278, 323] on img at bounding box center [274, 314] width 35 height 35
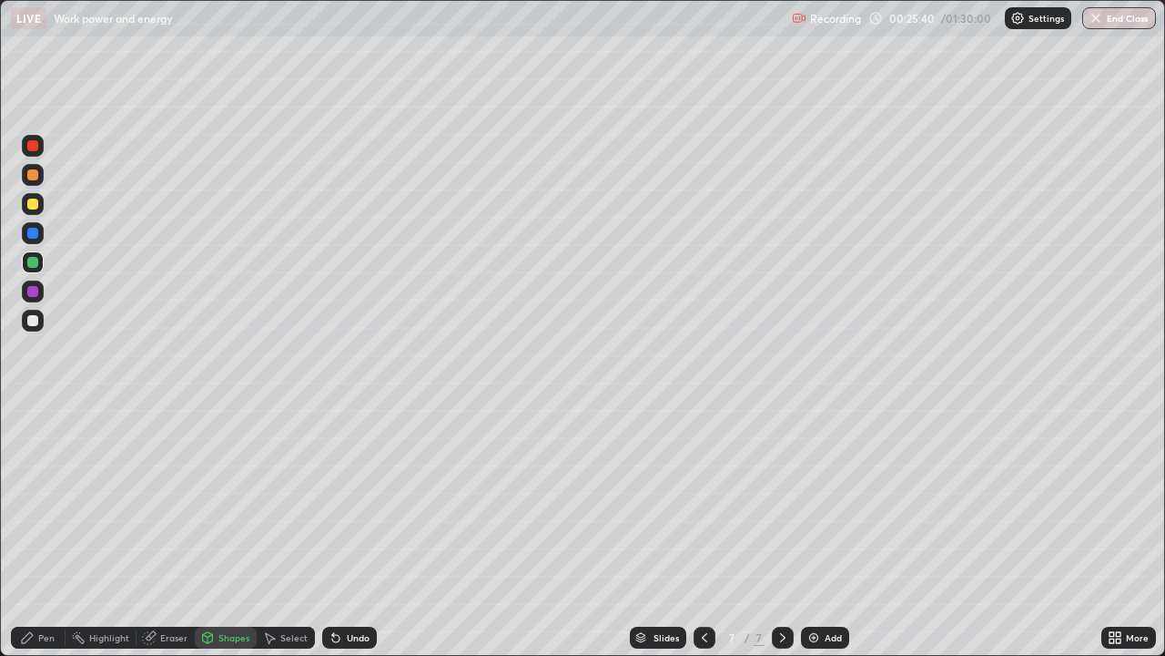
click at [30, 321] on div at bounding box center [32, 320] width 11 height 11
click at [44, 532] on div "Pen" at bounding box center [46, 637] width 16 height 9
click at [34, 207] on div at bounding box center [32, 203] width 11 height 11
click at [229, 532] on div "Shapes" at bounding box center [234, 637] width 31 height 9
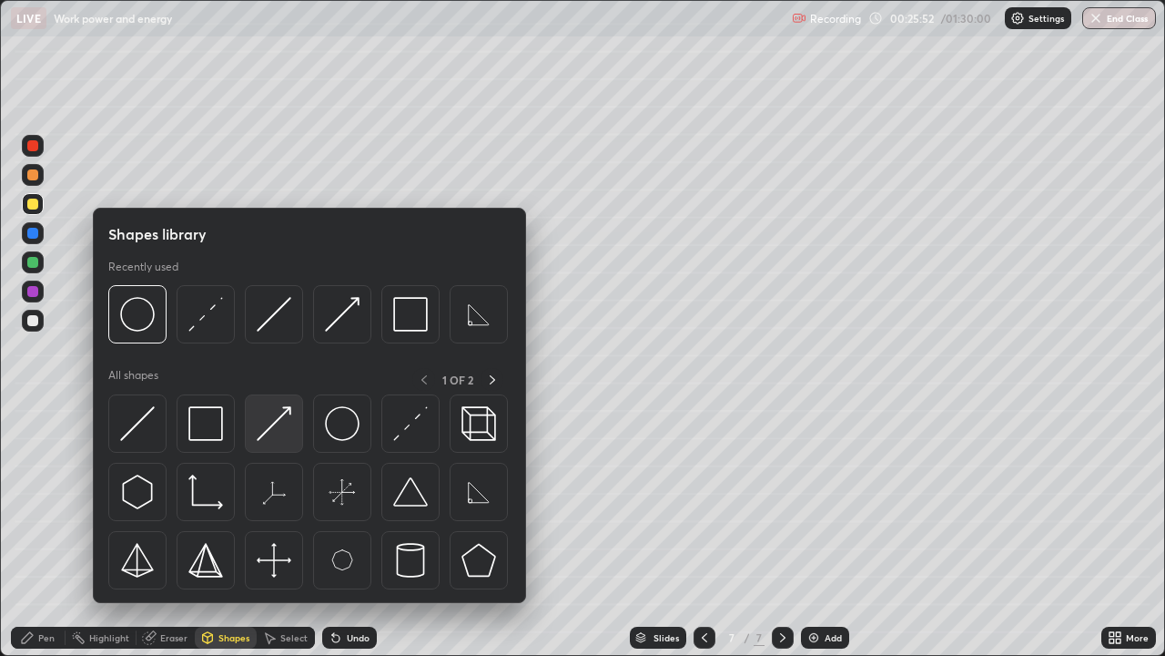
click at [285, 418] on img at bounding box center [274, 423] width 35 height 35
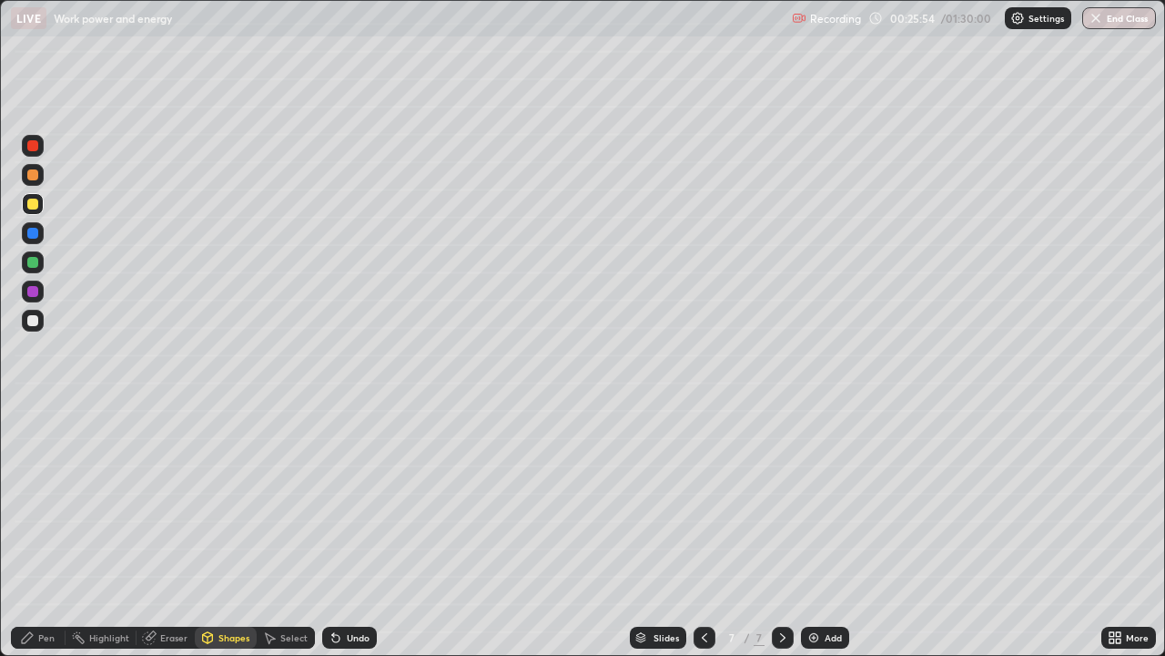
click at [42, 532] on div "Pen" at bounding box center [46, 637] width 16 height 9
click at [32, 321] on div at bounding box center [32, 320] width 11 height 11
click at [224, 532] on div "Shapes" at bounding box center [234, 637] width 31 height 9
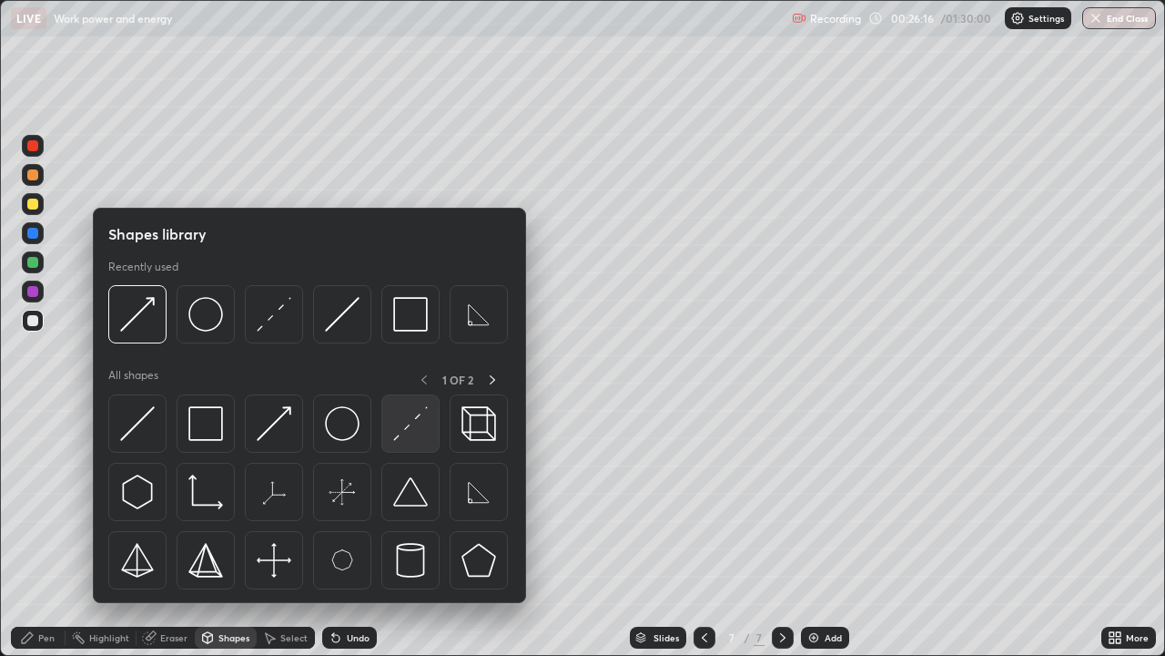
click at [401, 423] on img at bounding box center [410, 423] width 35 height 35
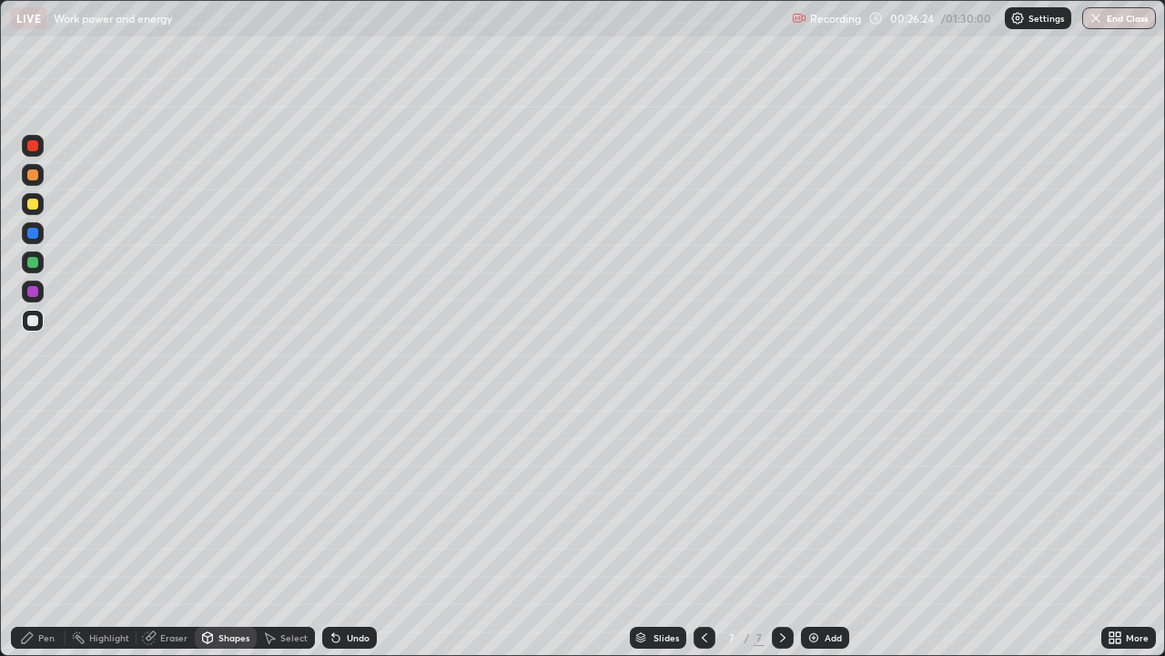
click at [201, 532] on div "Shapes" at bounding box center [226, 637] width 62 height 22
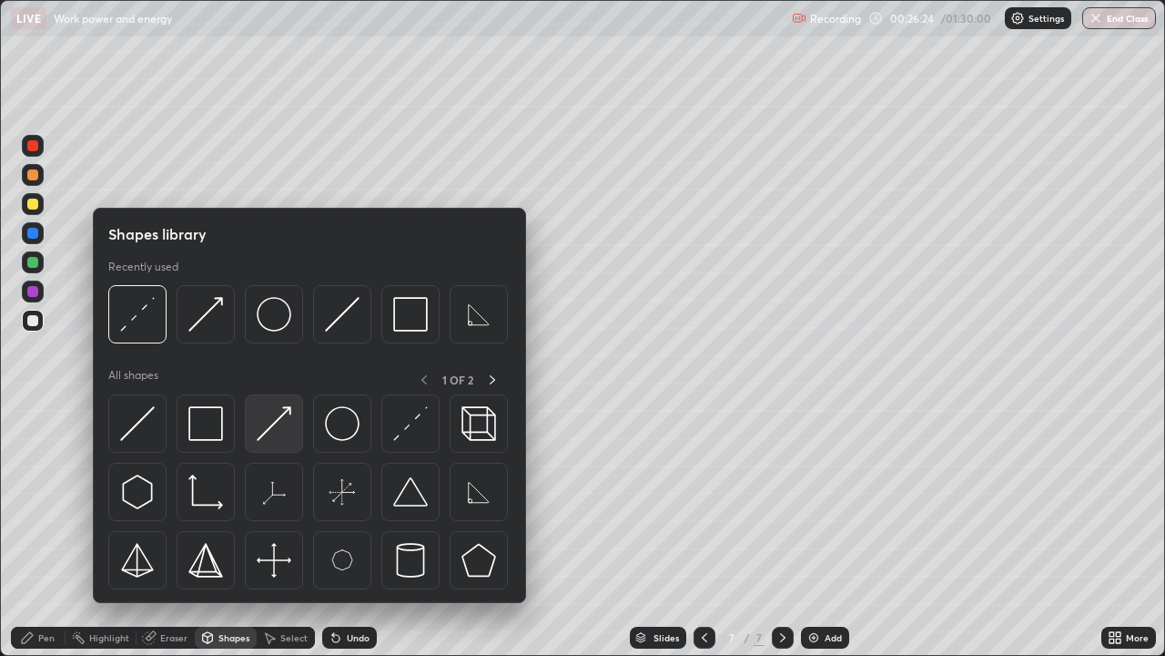
click at [276, 416] on img at bounding box center [274, 423] width 35 height 35
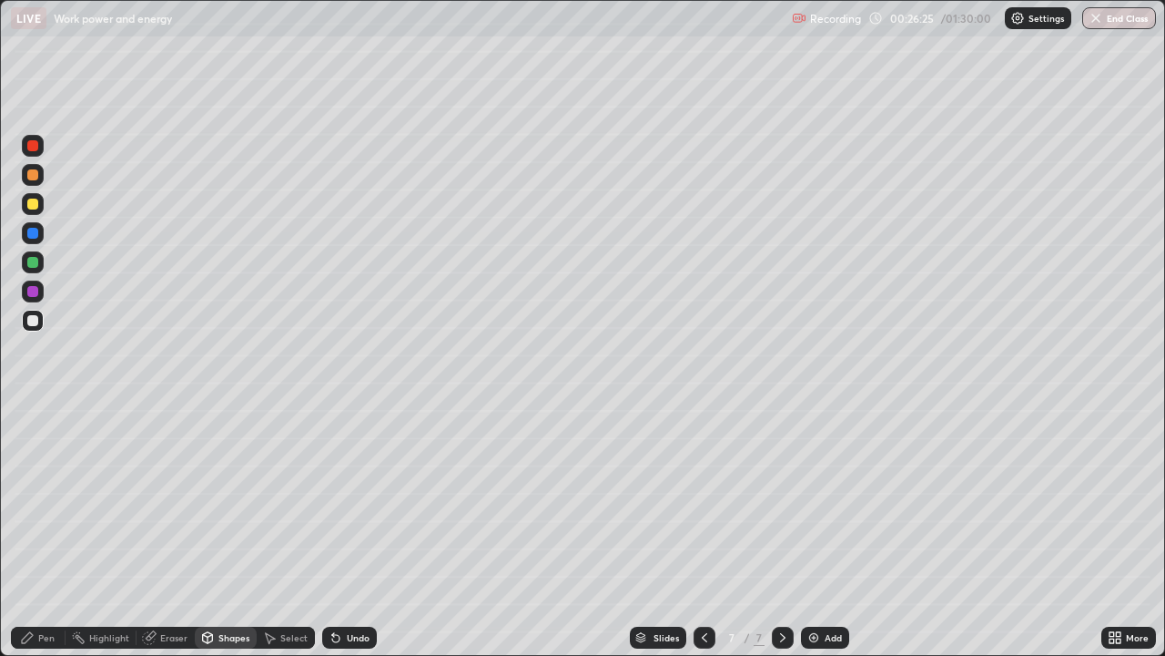
click at [34, 262] on div at bounding box center [32, 262] width 11 height 11
click at [32, 532] on icon at bounding box center [27, 637] width 15 height 15
click at [32, 201] on div at bounding box center [32, 203] width 11 height 11
click at [332, 532] on icon at bounding box center [333, 634] width 2 height 2
click at [342, 532] on div "Undo" at bounding box center [349, 637] width 55 height 22
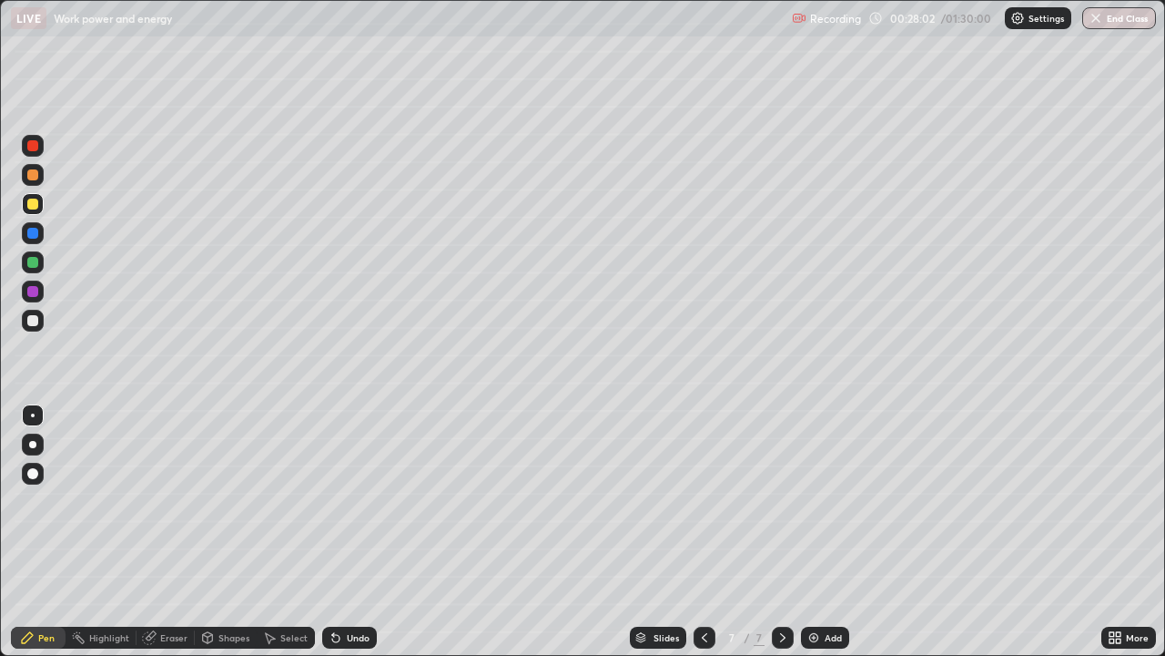
click at [347, 532] on div "Undo" at bounding box center [358, 637] width 23 height 9
click at [27, 176] on div at bounding box center [32, 174] width 11 height 11
click at [278, 532] on div "Select" at bounding box center [286, 637] width 58 height 22
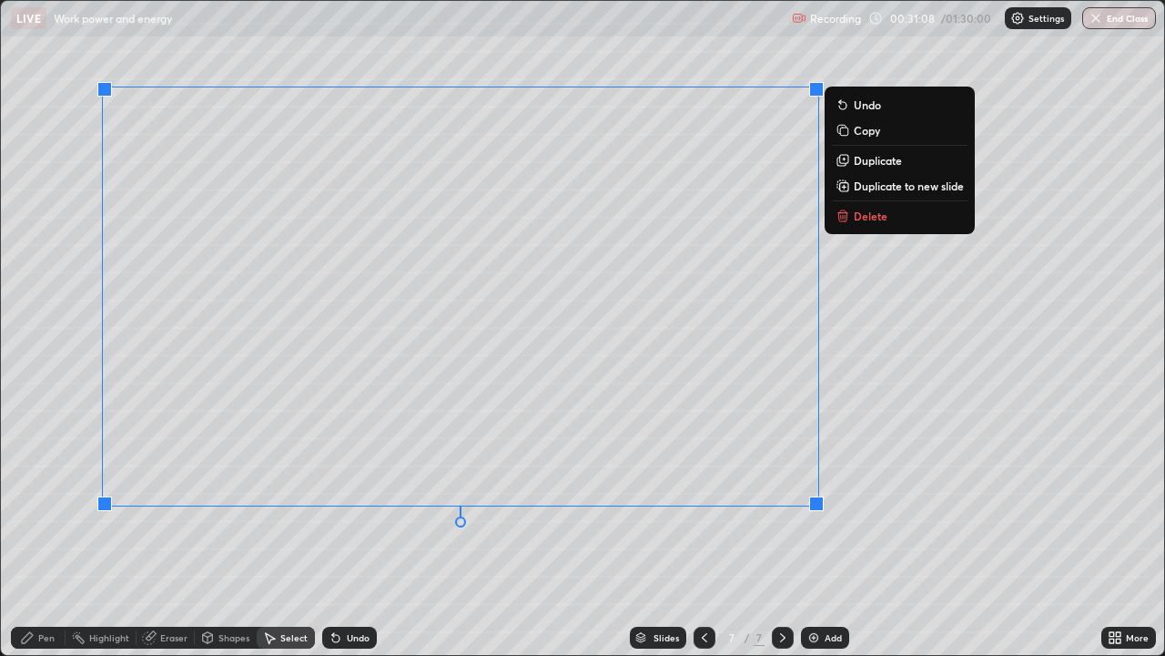
click at [864, 188] on p "Duplicate to new slide" at bounding box center [909, 185] width 110 height 15
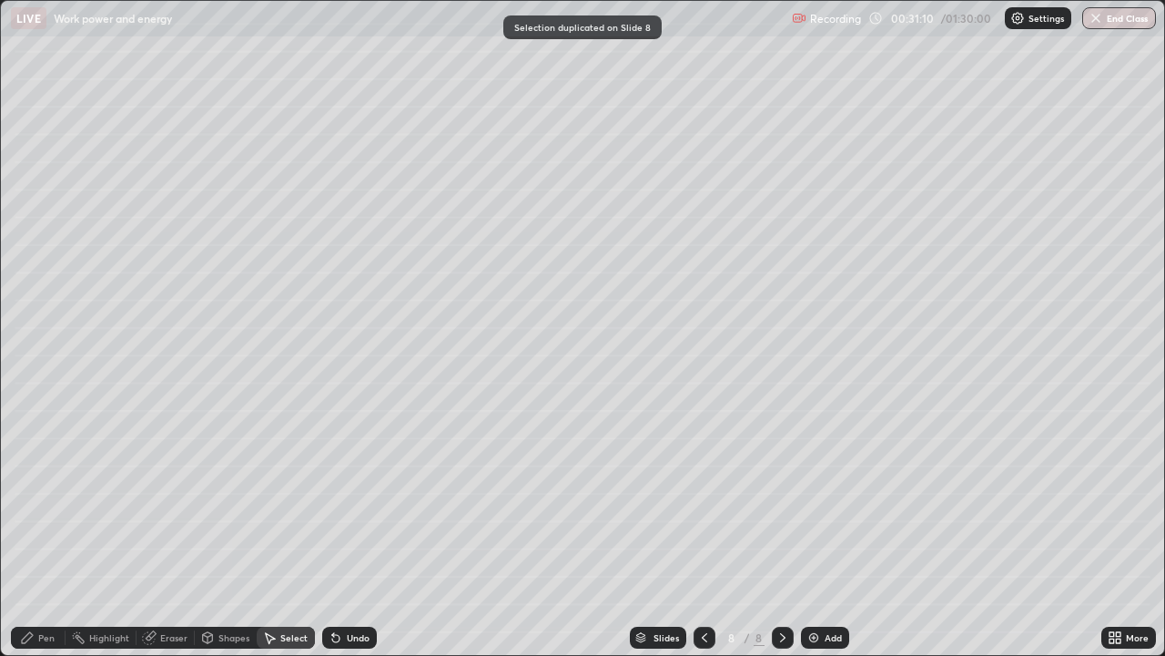
click at [160, 532] on div "Eraser" at bounding box center [166, 637] width 58 height 22
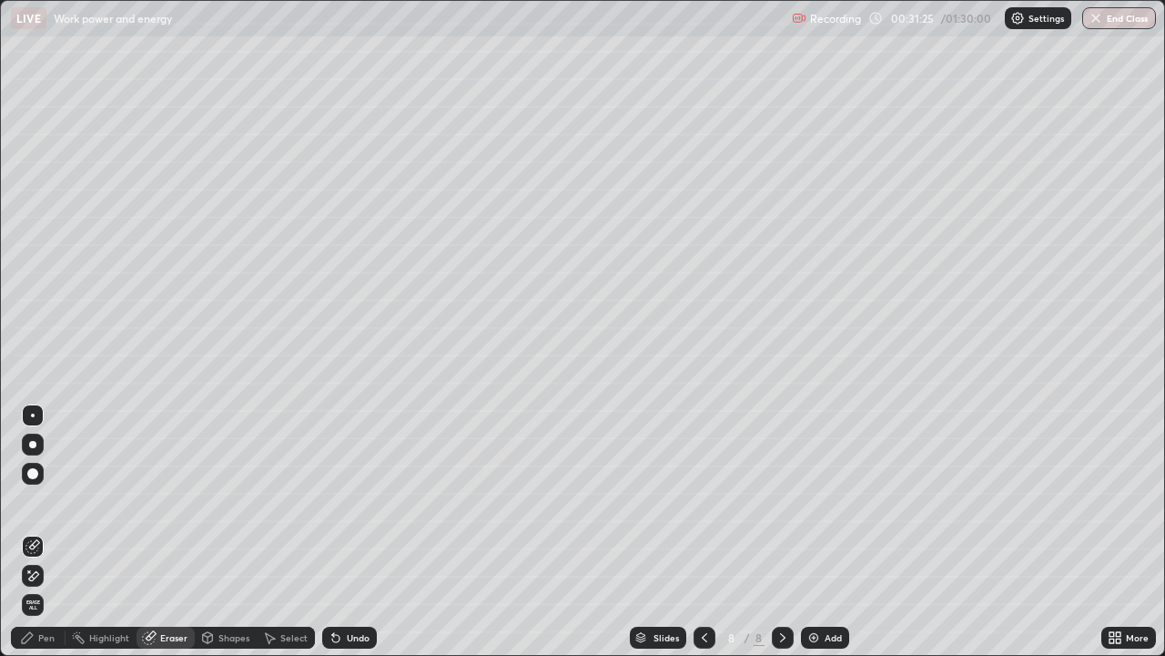
click at [238, 532] on div "Shapes" at bounding box center [234, 637] width 31 height 9
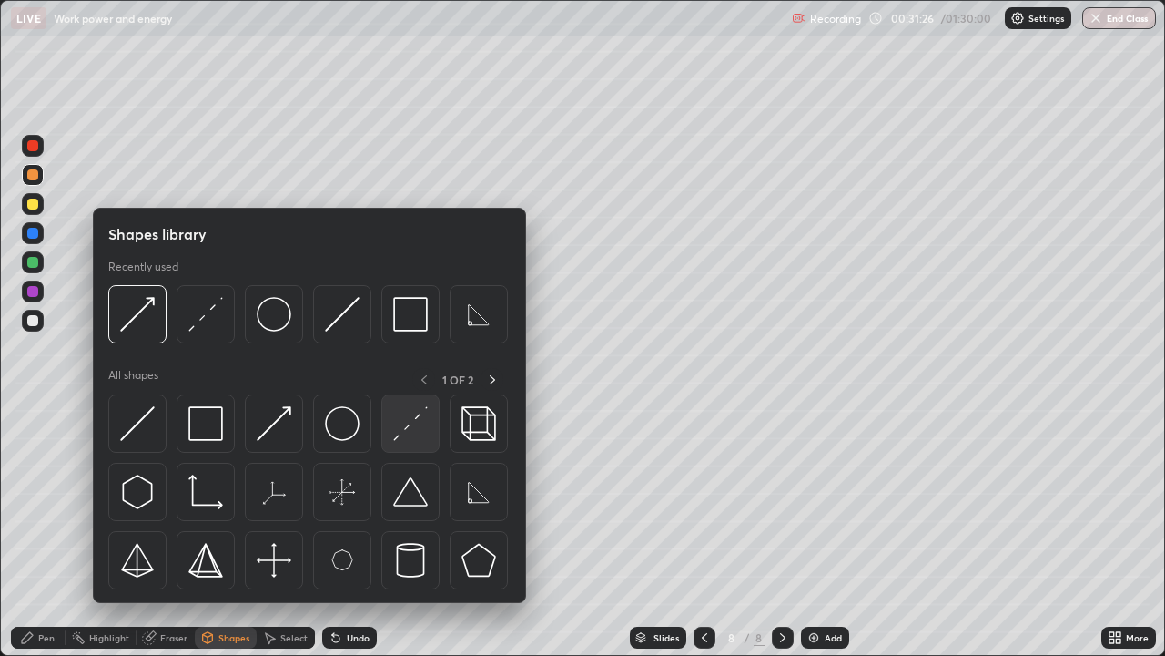
click at [395, 433] on img at bounding box center [410, 423] width 35 height 35
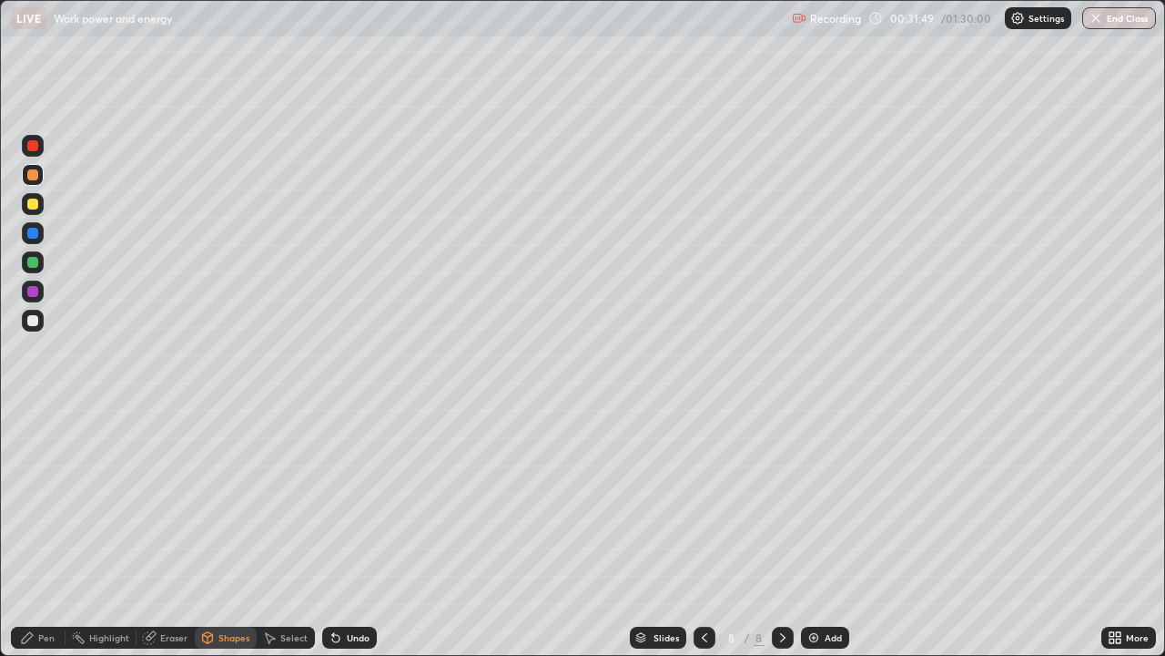
click at [212, 532] on icon at bounding box center [207, 637] width 15 height 15
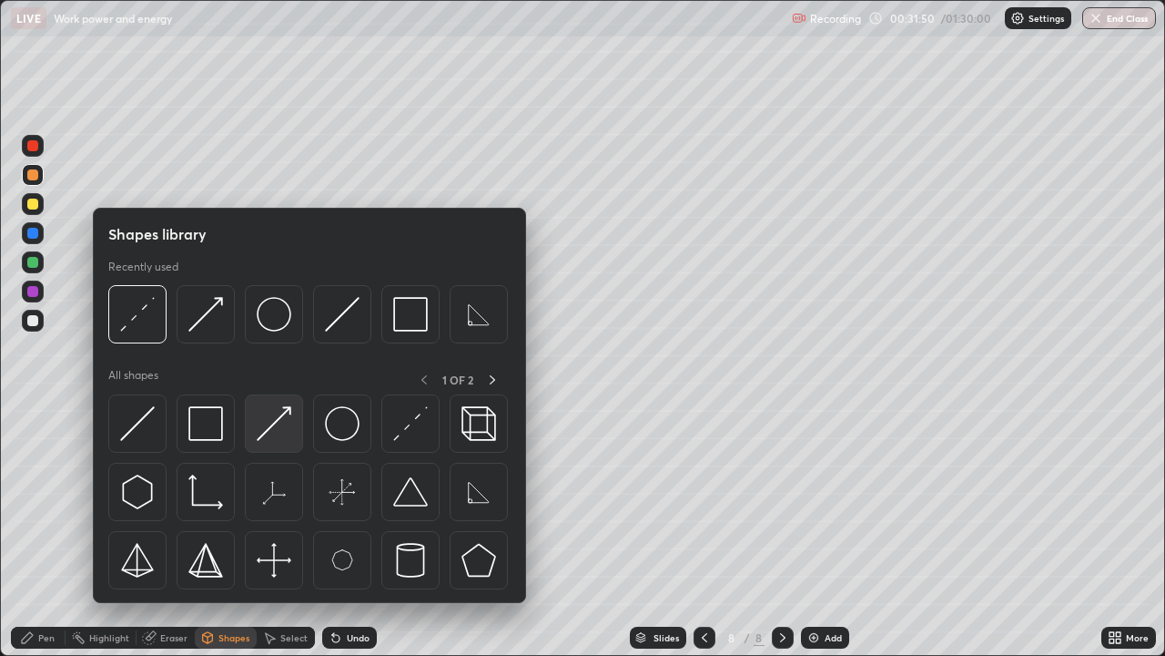
click at [283, 413] on img at bounding box center [274, 423] width 35 height 35
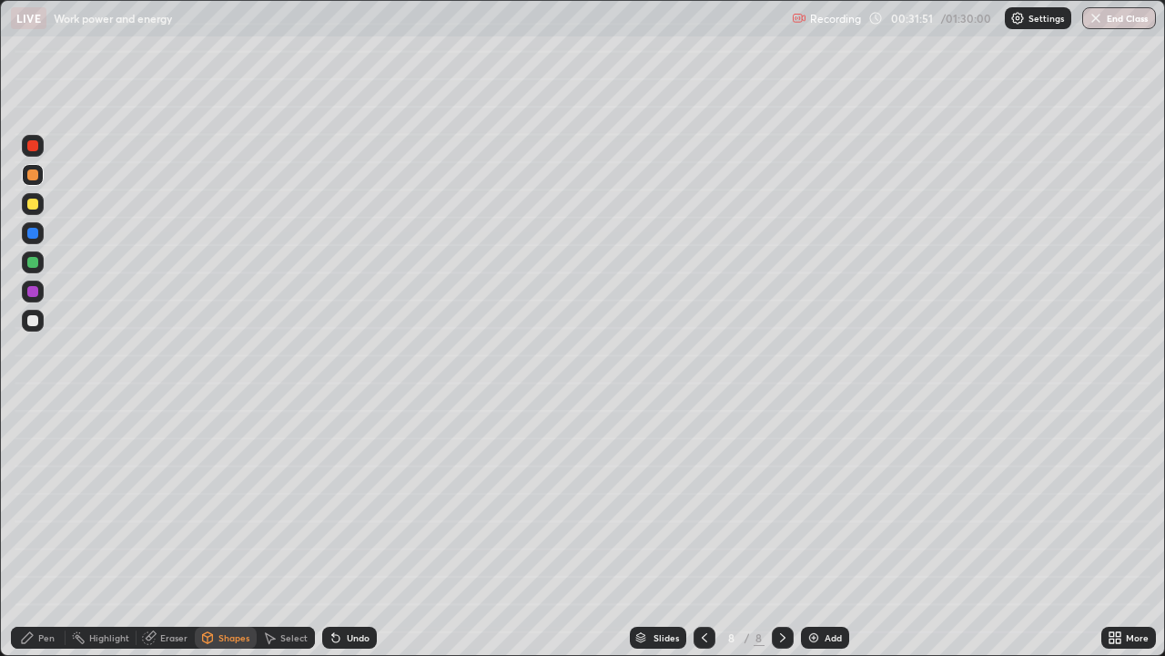
click at [35, 265] on div at bounding box center [32, 262] width 11 height 11
click at [28, 532] on icon at bounding box center [27, 637] width 11 height 11
click at [35, 327] on div at bounding box center [33, 321] width 22 height 22
click at [29, 172] on div at bounding box center [32, 174] width 11 height 11
click at [36, 262] on div at bounding box center [32, 262] width 11 height 11
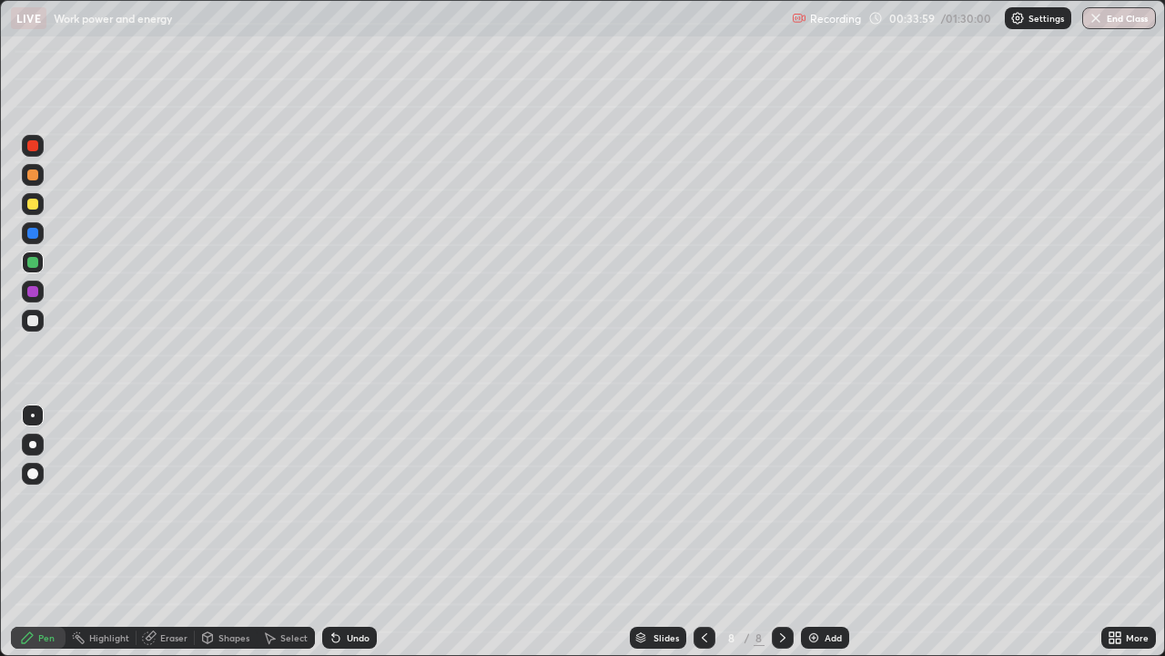
click at [816, 532] on img at bounding box center [814, 637] width 15 height 15
click at [221, 532] on div "Shapes" at bounding box center [234, 637] width 31 height 9
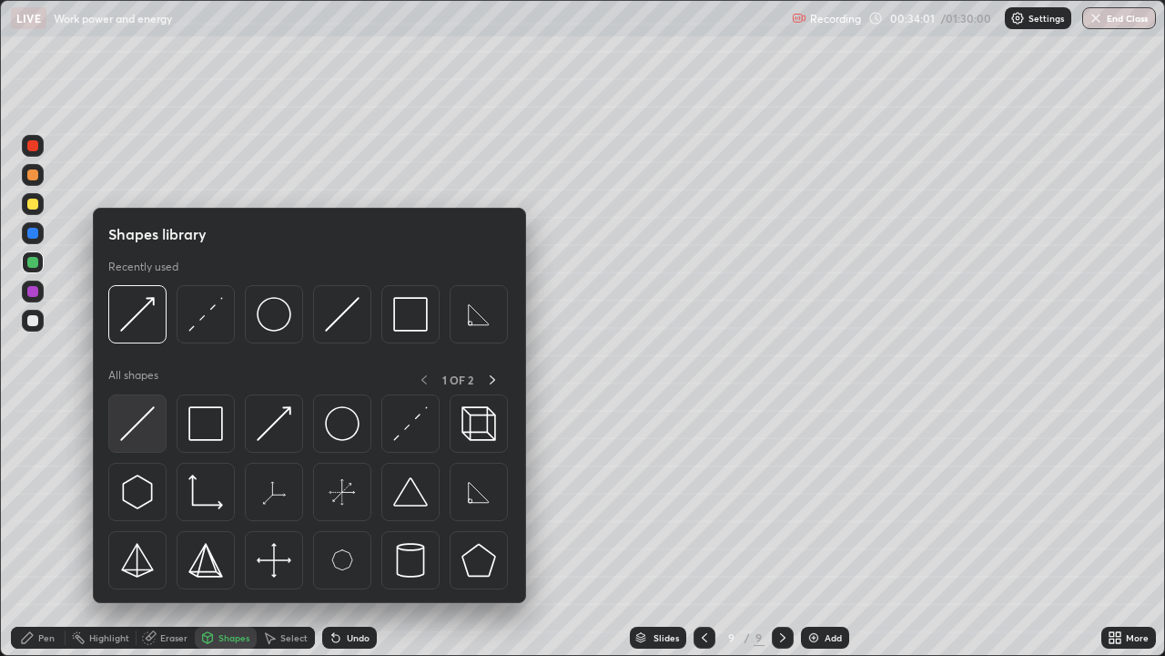
click at [137, 415] on img at bounding box center [137, 423] width 35 height 35
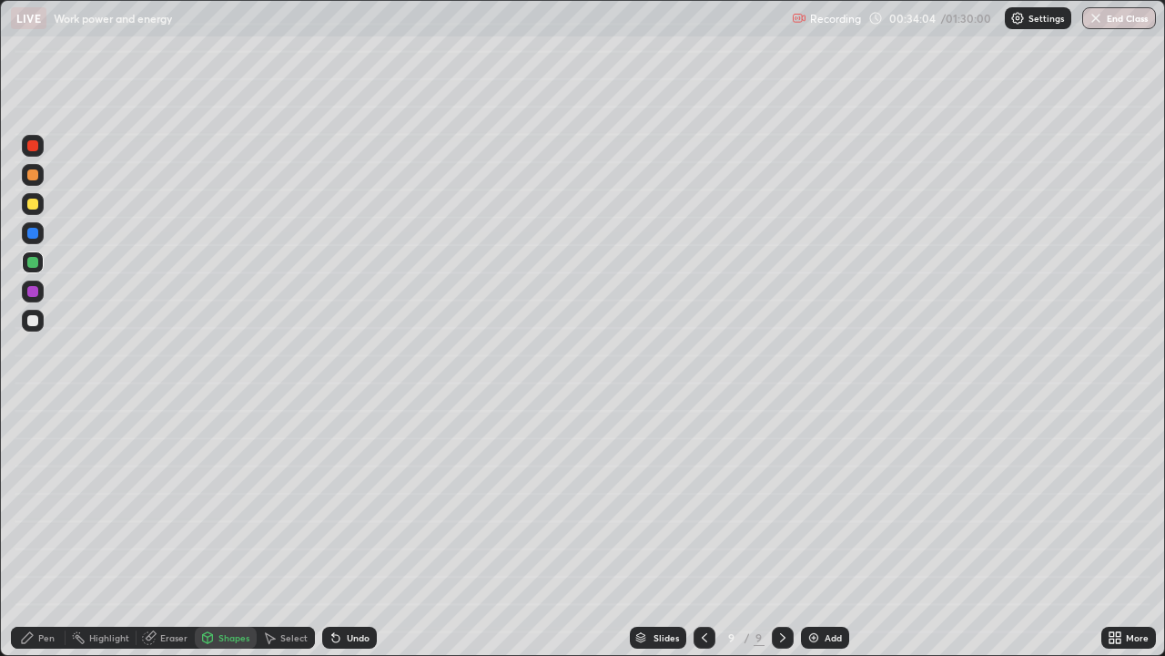
click at [27, 532] on icon at bounding box center [27, 637] width 15 height 15
click at [33, 321] on div at bounding box center [32, 320] width 11 height 11
click at [220, 532] on div "Shapes" at bounding box center [234, 637] width 31 height 9
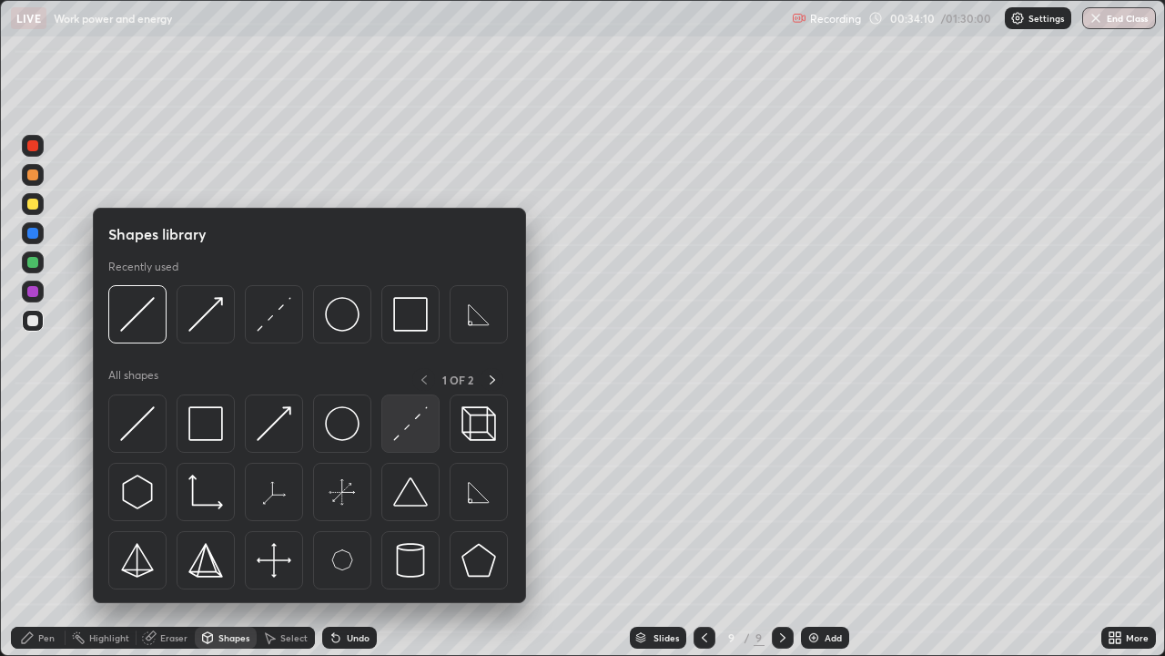
click at [404, 418] on img at bounding box center [410, 423] width 35 height 35
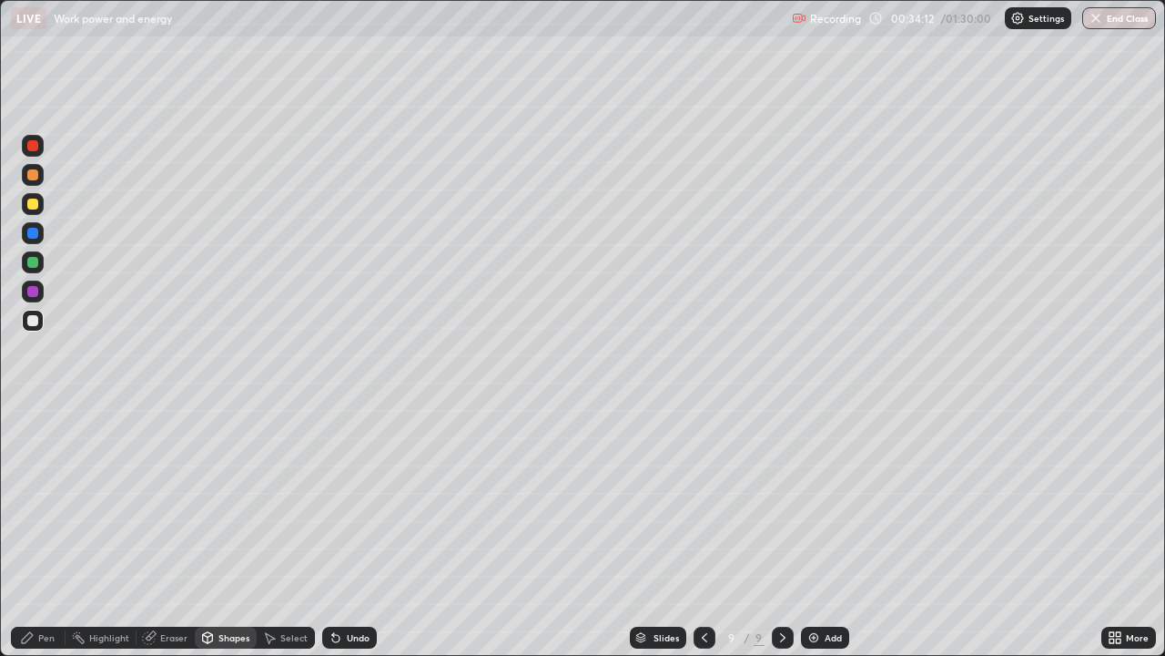
click at [219, 532] on div "Shapes" at bounding box center [234, 637] width 31 height 9
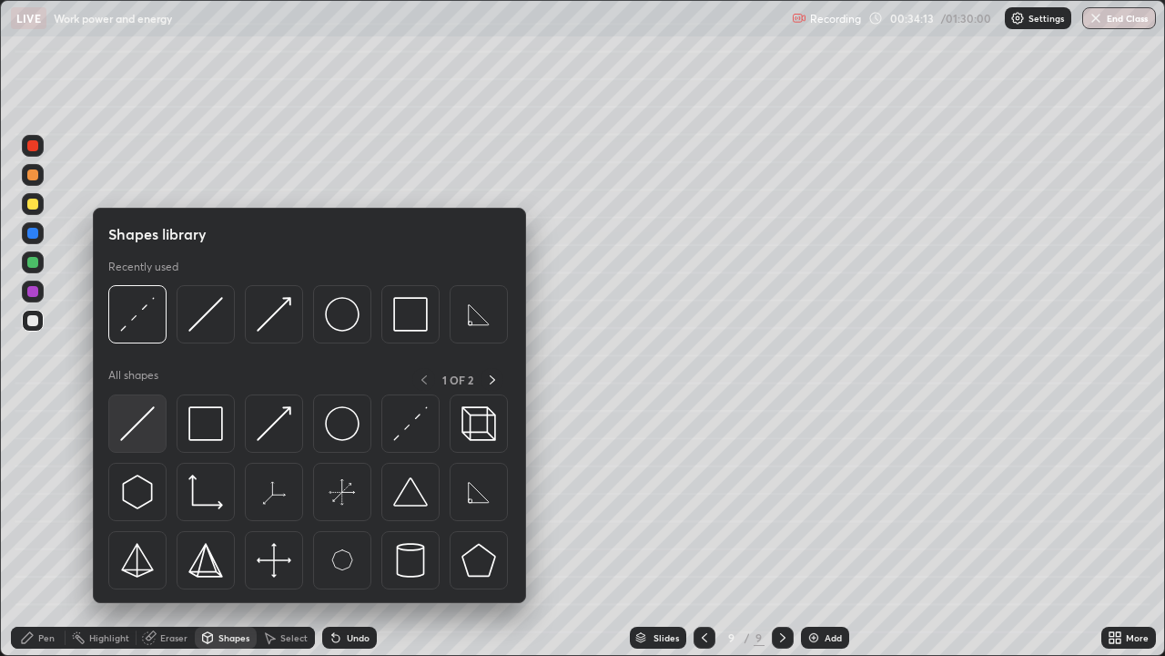
click at [142, 413] on img at bounding box center [137, 423] width 35 height 35
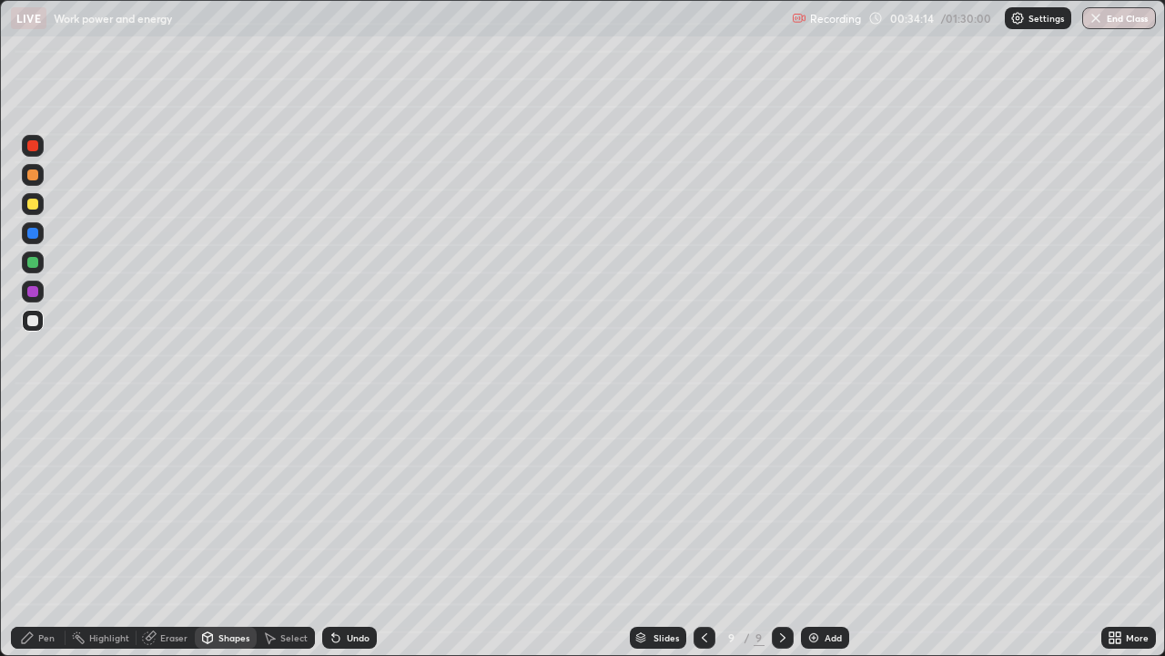
click at [32, 261] on div at bounding box center [32, 262] width 11 height 11
click at [216, 532] on div "Shapes" at bounding box center [226, 637] width 62 height 22
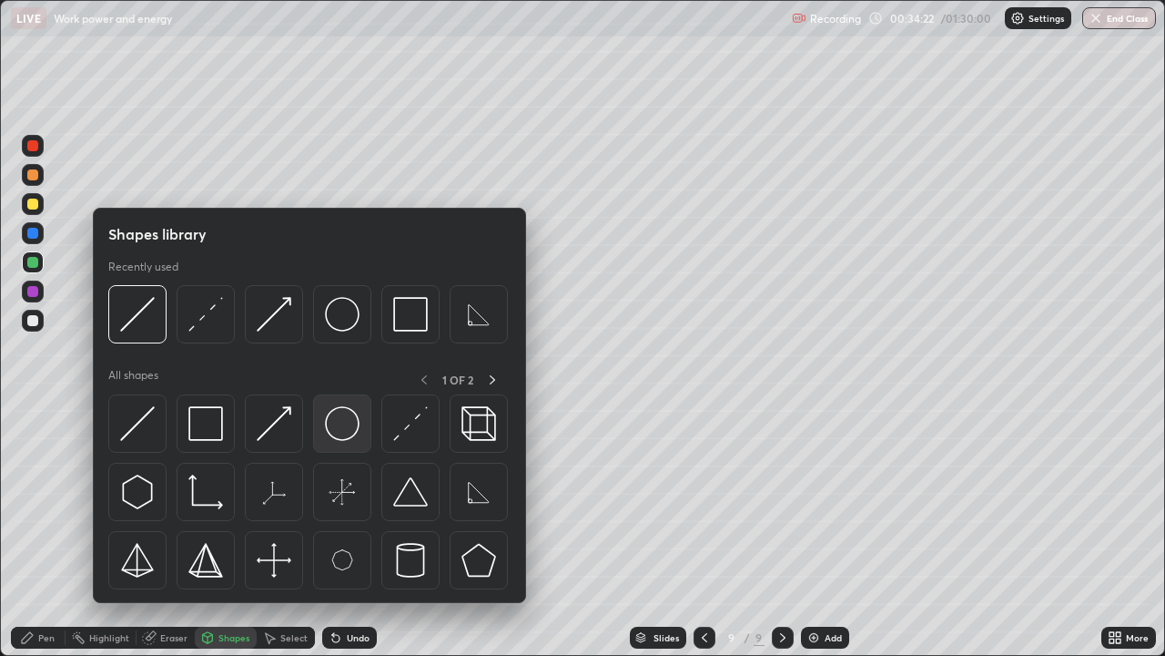
click at [335, 413] on img at bounding box center [342, 423] width 35 height 35
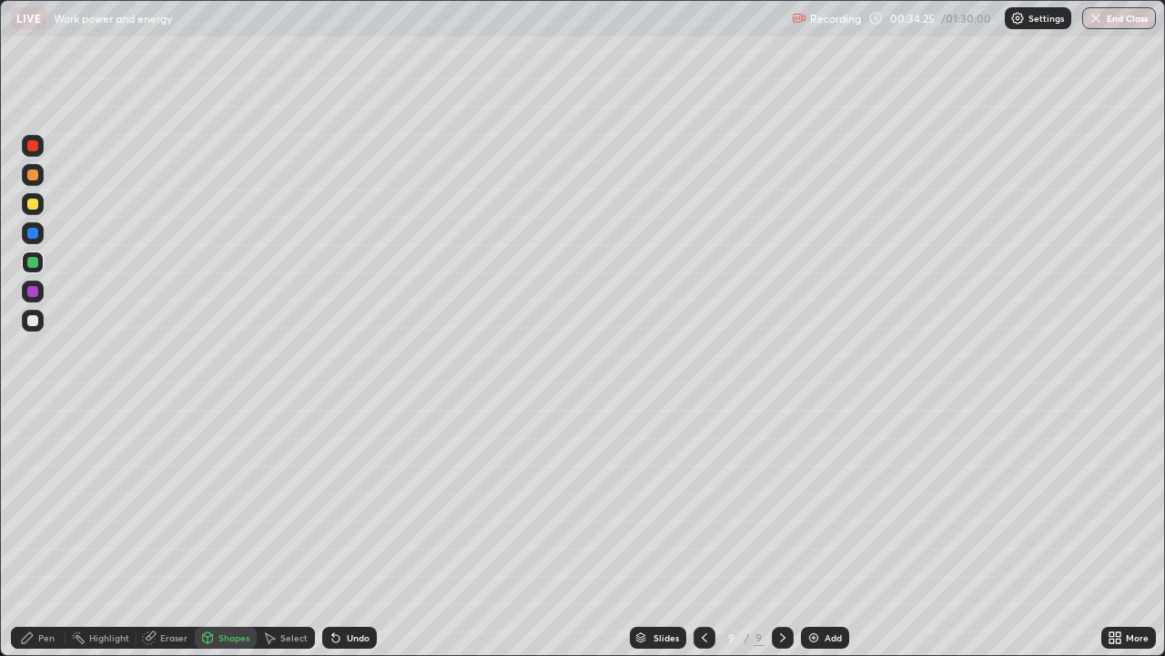
click at [33, 532] on icon at bounding box center [27, 637] width 15 height 15
click at [33, 320] on div at bounding box center [32, 320] width 11 height 11
click at [30, 532] on icon at bounding box center [27, 637] width 15 height 15
click at [212, 532] on icon at bounding box center [207, 637] width 15 height 15
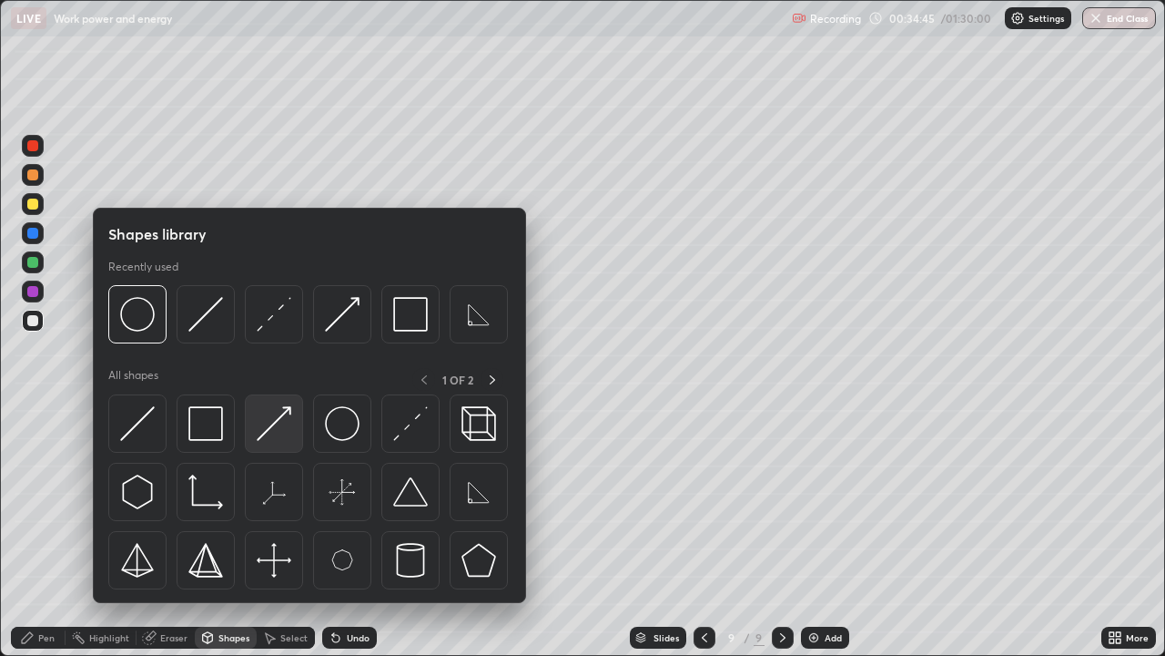
click at [283, 406] on img at bounding box center [274, 423] width 35 height 35
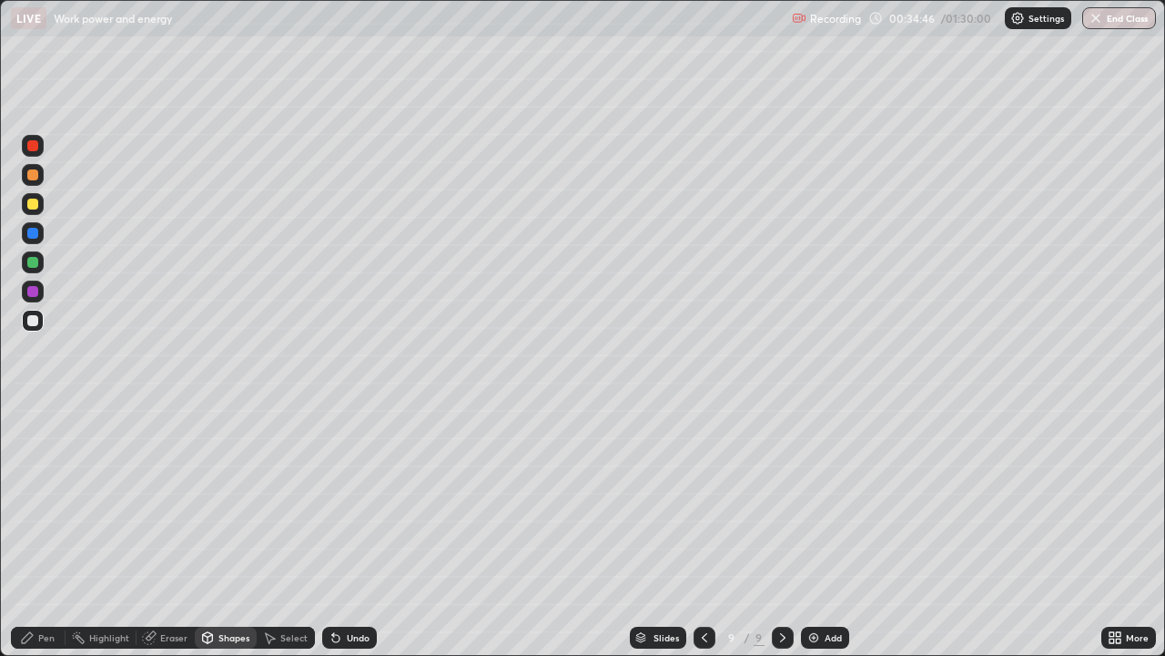
click at [35, 175] on div at bounding box center [32, 174] width 11 height 11
click at [222, 532] on div "Shapes" at bounding box center [234, 637] width 31 height 9
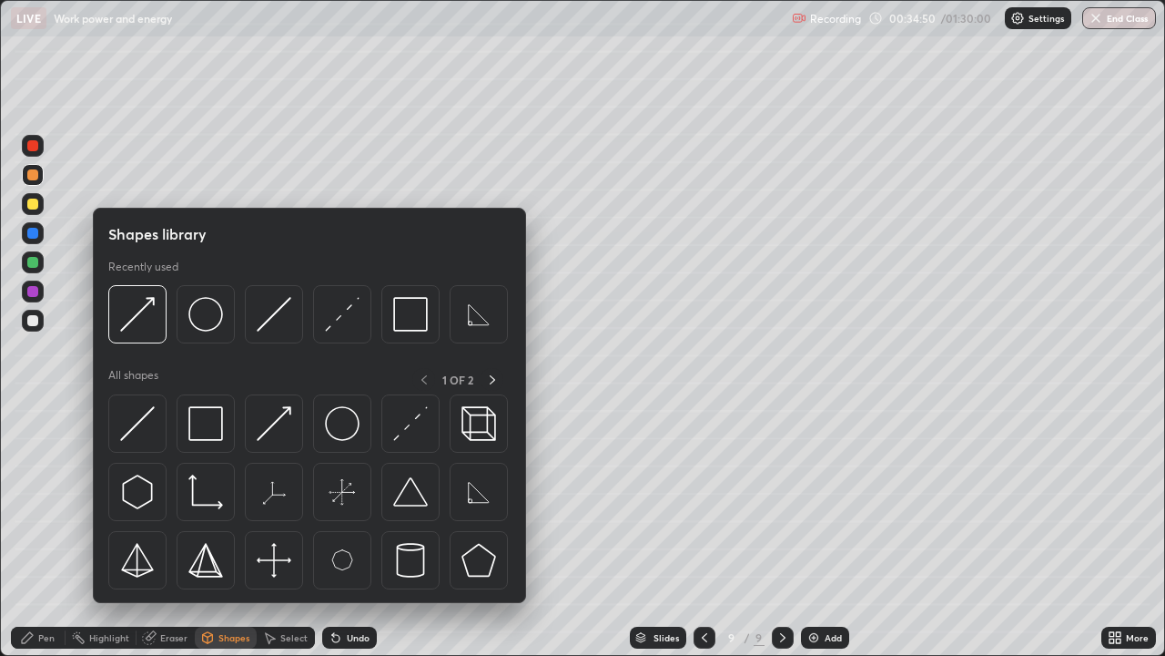
click at [39, 532] on div "Pen" at bounding box center [46, 637] width 16 height 9
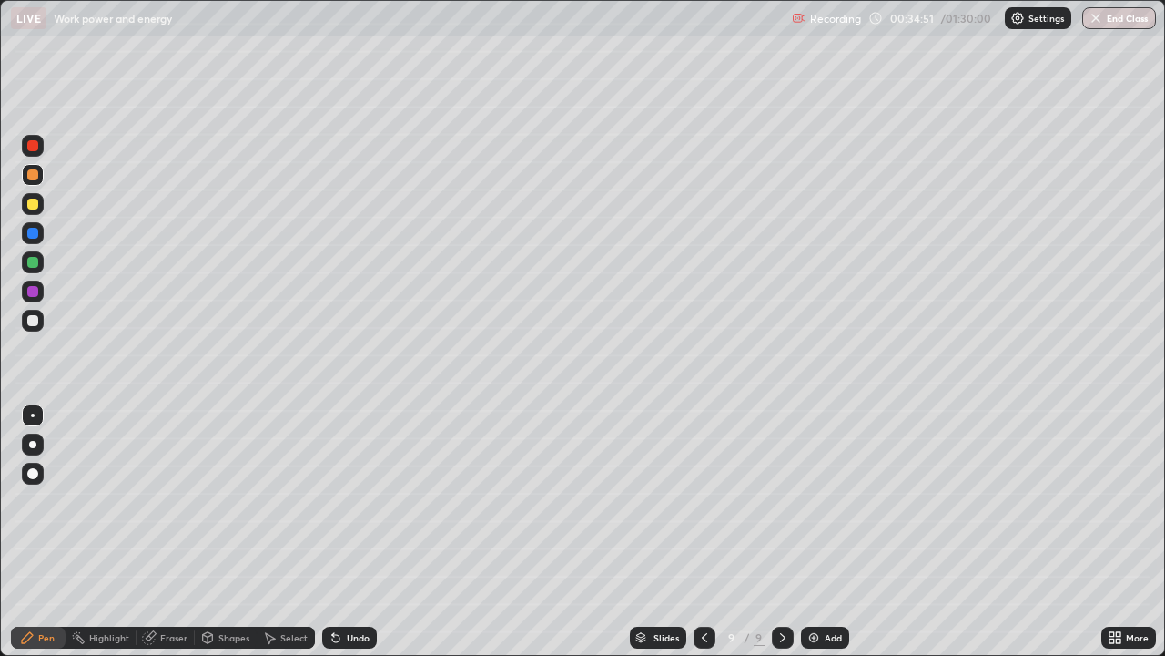
click at [34, 318] on div at bounding box center [32, 320] width 11 height 11
click at [238, 532] on div "Shapes" at bounding box center [234, 637] width 31 height 9
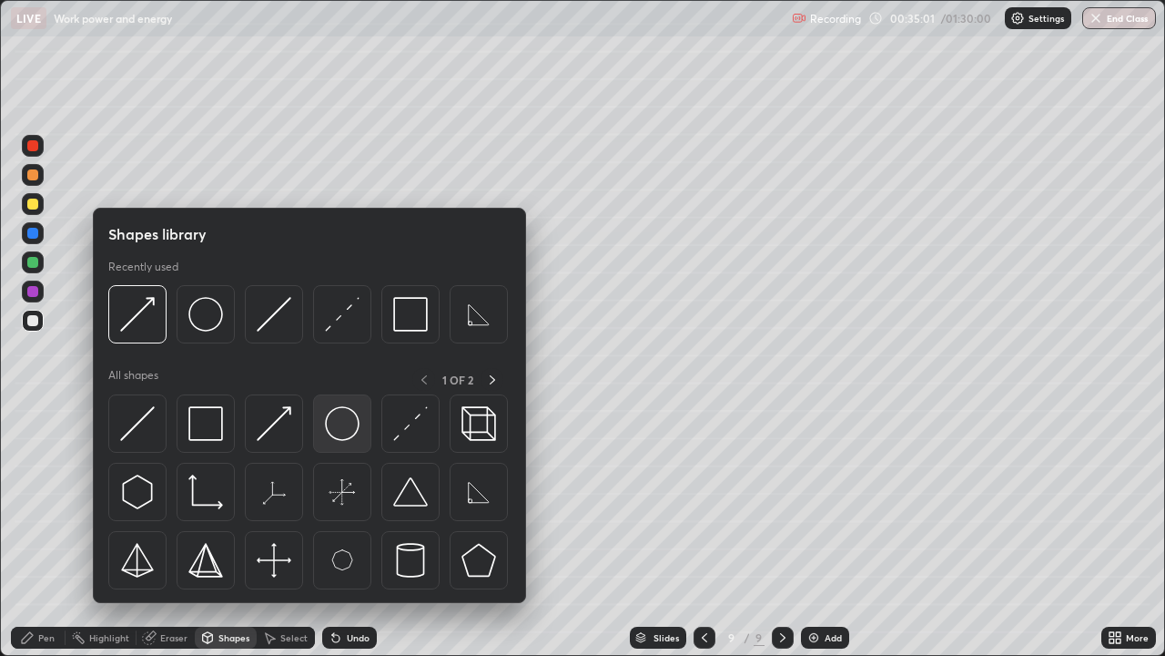
click at [342, 430] on img at bounding box center [342, 423] width 35 height 35
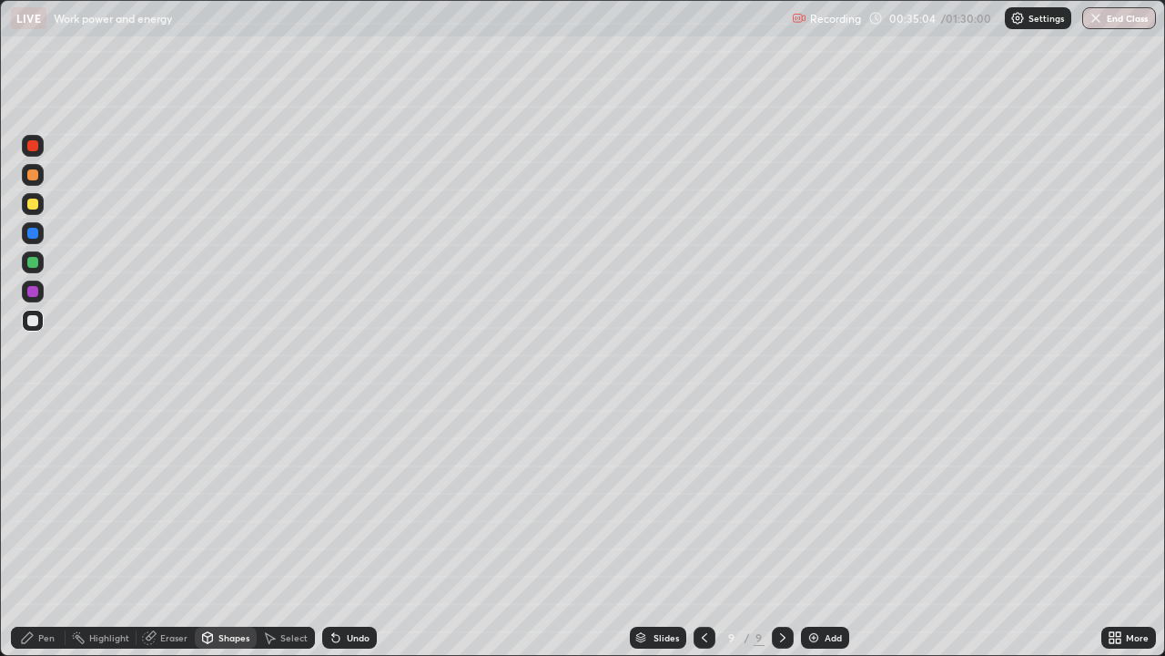
click at [41, 532] on div "Pen" at bounding box center [46, 637] width 16 height 9
click at [32, 265] on div at bounding box center [32, 262] width 11 height 11
click at [219, 532] on div "Shapes" at bounding box center [234, 637] width 31 height 9
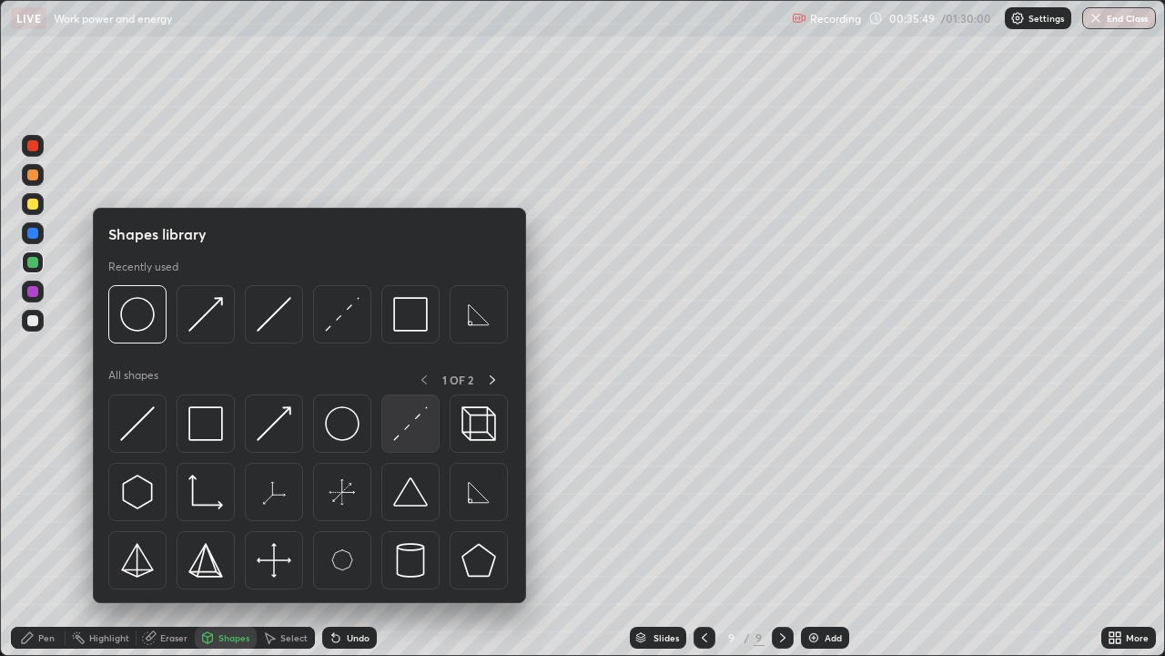
click at [393, 430] on div at bounding box center [410, 423] width 58 height 58
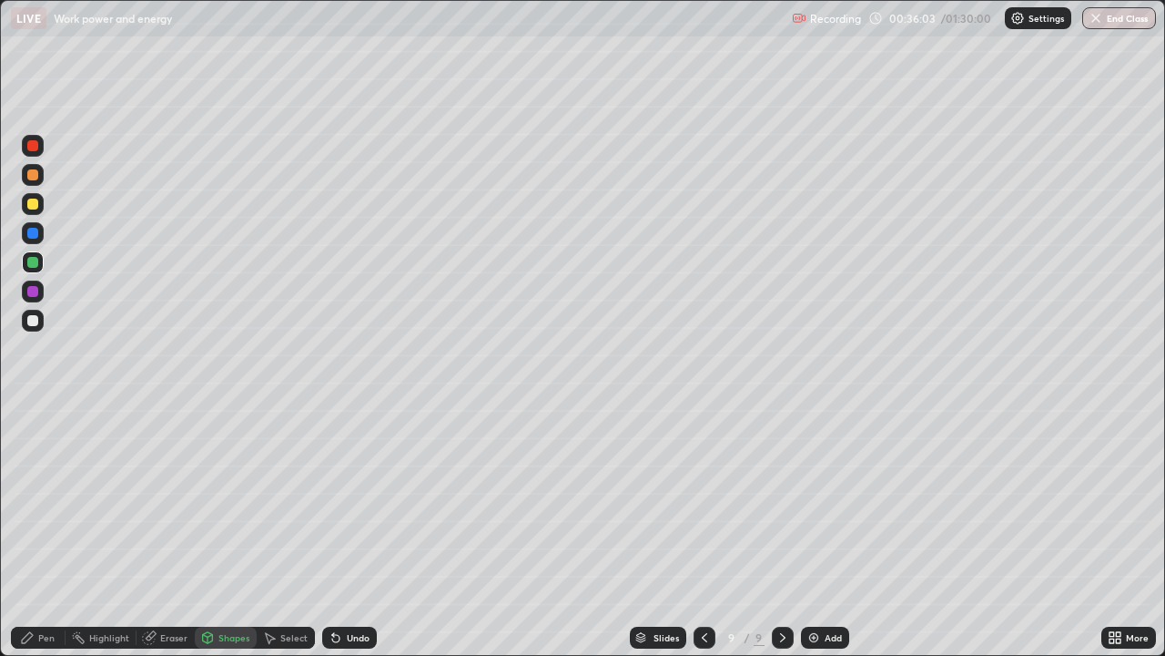
click at [216, 532] on div "Shapes" at bounding box center [226, 637] width 62 height 22
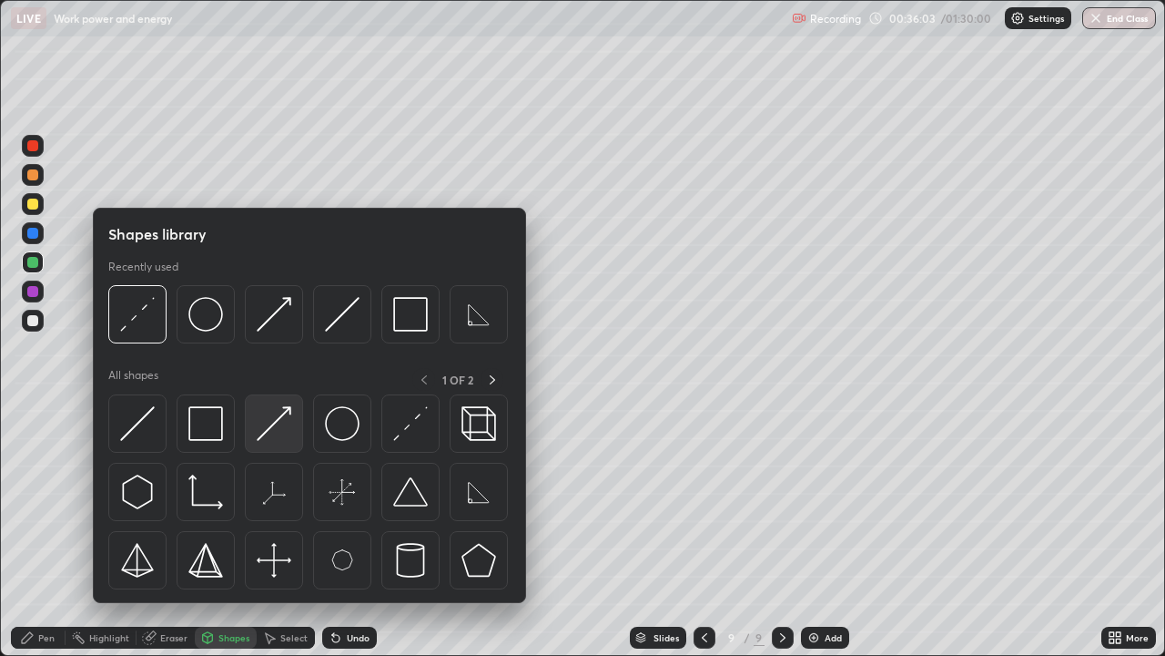
click at [286, 414] on img at bounding box center [274, 423] width 35 height 35
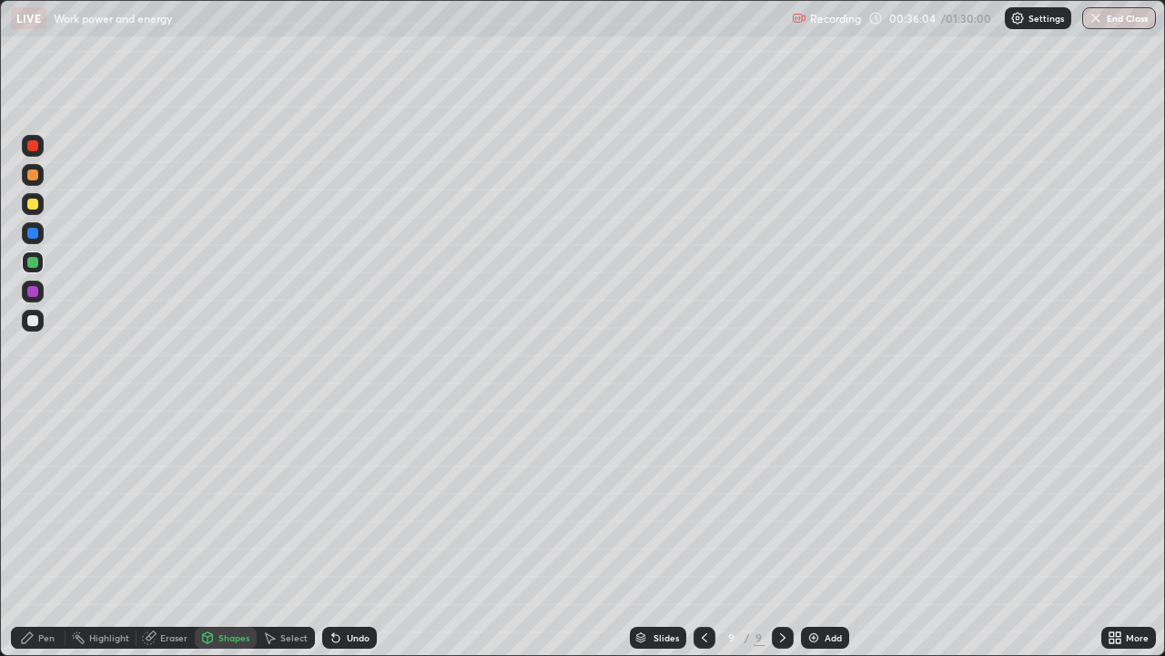
click at [30, 201] on div at bounding box center [32, 203] width 11 height 11
click at [45, 532] on div "Pen" at bounding box center [46, 637] width 16 height 9
click at [32, 323] on div at bounding box center [32, 320] width 11 height 11
click at [216, 532] on div "Shapes" at bounding box center [226, 637] width 62 height 22
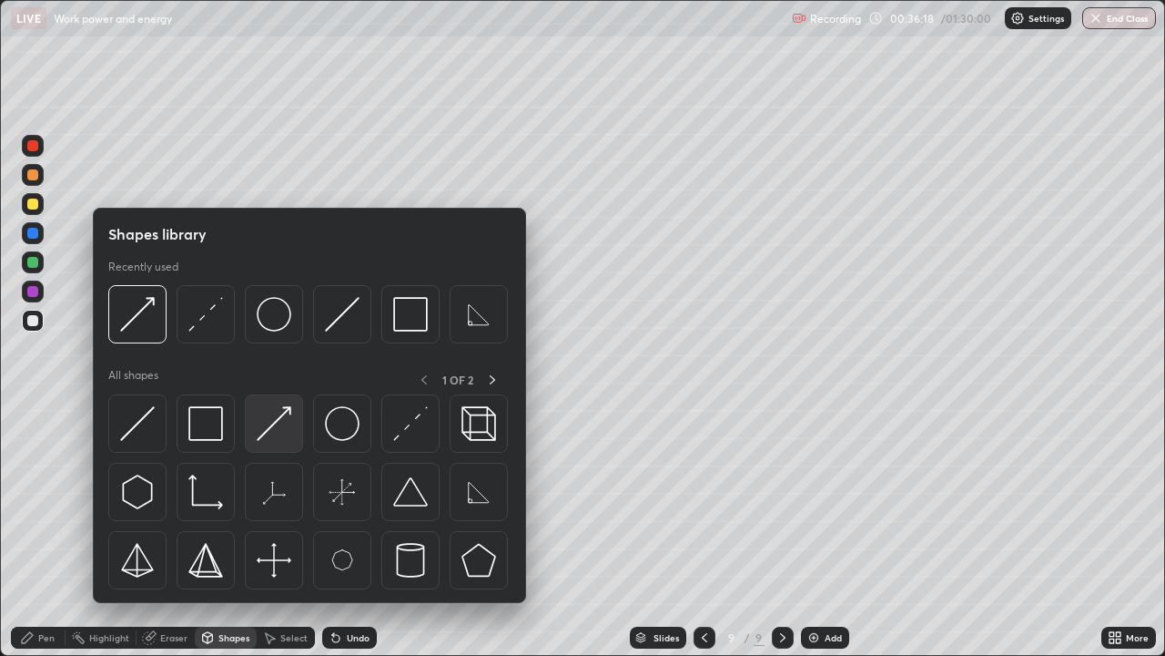
click at [280, 421] on img at bounding box center [274, 423] width 35 height 35
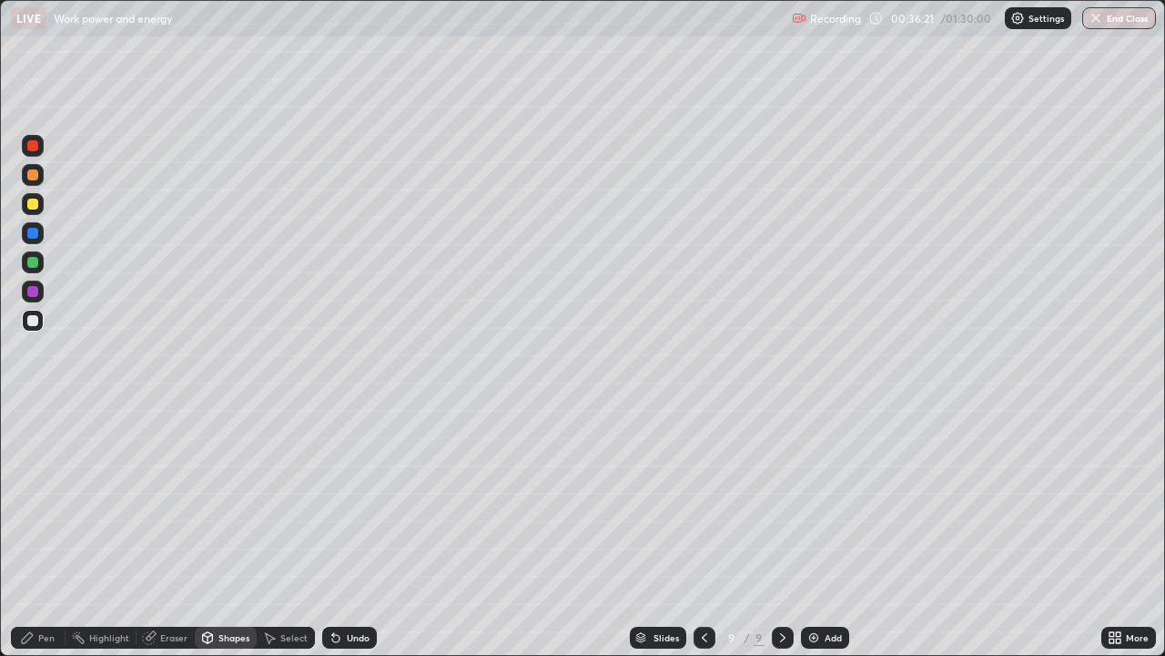
click at [61, 532] on div "Pen" at bounding box center [38, 637] width 55 height 22
click at [39, 322] on div at bounding box center [33, 321] width 22 height 22
click at [220, 532] on div "Shapes" at bounding box center [234, 637] width 31 height 9
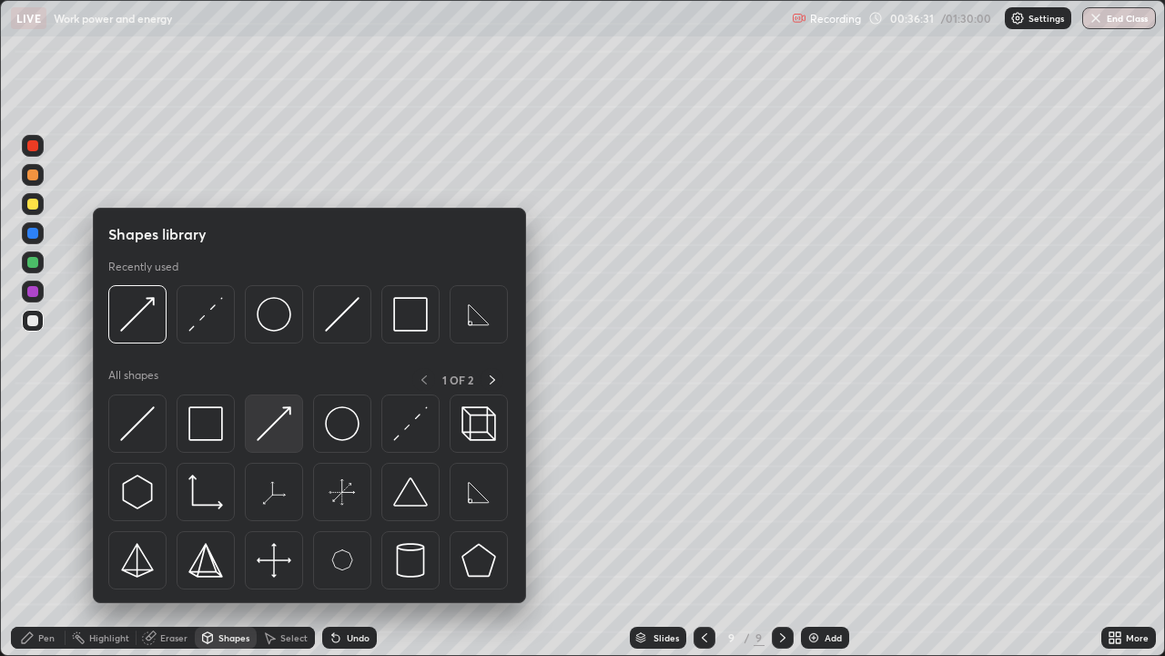
click at [275, 408] on img at bounding box center [274, 423] width 35 height 35
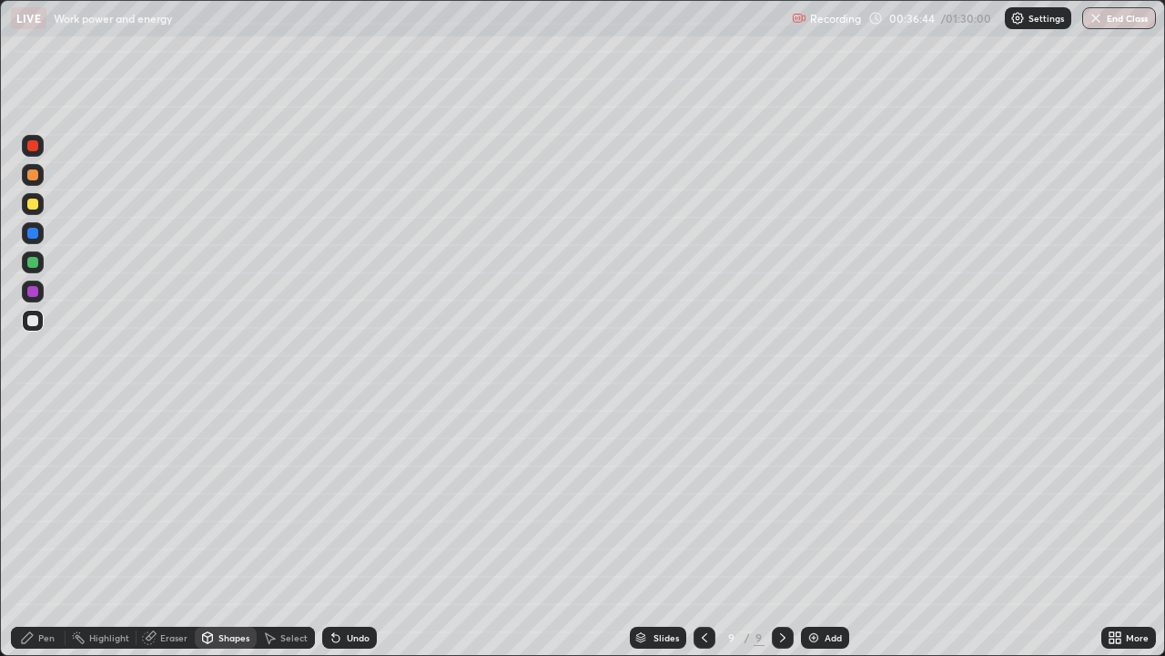
click at [28, 532] on icon at bounding box center [27, 637] width 15 height 15
click at [30, 178] on div at bounding box center [32, 174] width 11 height 11
click at [701, 532] on div at bounding box center [705, 637] width 22 height 22
click at [778, 532] on icon at bounding box center [783, 637] width 15 height 15
click at [206, 532] on icon at bounding box center [208, 636] width 10 height 3
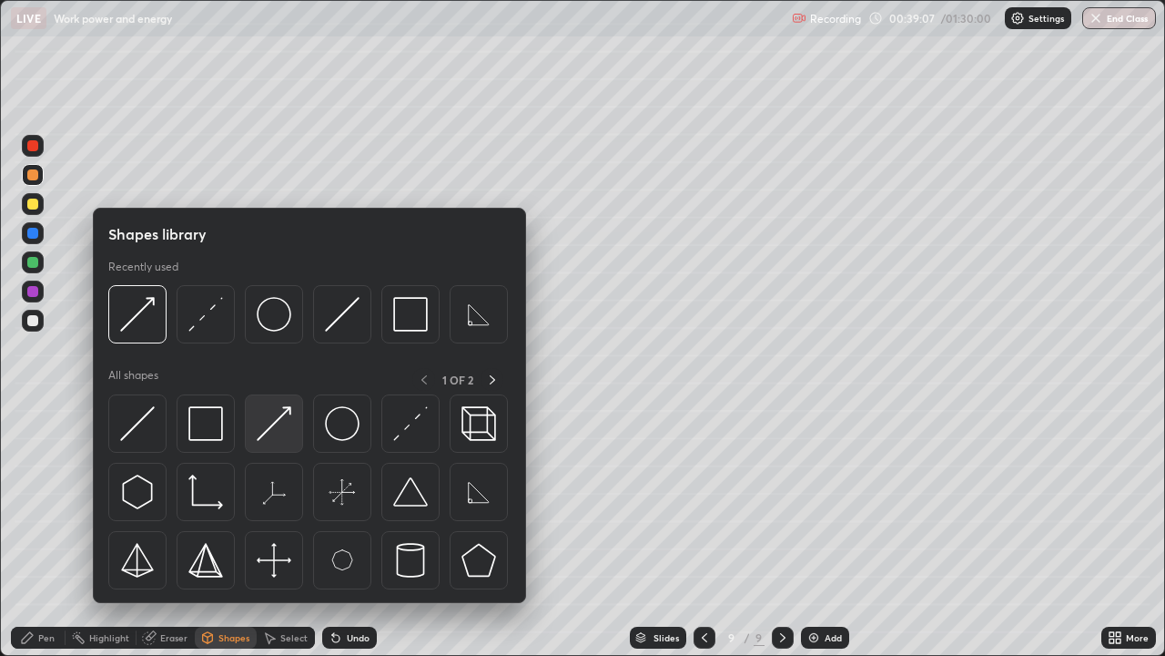
click at [275, 421] on img at bounding box center [274, 423] width 35 height 35
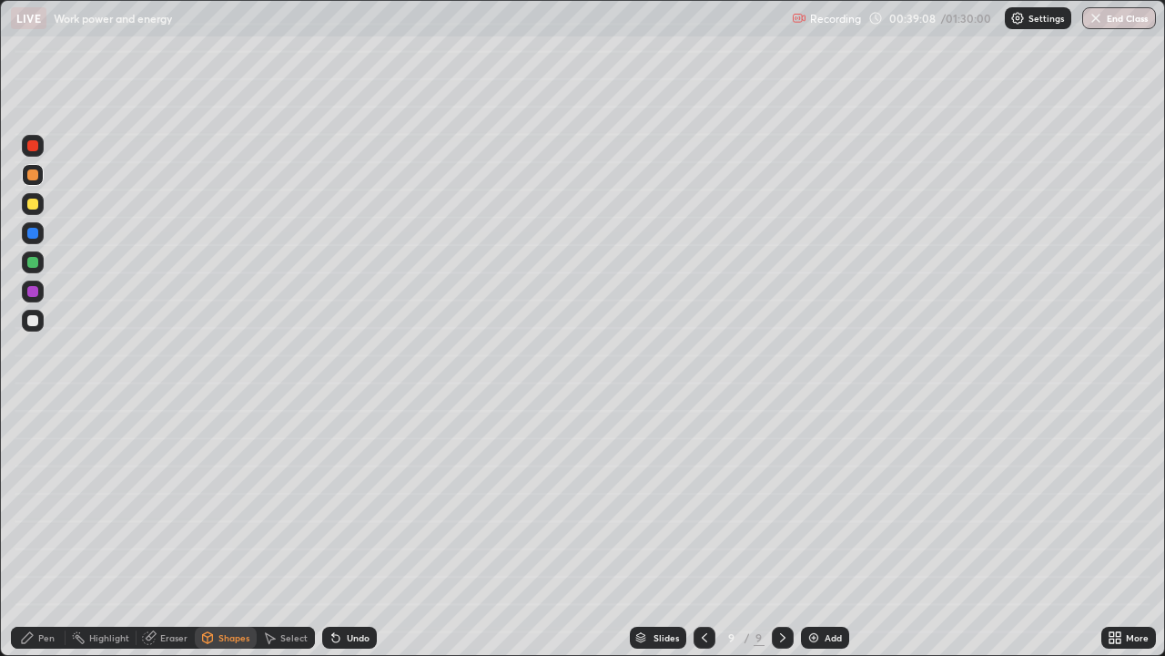
click at [33, 286] on div at bounding box center [32, 291] width 11 height 11
click at [36, 205] on div at bounding box center [32, 203] width 11 height 11
click at [30, 532] on icon at bounding box center [27, 637] width 15 height 15
click at [32, 260] on div at bounding box center [32, 262] width 11 height 11
click at [168, 532] on div "Eraser" at bounding box center [173, 637] width 27 height 9
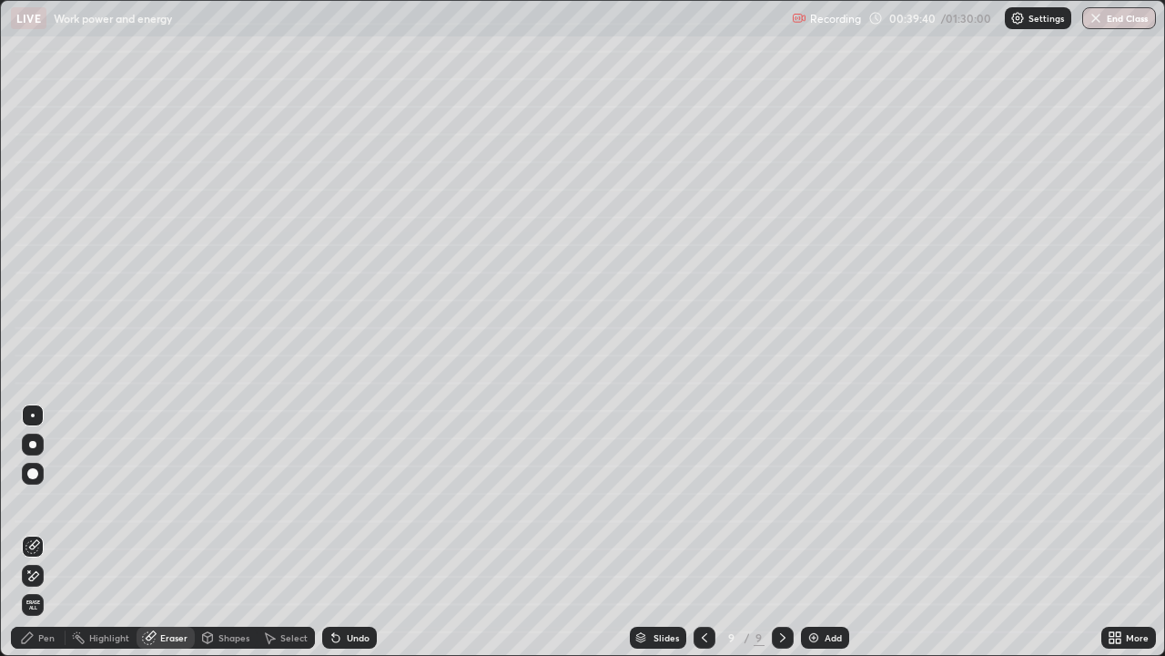
click at [43, 532] on div "Pen" at bounding box center [46, 637] width 16 height 9
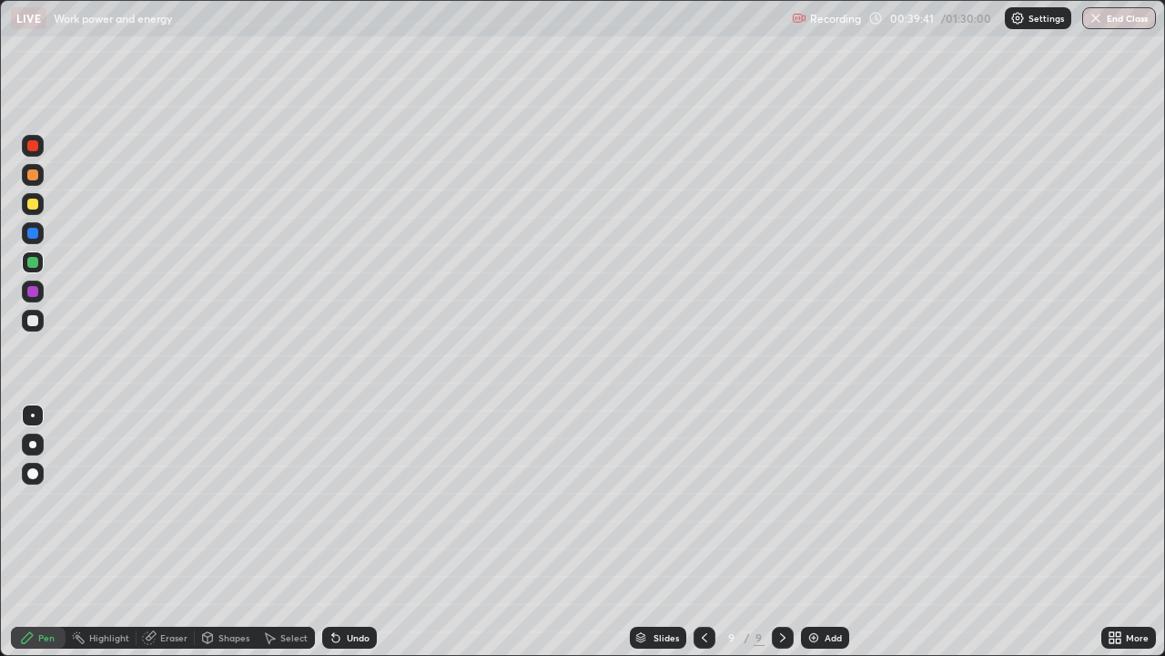
click at [36, 321] on div at bounding box center [32, 320] width 11 height 11
click at [227, 532] on div "Shapes" at bounding box center [234, 637] width 31 height 9
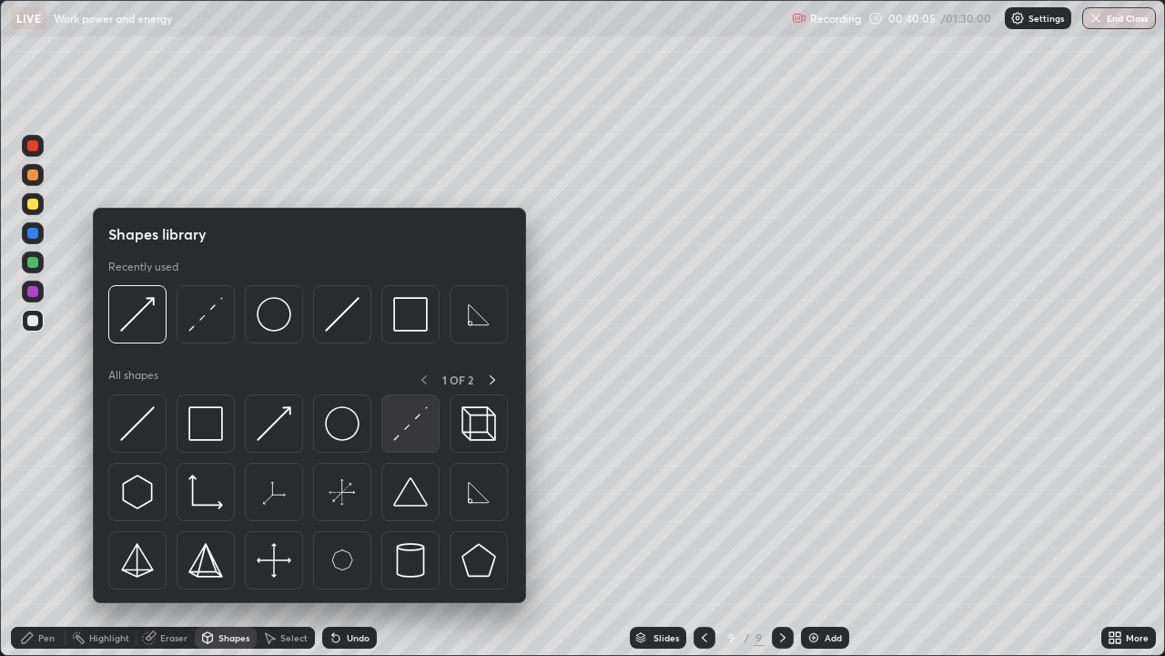
click at [412, 416] on img at bounding box center [410, 423] width 35 height 35
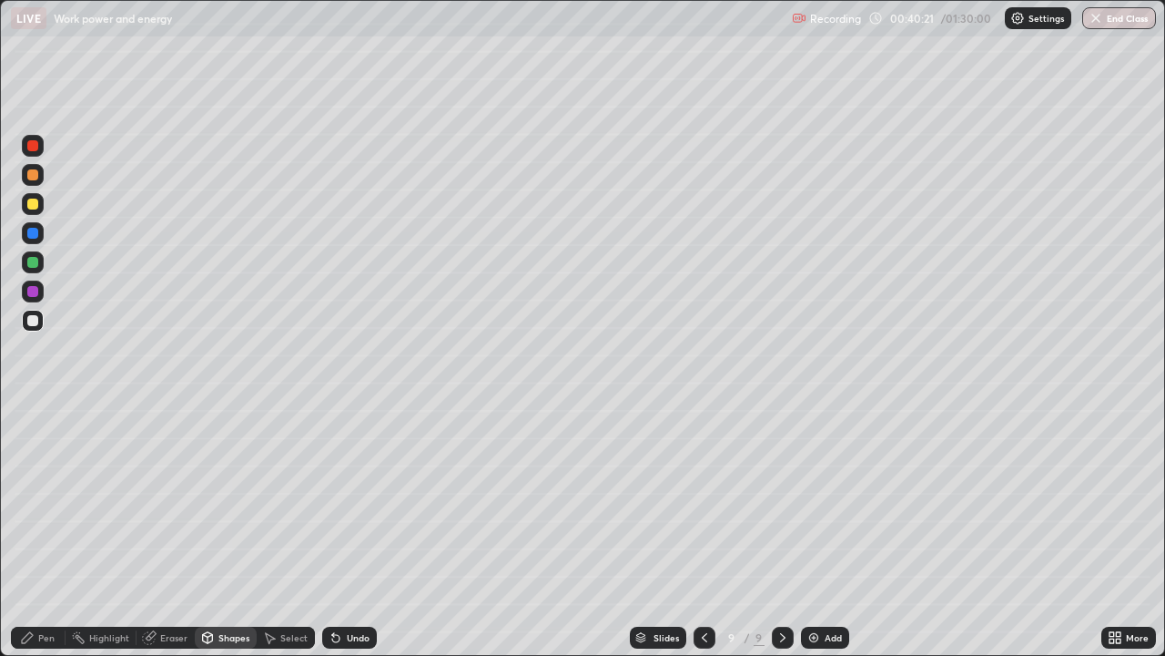
click at [222, 532] on div "Shapes" at bounding box center [234, 637] width 31 height 9
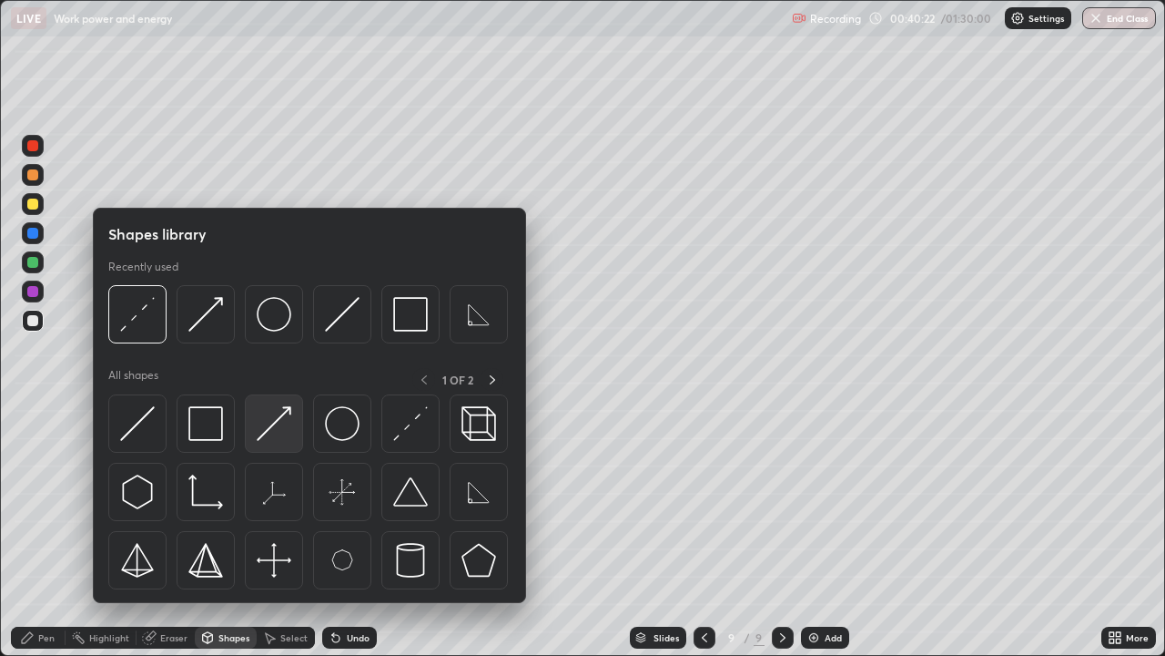
click at [284, 408] on img at bounding box center [274, 423] width 35 height 35
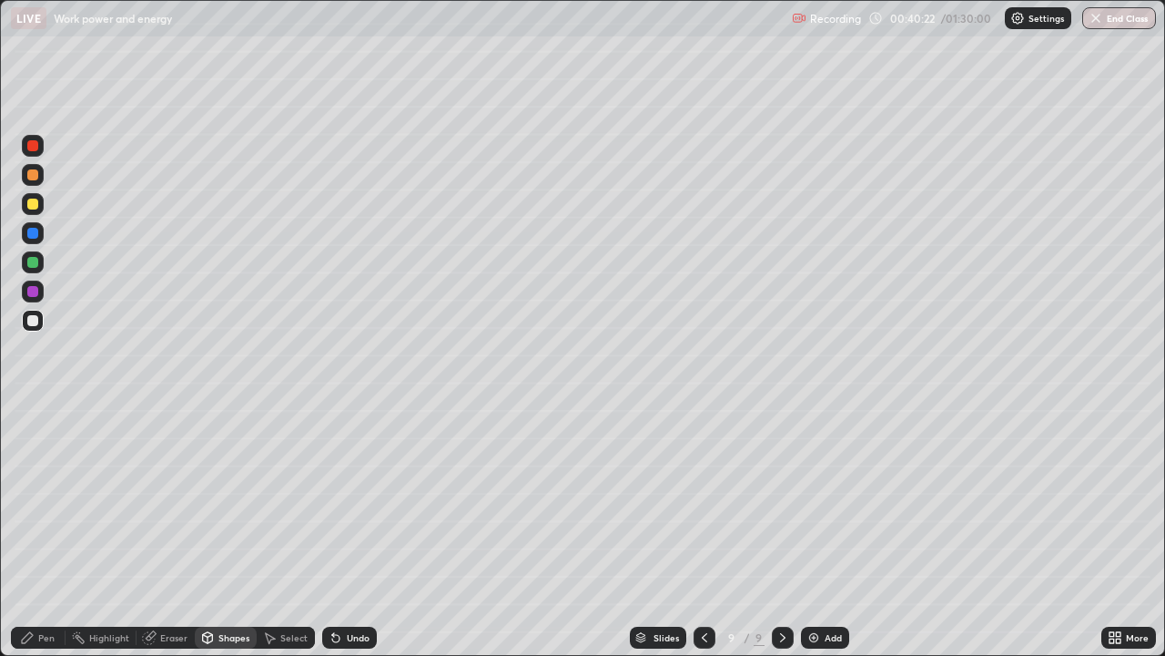
click at [35, 262] on div at bounding box center [32, 262] width 11 height 11
click at [351, 532] on div "Undo" at bounding box center [358, 637] width 23 height 9
click at [40, 532] on div "Pen" at bounding box center [46, 637] width 16 height 9
click at [36, 320] on div at bounding box center [32, 320] width 11 height 11
click at [350, 532] on div "Undo" at bounding box center [358, 637] width 23 height 9
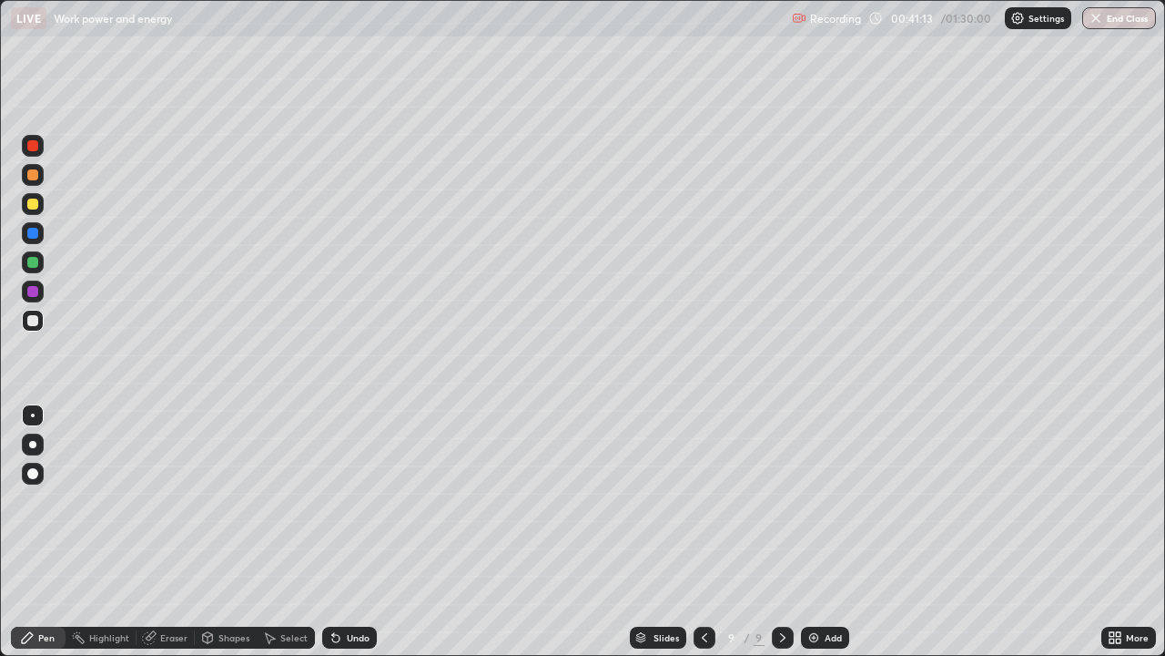
click at [345, 532] on div "Undo" at bounding box center [349, 637] width 55 height 22
click at [352, 532] on div "Undo" at bounding box center [358, 637] width 23 height 9
click at [353, 532] on div "Undo" at bounding box center [358, 637] width 23 height 9
click at [354, 532] on div "Undo" at bounding box center [358, 637] width 23 height 9
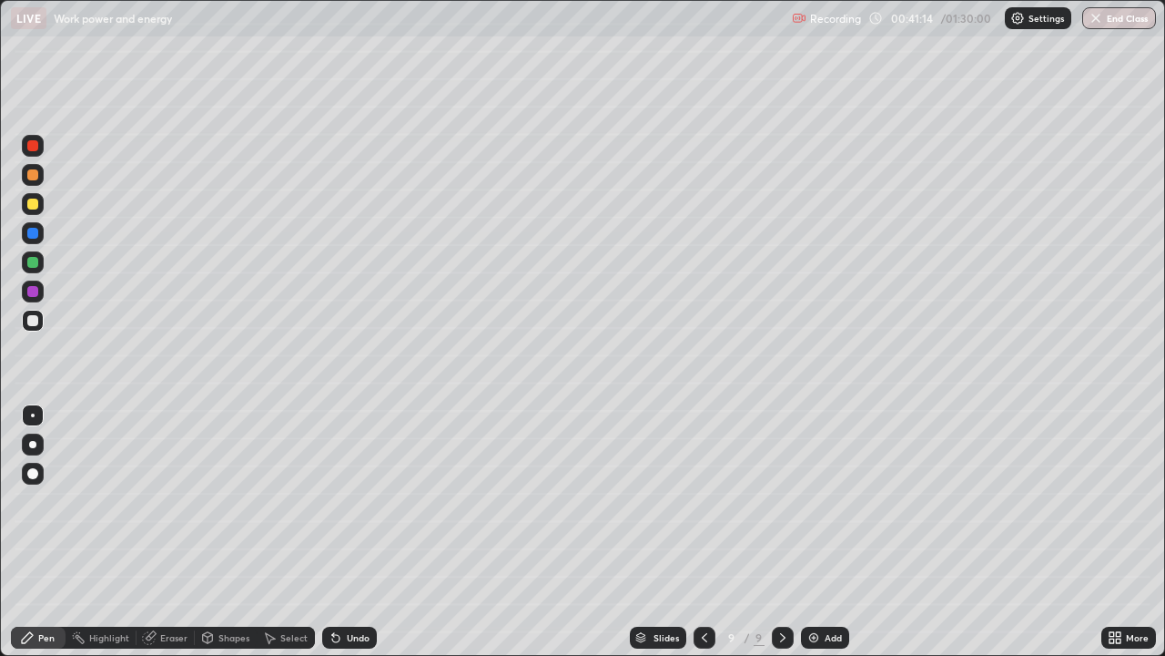
click at [355, 532] on div "Undo" at bounding box center [358, 637] width 23 height 9
click at [31, 176] on div at bounding box center [32, 174] width 11 height 11
click at [782, 532] on icon at bounding box center [783, 637] width 15 height 15
click at [812, 532] on img at bounding box center [814, 637] width 15 height 15
click at [33, 258] on div at bounding box center [32, 262] width 11 height 11
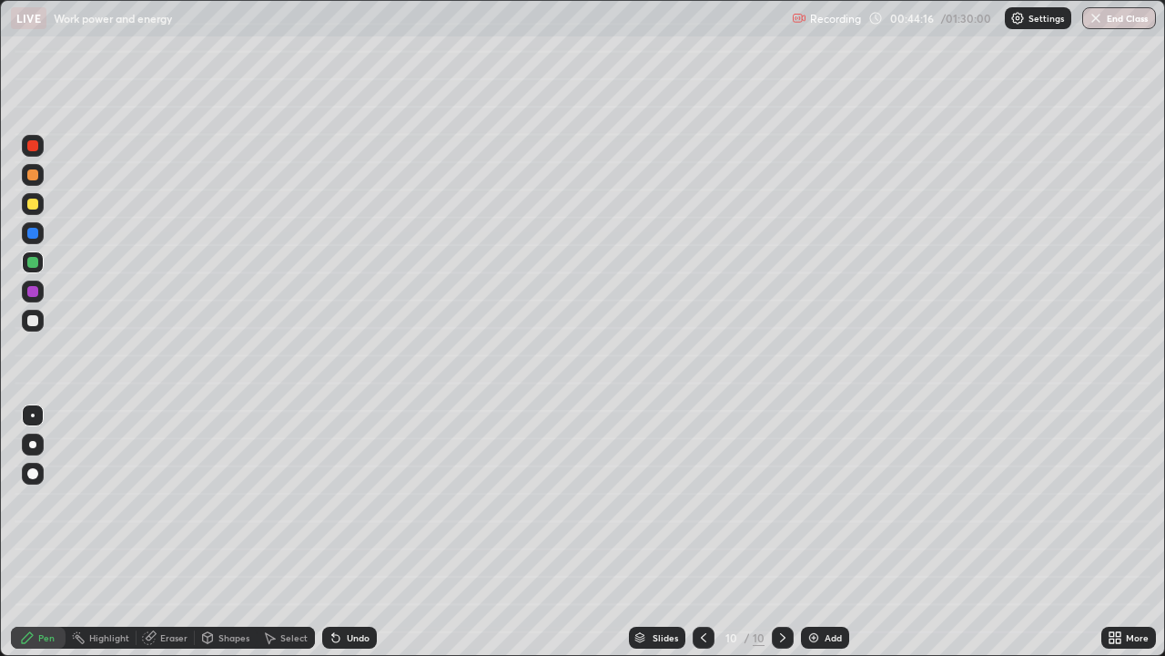
click at [223, 532] on div "Shapes" at bounding box center [234, 637] width 31 height 9
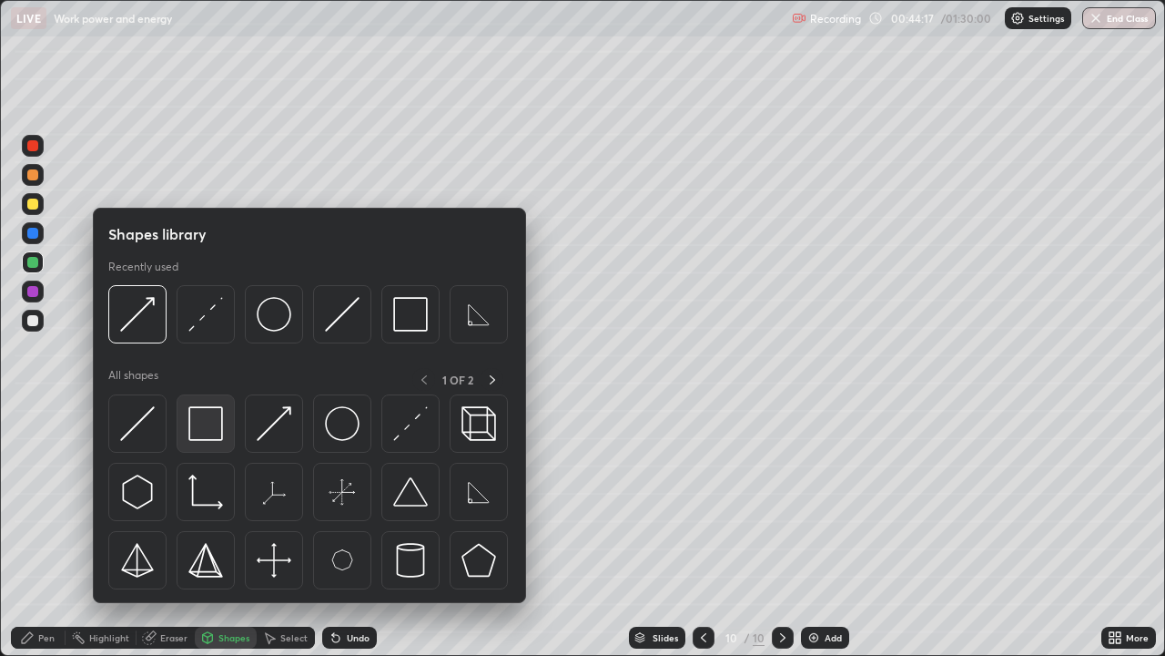
click at [208, 425] on img at bounding box center [205, 423] width 35 height 35
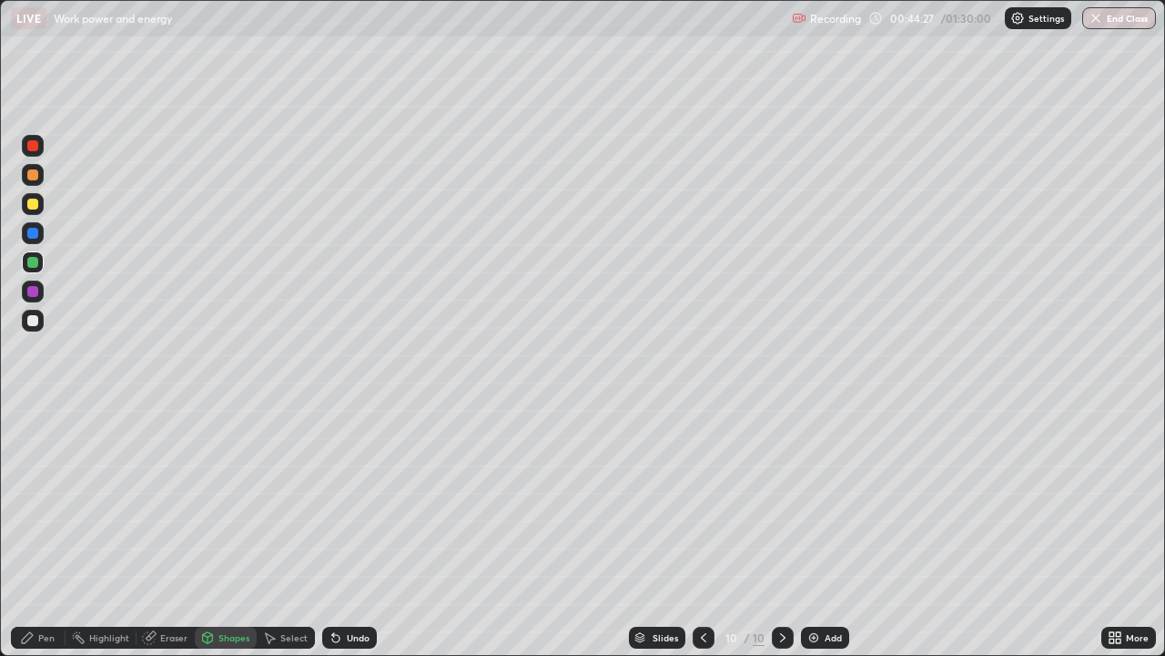
click at [36, 176] on div at bounding box center [32, 174] width 11 height 11
click at [346, 532] on div "Undo" at bounding box center [349, 637] width 55 height 22
click at [350, 532] on div "Undo" at bounding box center [349, 637] width 55 height 22
click at [36, 532] on div "Pen" at bounding box center [38, 637] width 55 height 22
click at [31, 203] on div at bounding box center [32, 203] width 11 height 11
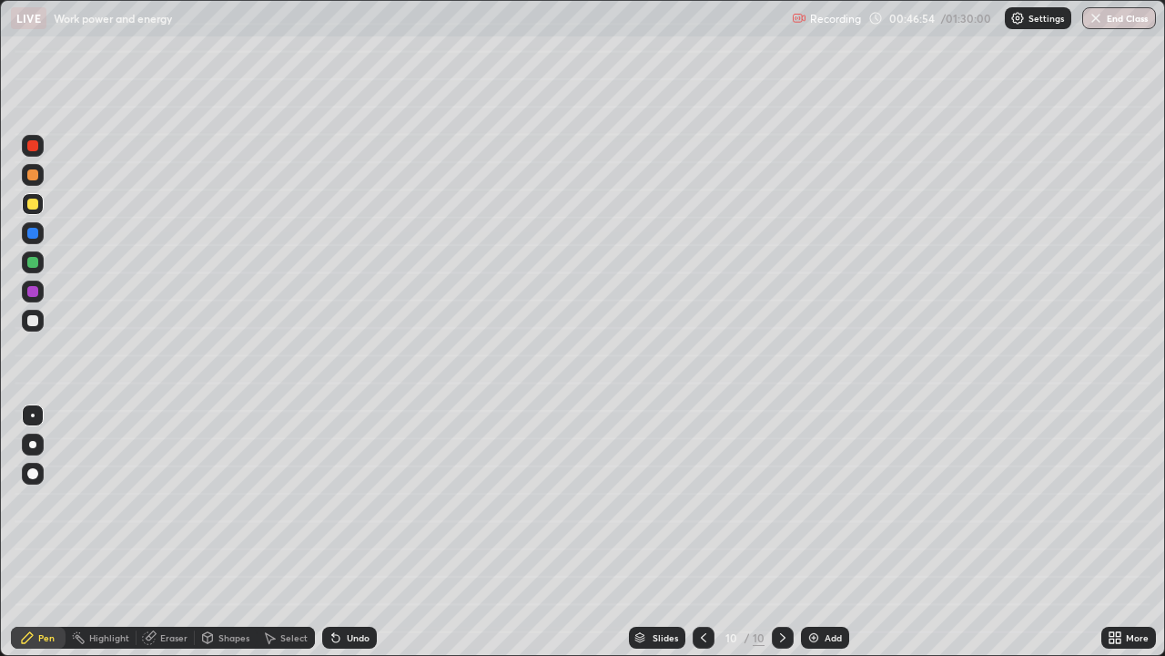
click at [35, 174] on div at bounding box center [32, 174] width 11 height 11
click at [224, 532] on div "Shapes" at bounding box center [234, 637] width 31 height 9
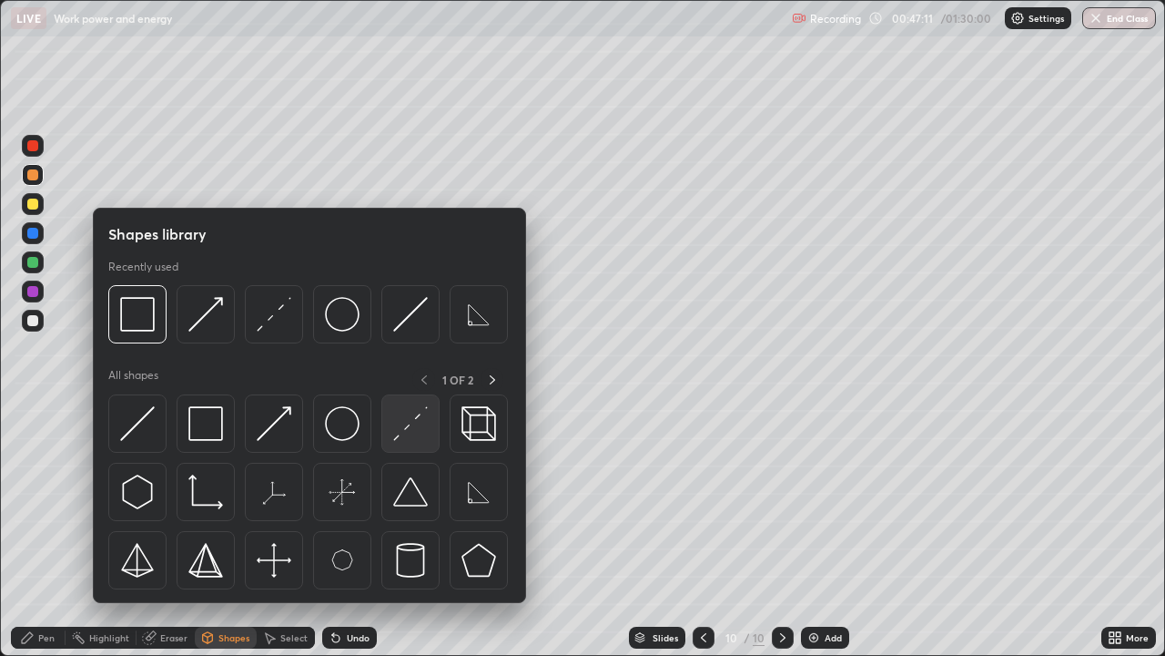
click at [402, 428] on img at bounding box center [410, 423] width 35 height 35
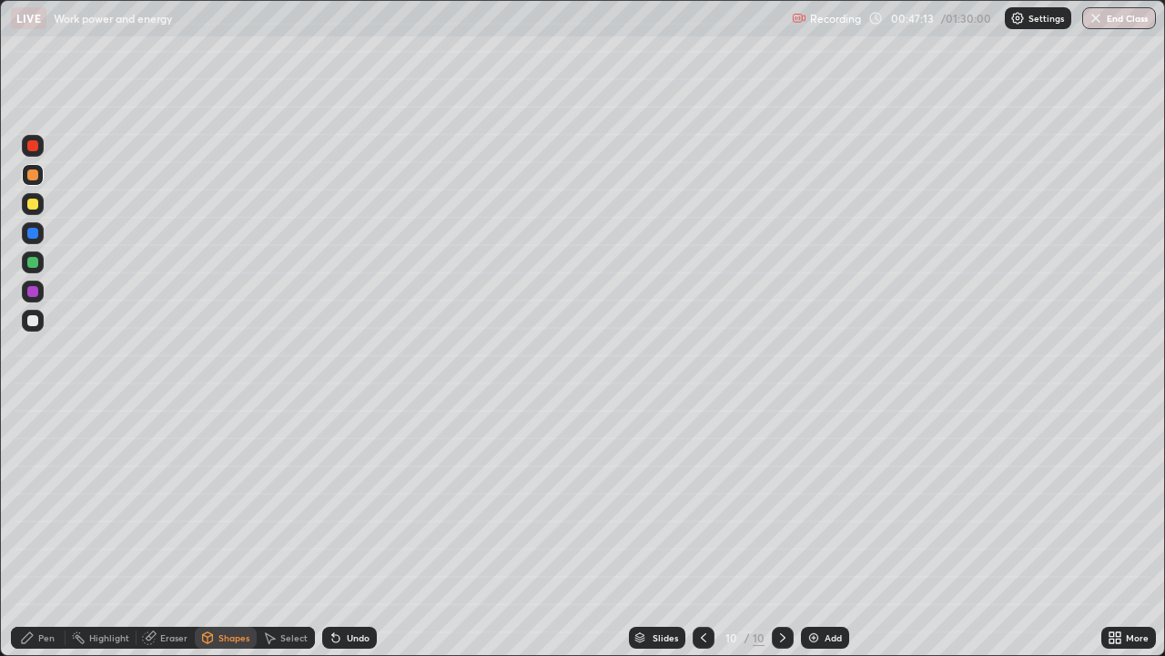
click at [47, 532] on div "Pen" at bounding box center [38, 637] width 55 height 22
click at [39, 322] on div at bounding box center [33, 321] width 22 height 22
click at [30, 173] on div at bounding box center [32, 174] width 11 height 11
click at [818, 532] on img at bounding box center [814, 637] width 15 height 15
click at [26, 174] on div at bounding box center [33, 175] width 22 height 22
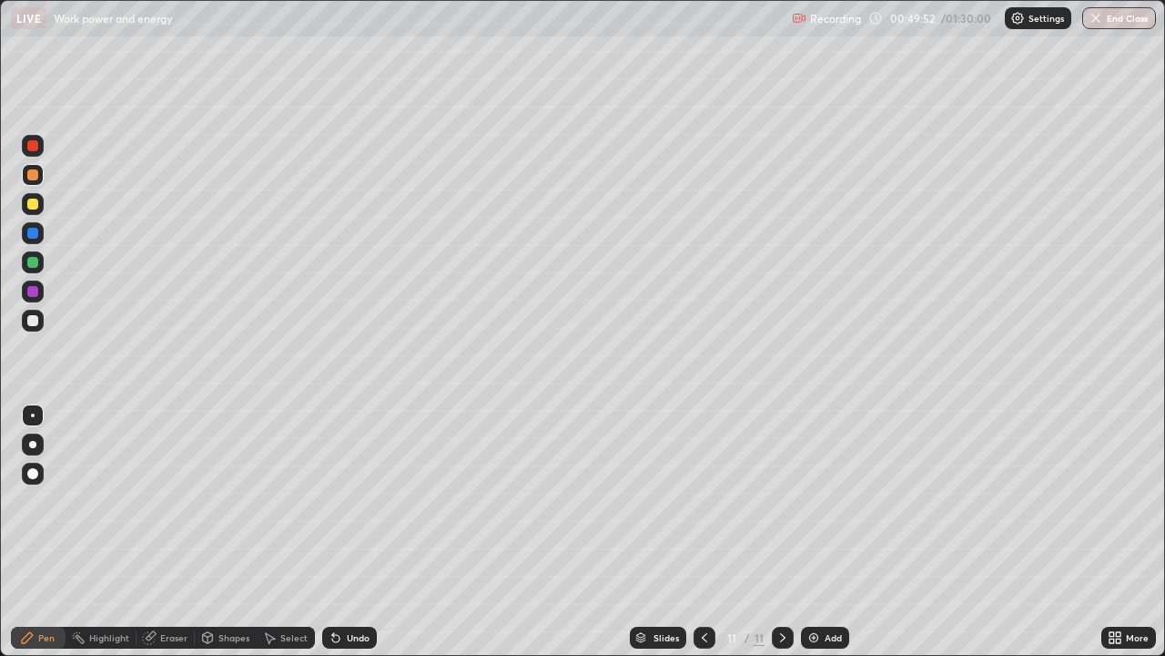
click at [354, 532] on div "Undo" at bounding box center [358, 637] width 23 height 9
click at [167, 532] on div "Eraser" at bounding box center [166, 637] width 58 height 22
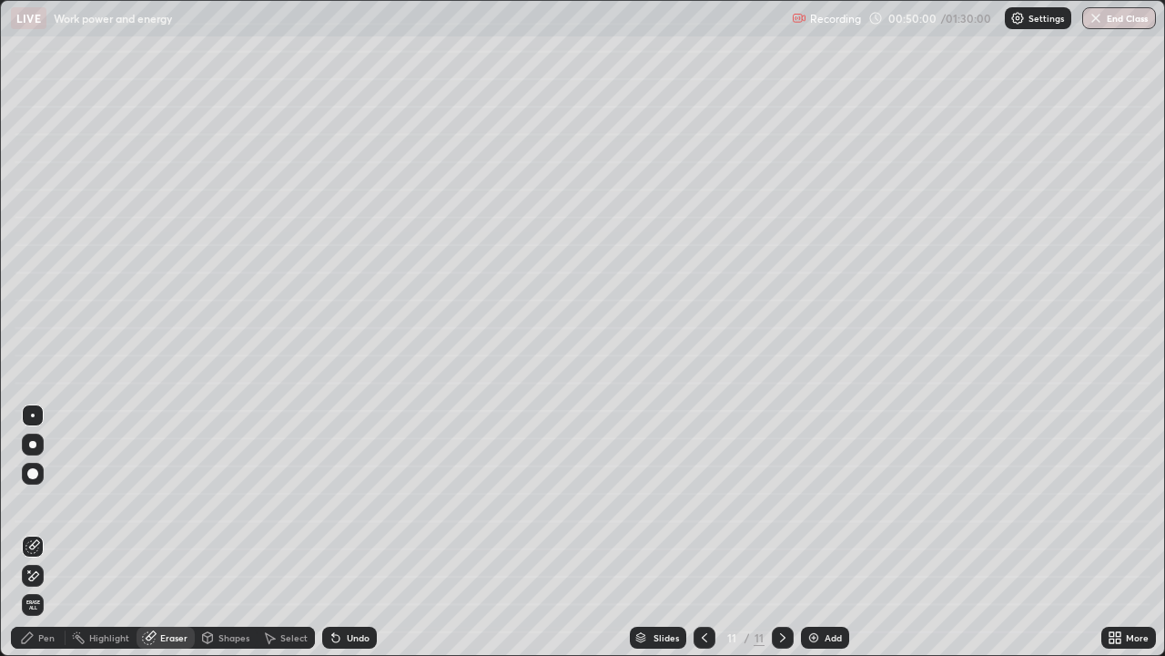
click at [49, 532] on div "Pen" at bounding box center [38, 637] width 55 height 22
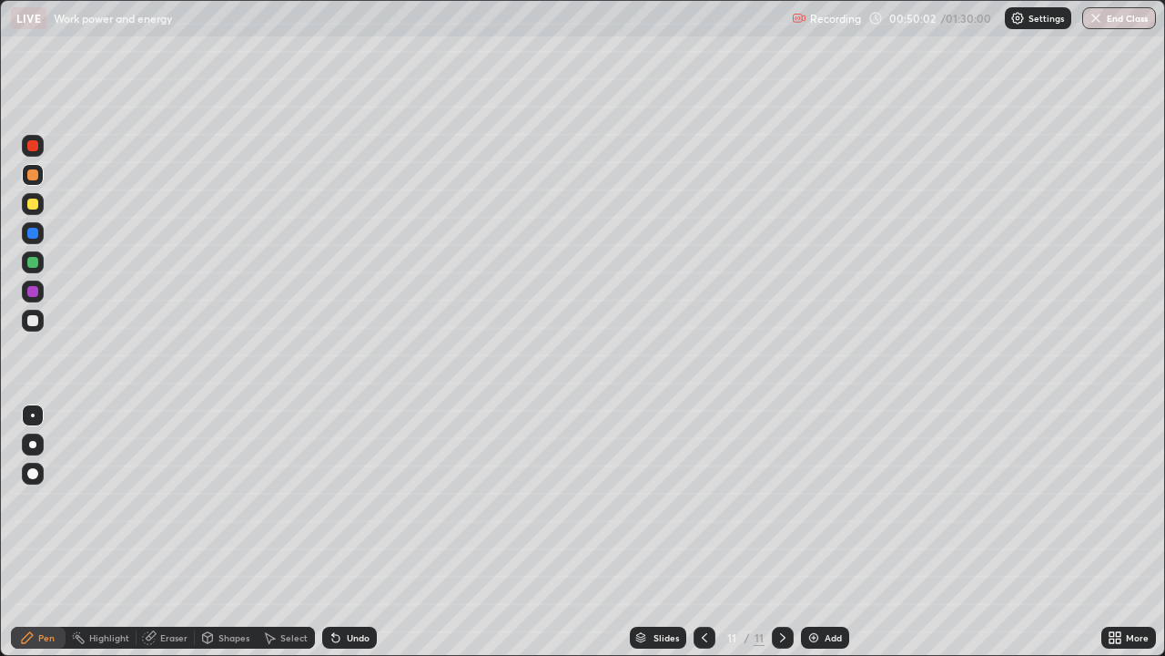
click at [240, 532] on div "Shapes" at bounding box center [234, 637] width 31 height 9
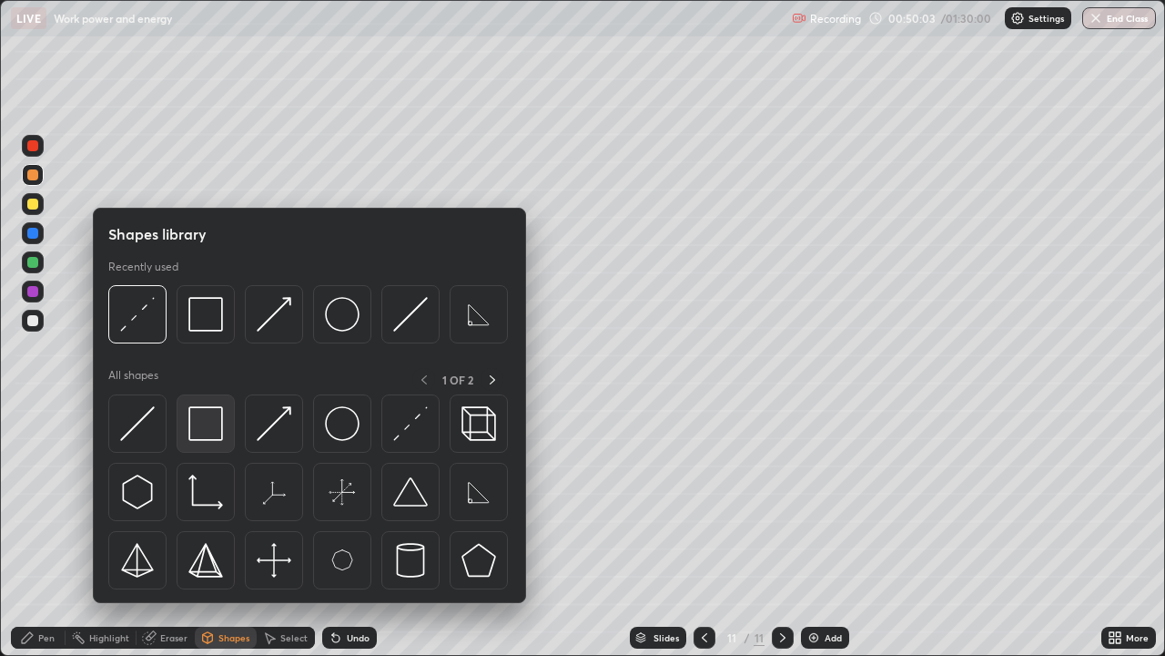
click at [224, 427] on div at bounding box center [206, 423] width 58 height 58
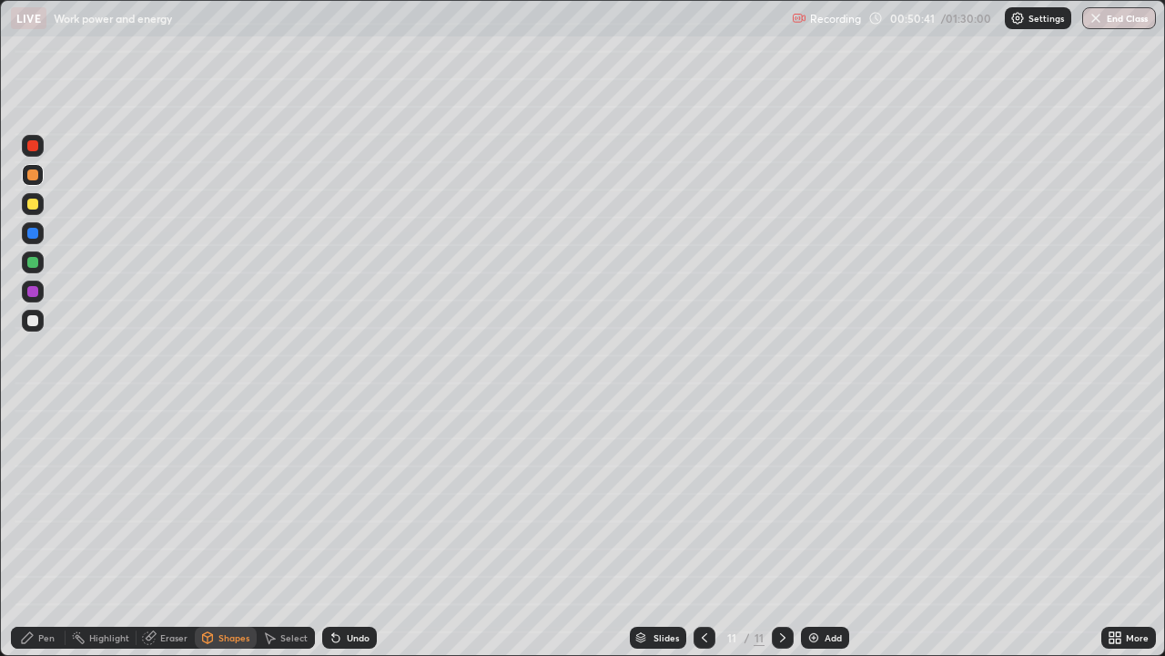
click at [31, 323] on div at bounding box center [32, 320] width 11 height 11
click at [341, 532] on div "Undo" at bounding box center [349, 637] width 55 height 22
click at [37, 532] on div "Pen" at bounding box center [38, 637] width 55 height 22
click at [31, 169] on div at bounding box center [32, 174] width 11 height 11
click at [32, 264] on div at bounding box center [32, 262] width 11 height 11
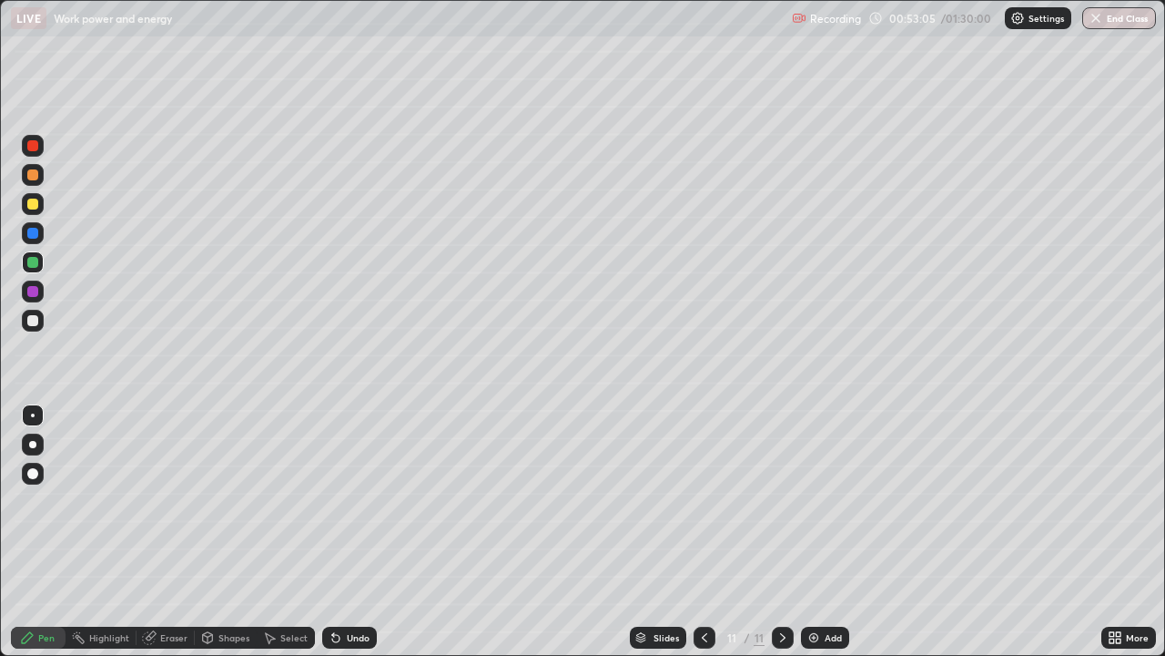
click at [364, 532] on div "Undo" at bounding box center [349, 637] width 55 height 22
click at [349, 532] on div "Undo" at bounding box center [358, 637] width 23 height 9
click at [35, 321] on div at bounding box center [32, 320] width 11 height 11
click at [32, 173] on div at bounding box center [32, 174] width 11 height 11
click at [275, 532] on icon at bounding box center [269, 637] width 15 height 15
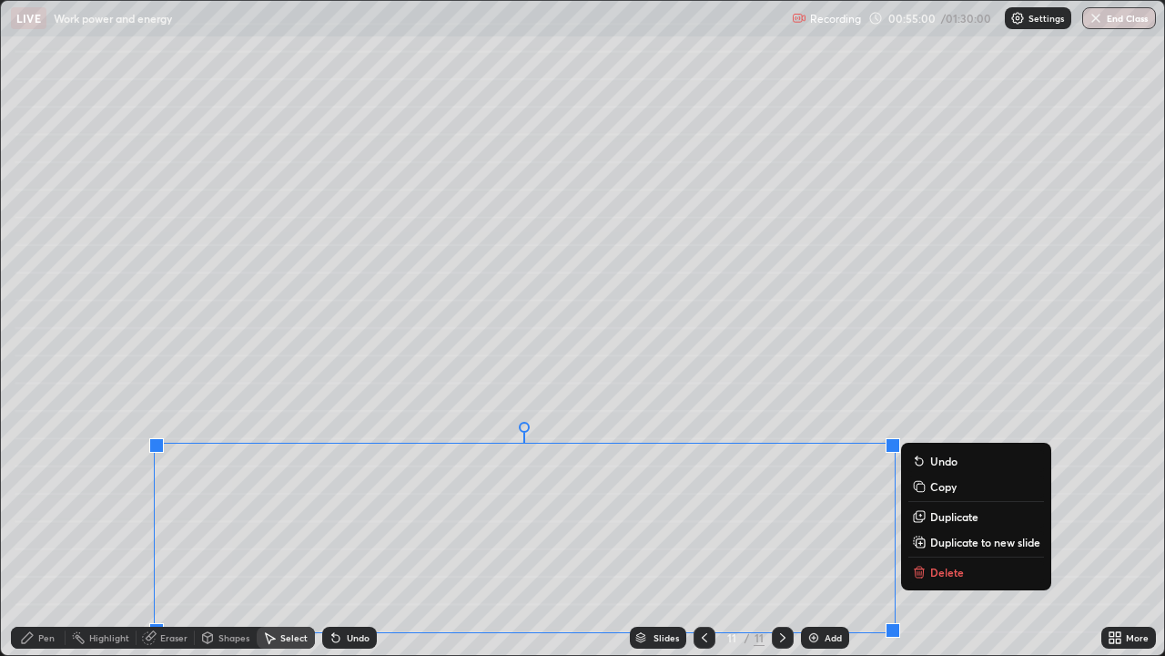
click at [947, 532] on p "Duplicate to new slide" at bounding box center [985, 541] width 110 height 15
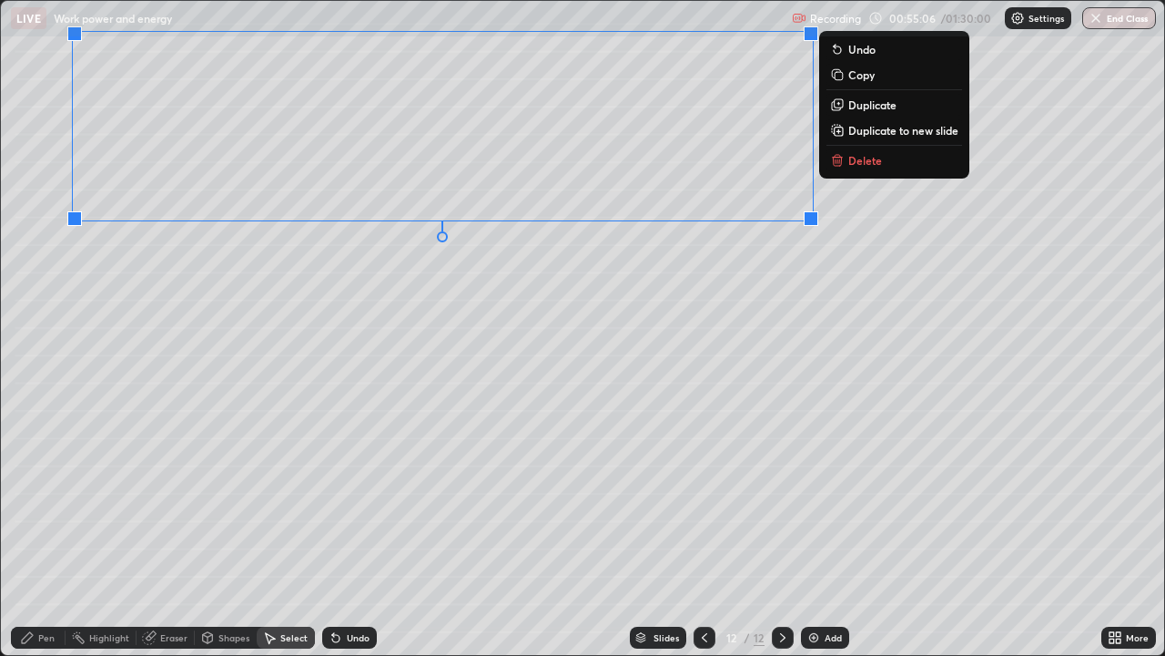
click at [388, 341] on div "0 ° Undo Copy Duplicate Duplicate to new slide Delete" at bounding box center [583, 328] width 1164 height 654
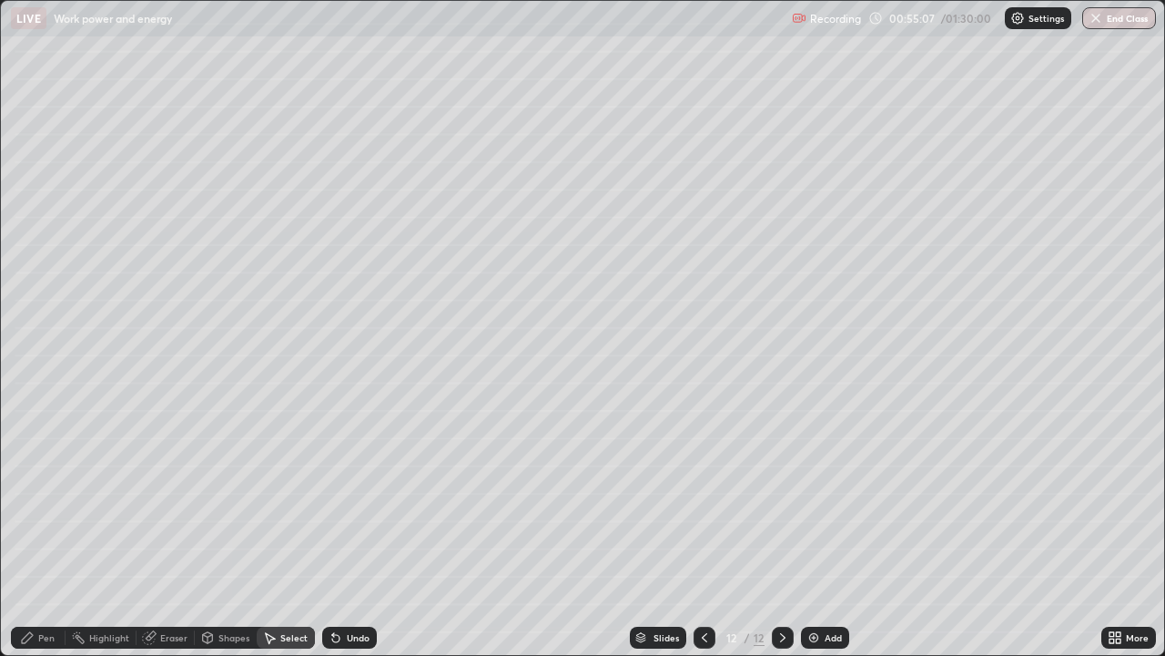
click at [150, 532] on icon at bounding box center [151, 635] width 10 height 9
click at [41, 532] on div "Pen" at bounding box center [46, 637] width 16 height 9
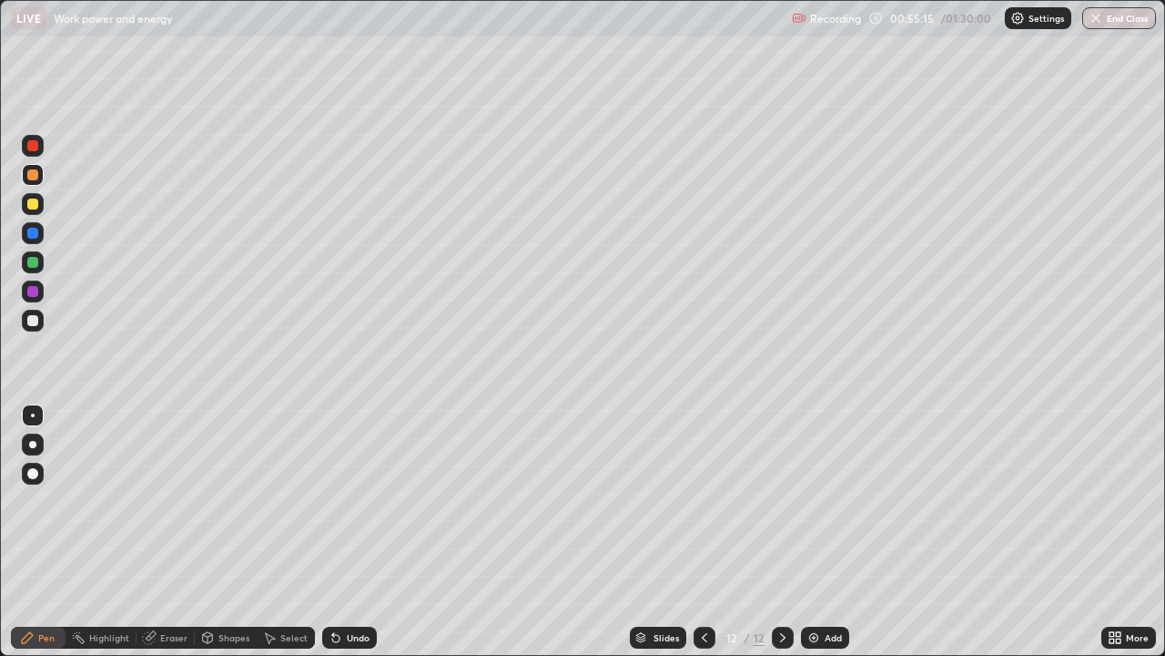
click at [30, 320] on div at bounding box center [32, 320] width 11 height 11
click at [703, 532] on icon at bounding box center [704, 637] width 15 height 15
click at [780, 532] on div at bounding box center [783, 637] width 22 height 22
click at [32, 178] on div at bounding box center [32, 174] width 11 height 11
click at [807, 532] on img at bounding box center [814, 637] width 15 height 15
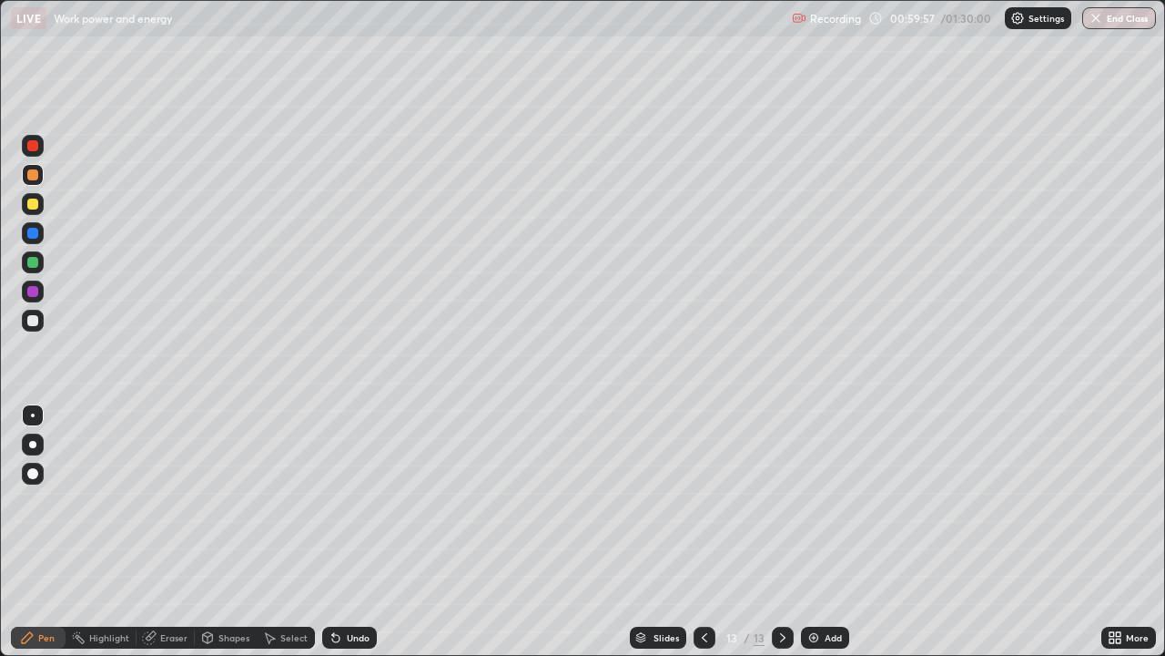
click at [350, 532] on div "Undo" at bounding box center [349, 637] width 55 height 22
click at [353, 532] on div "Undo" at bounding box center [358, 637] width 23 height 9
click at [351, 532] on div "Undo" at bounding box center [358, 637] width 23 height 9
click at [342, 532] on div "Undo" at bounding box center [349, 637] width 55 height 22
click at [707, 532] on icon at bounding box center [704, 637] width 15 height 15
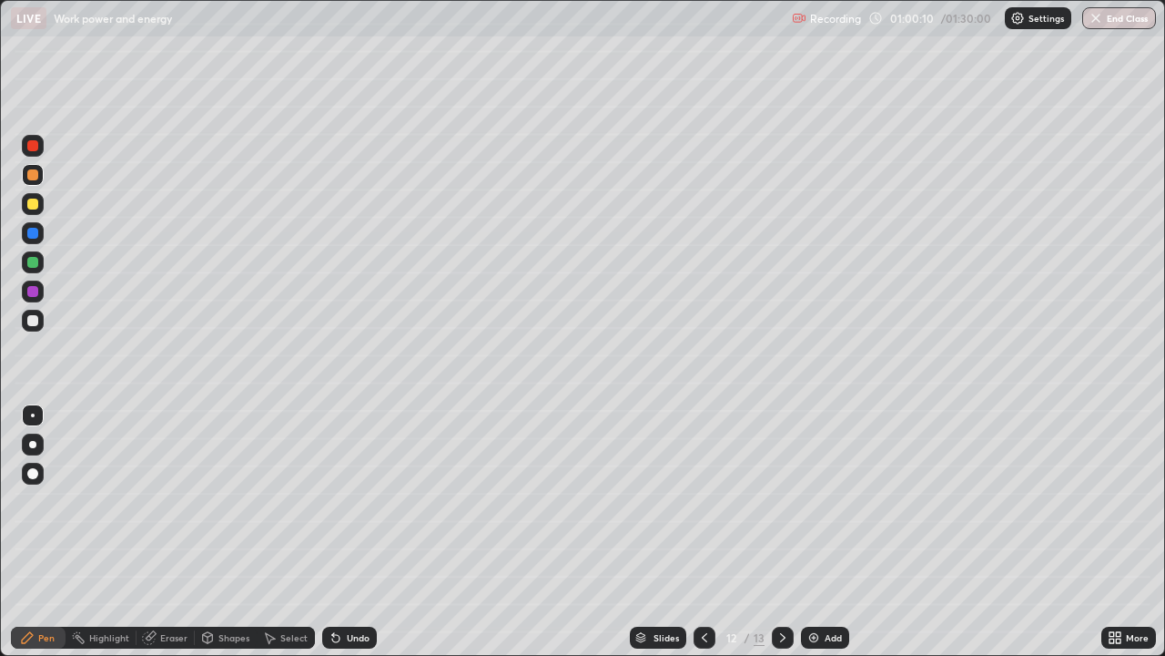
click at [782, 532] on icon at bounding box center [783, 637] width 15 height 15
click at [33, 205] on div at bounding box center [32, 203] width 11 height 11
click at [32, 259] on div at bounding box center [32, 262] width 11 height 11
click at [354, 532] on div "Undo" at bounding box center [349, 637] width 55 height 22
click at [351, 532] on div "Undo" at bounding box center [358, 637] width 23 height 9
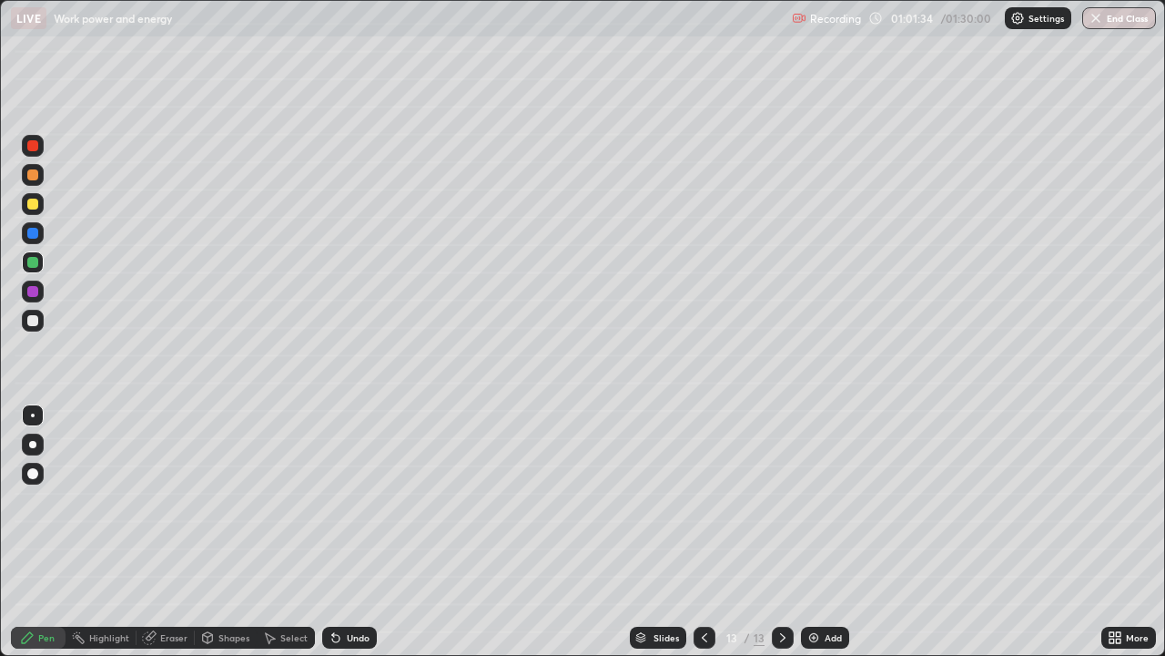
click at [31, 319] on div at bounding box center [32, 320] width 11 height 11
click at [808, 532] on img at bounding box center [814, 637] width 15 height 15
click at [33, 174] on div at bounding box center [32, 174] width 11 height 11
click at [33, 262] on div at bounding box center [32, 262] width 11 height 11
click at [365, 532] on div "Undo" at bounding box center [349, 637] width 55 height 22
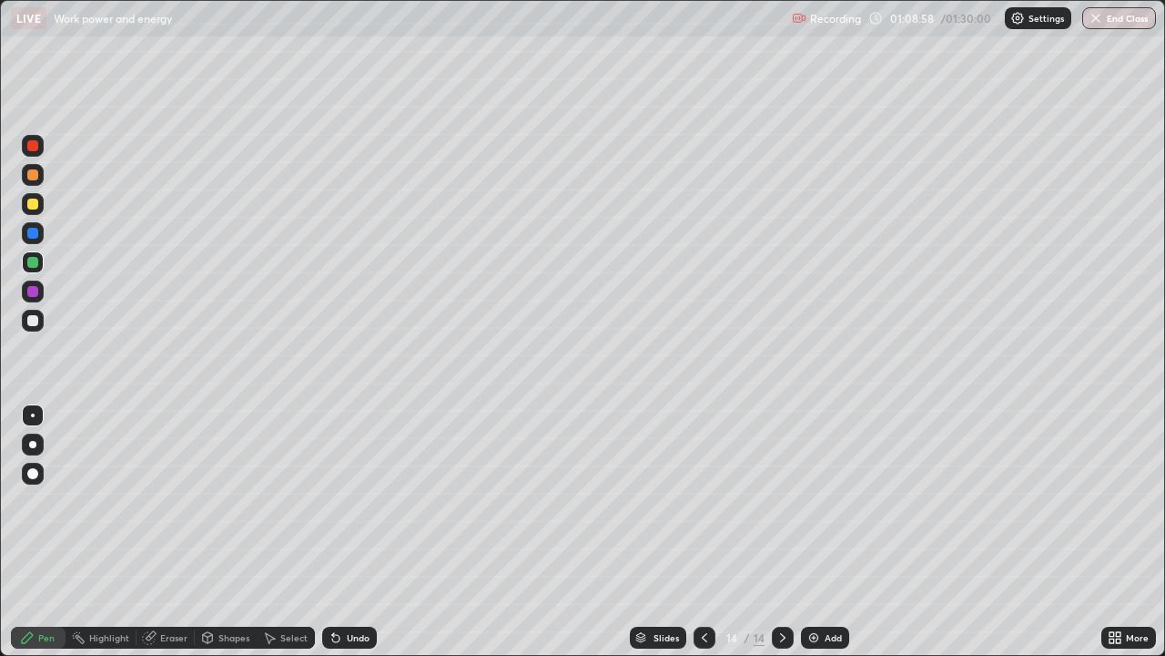
click at [35, 321] on div at bounding box center [32, 320] width 11 height 11
click at [35, 172] on div at bounding box center [32, 174] width 11 height 11
click at [809, 532] on img at bounding box center [814, 637] width 15 height 15
click at [697, 532] on div at bounding box center [705, 637] width 22 height 22
click at [783, 532] on icon at bounding box center [783, 637] width 15 height 15
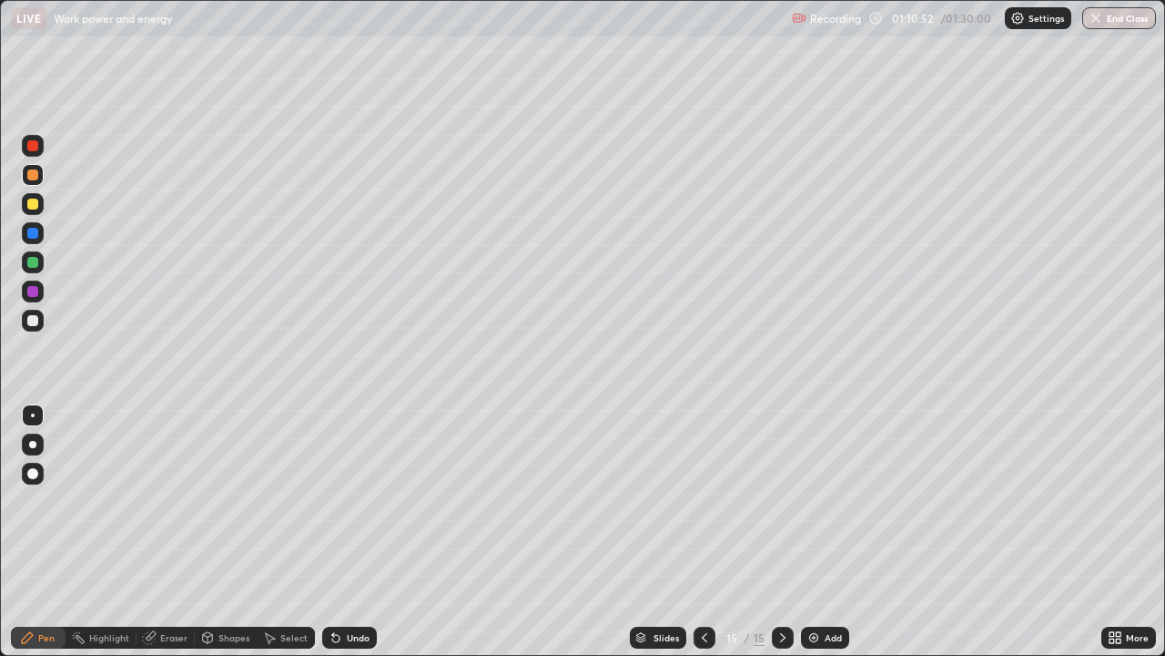
click at [703, 532] on icon at bounding box center [704, 637] width 15 height 15
click at [781, 532] on icon at bounding box center [783, 637] width 15 height 15
click at [709, 532] on icon at bounding box center [704, 637] width 15 height 15
click at [812, 532] on img at bounding box center [814, 637] width 15 height 15
click at [31, 261] on div at bounding box center [32, 262] width 11 height 11
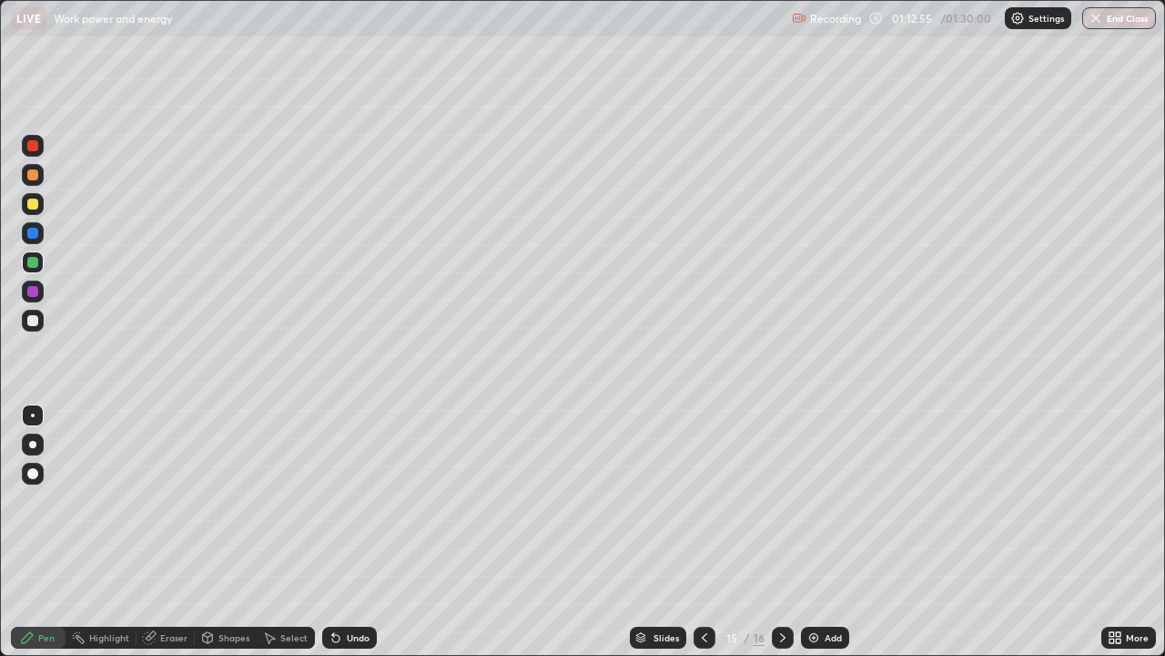
click at [31, 178] on div at bounding box center [32, 174] width 11 height 11
click at [700, 532] on icon at bounding box center [704, 637] width 15 height 15
click at [781, 532] on icon at bounding box center [783, 637] width 15 height 15
click at [223, 532] on div "Shapes" at bounding box center [226, 637] width 62 height 22
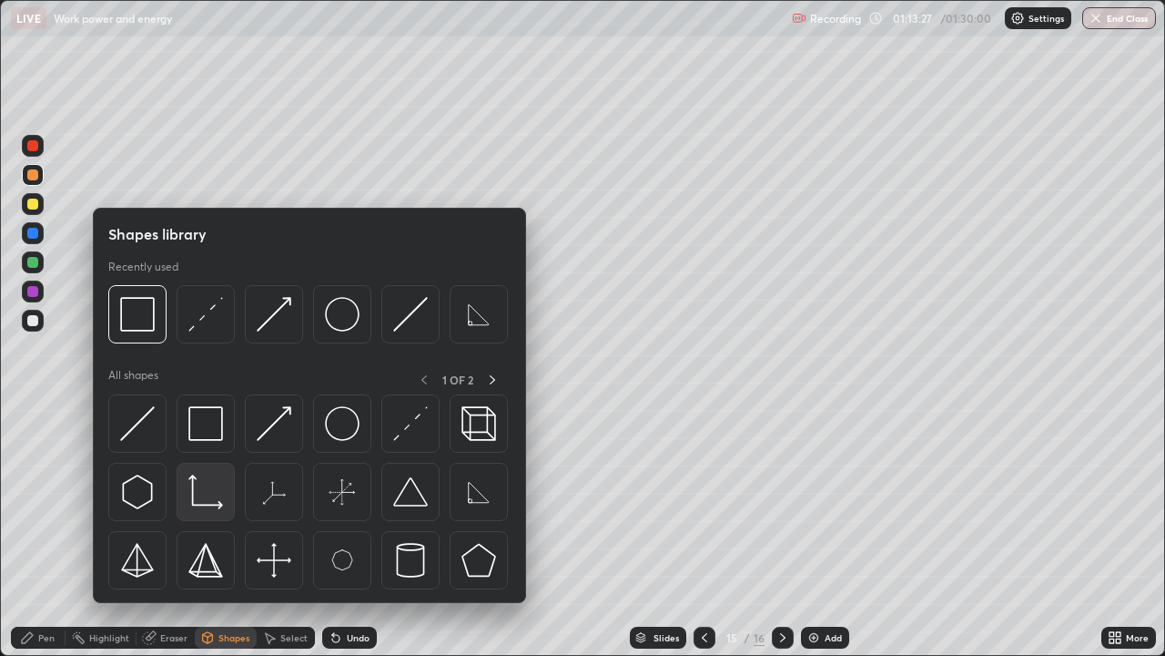
click at [210, 495] on img at bounding box center [205, 491] width 35 height 35
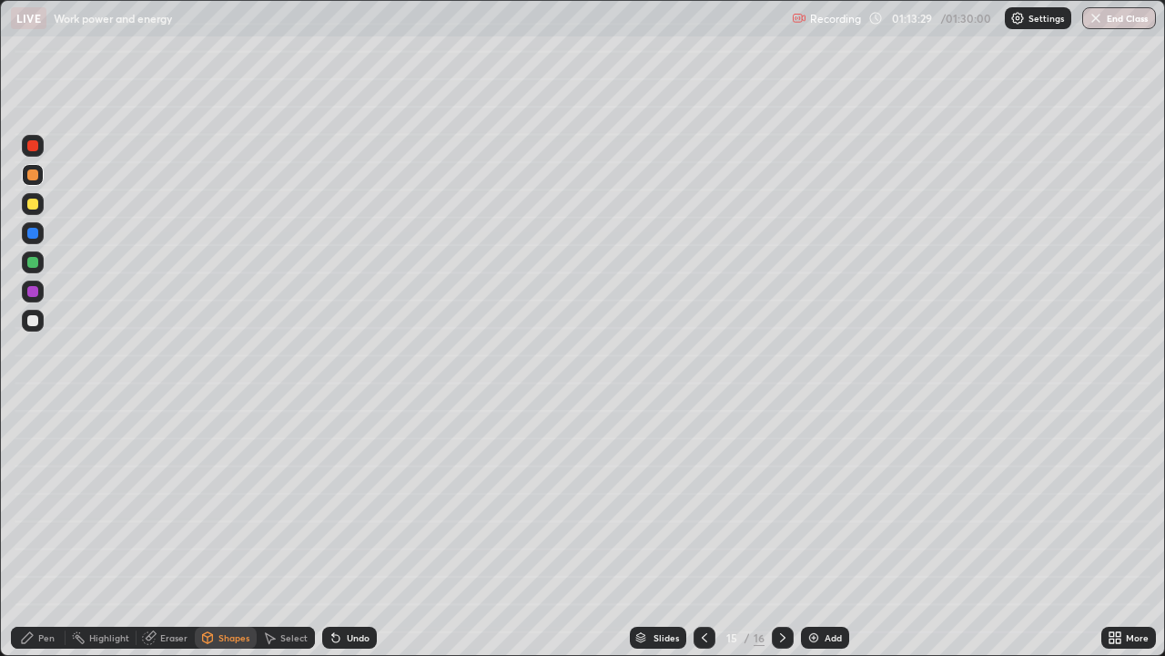
click at [35, 199] on div at bounding box center [32, 203] width 11 height 11
click at [42, 532] on div "Pen" at bounding box center [38, 637] width 55 height 36
click at [219, 532] on div "Shapes" at bounding box center [234, 637] width 31 height 9
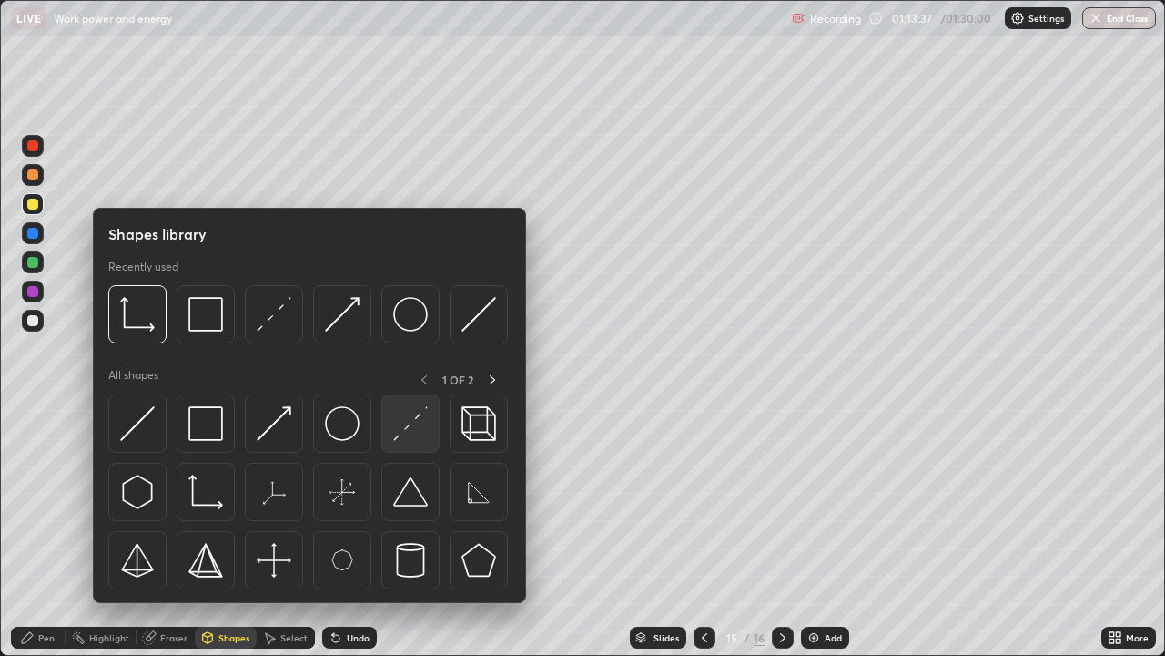
click at [415, 431] on img at bounding box center [410, 423] width 35 height 35
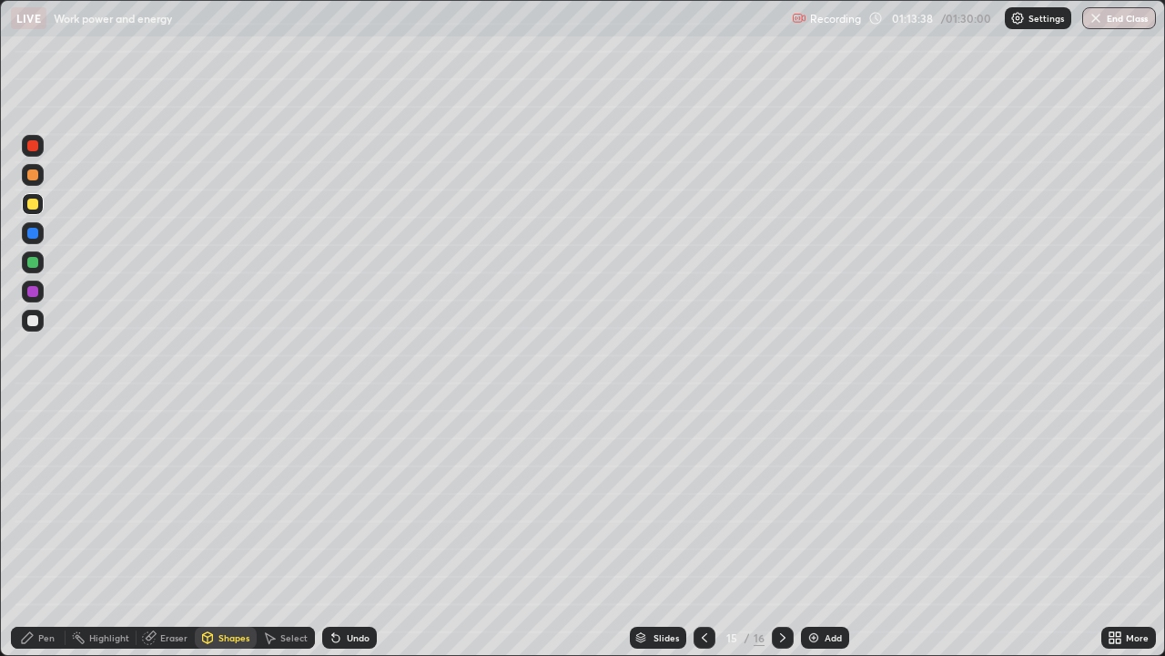
click at [33, 321] on div at bounding box center [32, 320] width 11 height 11
click at [48, 532] on div "Pen" at bounding box center [38, 637] width 55 height 22
click at [33, 323] on div at bounding box center [32, 320] width 11 height 11
click at [813, 532] on img at bounding box center [814, 637] width 15 height 15
click at [233, 532] on div "Shapes" at bounding box center [234, 637] width 31 height 9
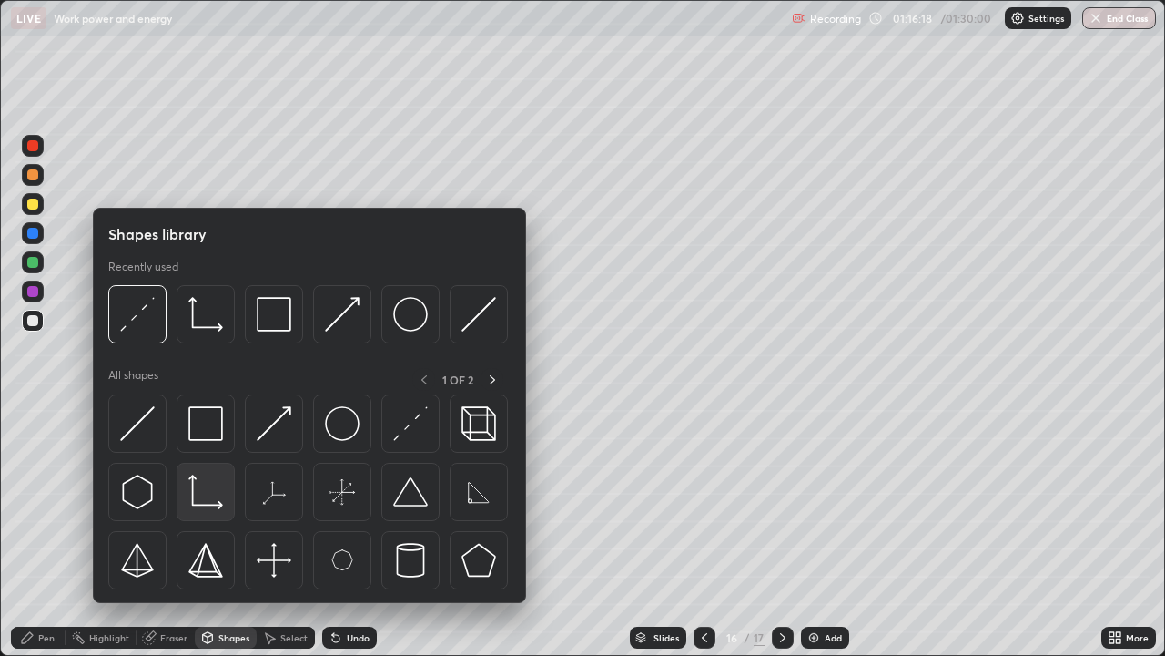
click at [201, 490] on img at bounding box center [205, 491] width 35 height 35
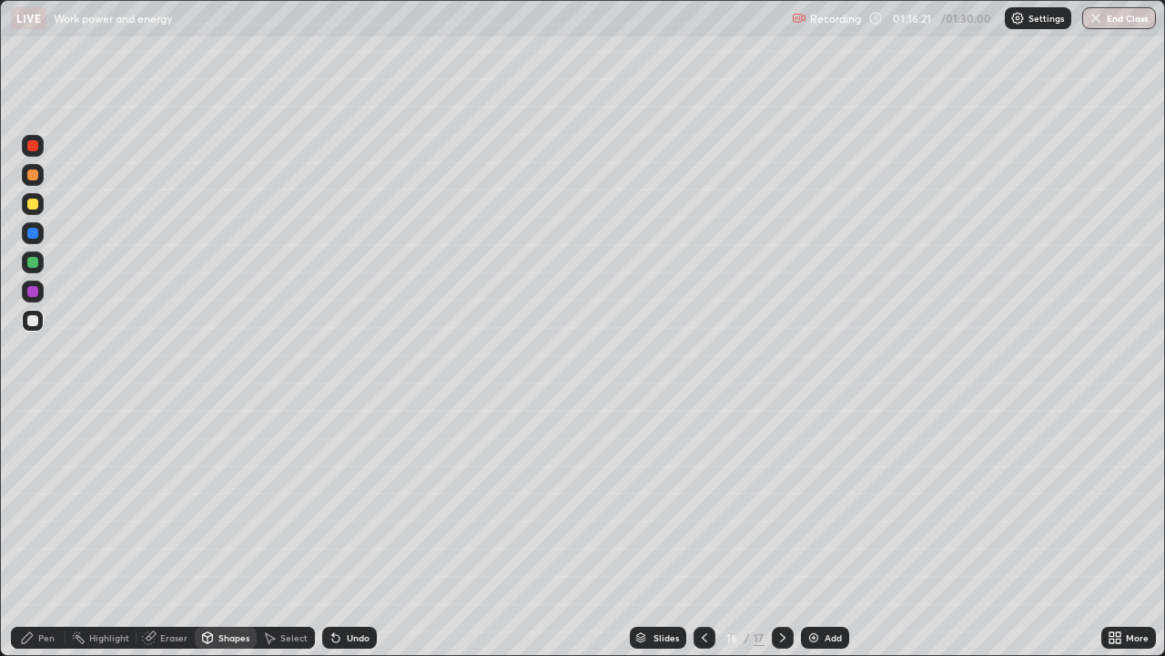
click at [32, 171] on div at bounding box center [32, 174] width 11 height 11
click at [38, 532] on div "Pen" at bounding box center [46, 637] width 16 height 9
click at [354, 532] on div "Undo" at bounding box center [358, 637] width 23 height 9
click at [347, 532] on div "Undo" at bounding box center [358, 637] width 23 height 9
click at [26, 320] on div at bounding box center [33, 321] width 22 height 22
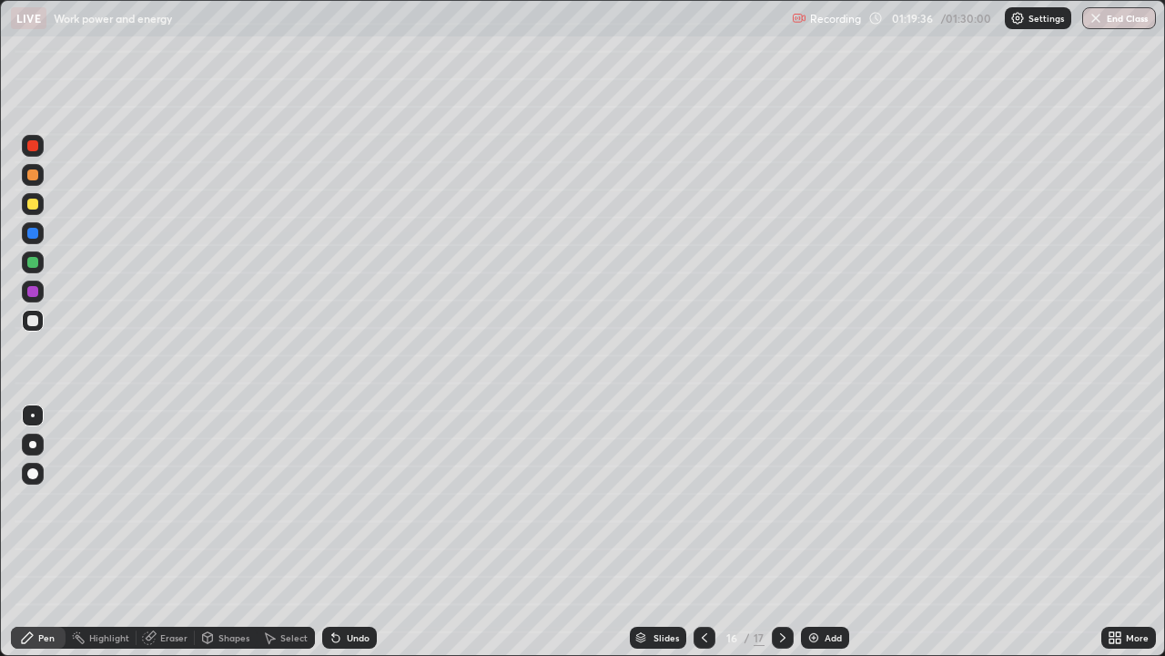
click at [226, 532] on div "Shapes" at bounding box center [234, 637] width 31 height 9
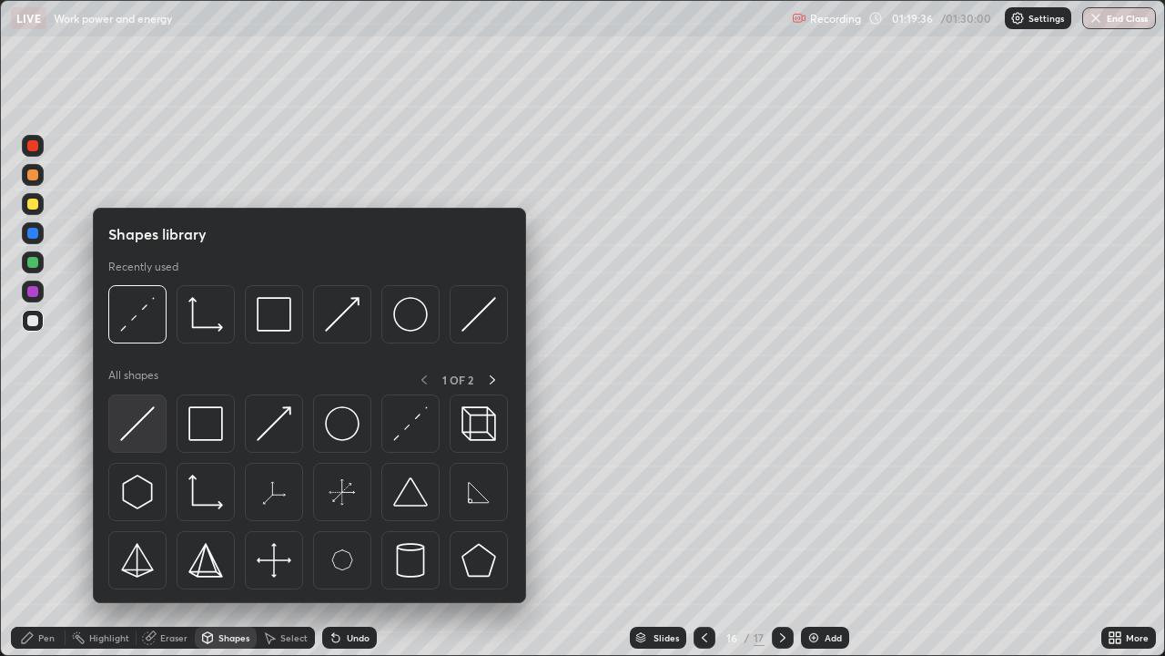
click at [147, 417] on img at bounding box center [137, 423] width 35 height 35
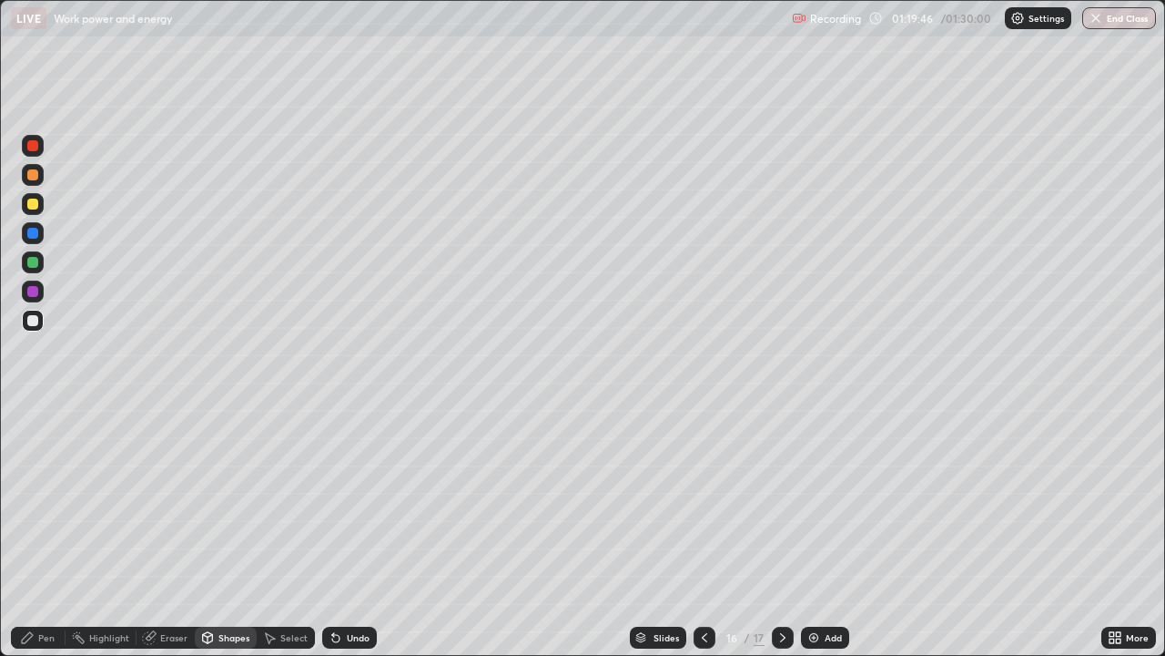
click at [231, 532] on div "Shapes" at bounding box center [234, 637] width 31 height 9
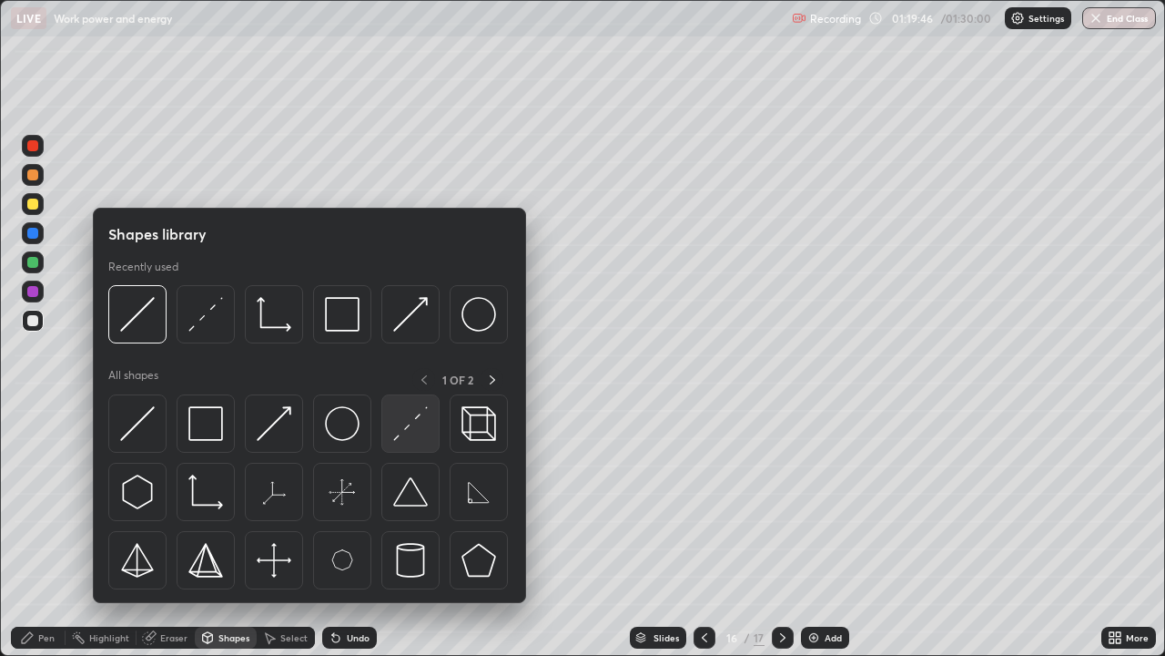
click at [404, 432] on img at bounding box center [410, 423] width 35 height 35
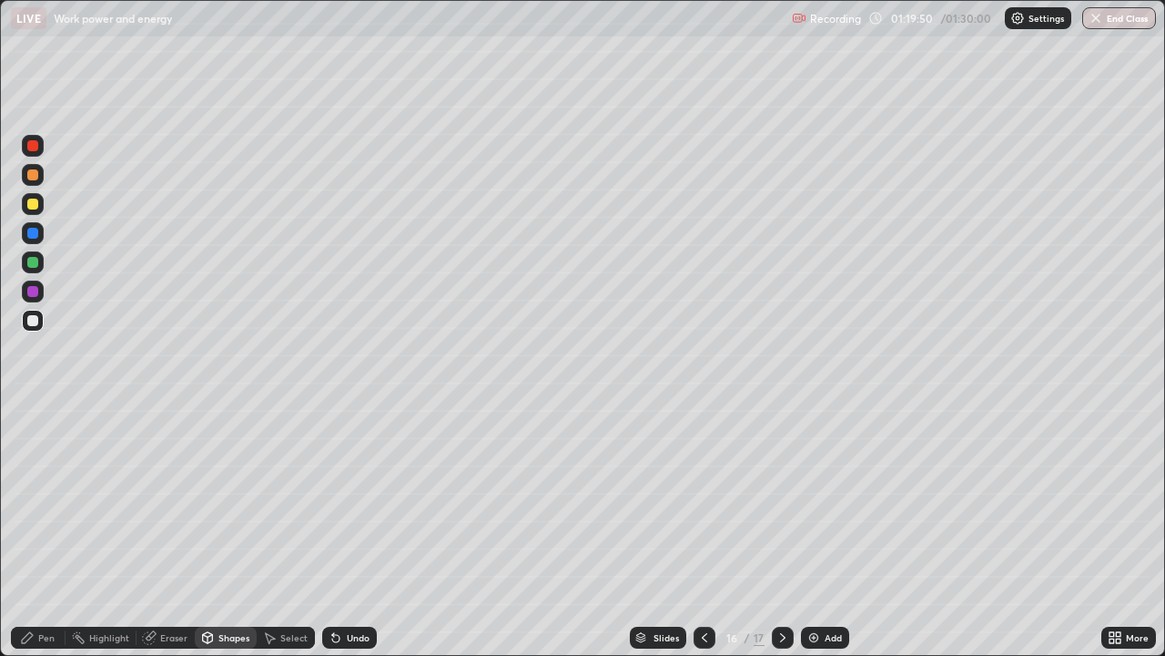
click at [46, 532] on div "Pen" at bounding box center [46, 637] width 16 height 9
click at [31, 264] on div at bounding box center [32, 262] width 11 height 11
click at [700, 532] on icon at bounding box center [704, 637] width 15 height 15
click at [1099, 14] on img "button" at bounding box center [1096, 18] width 15 height 15
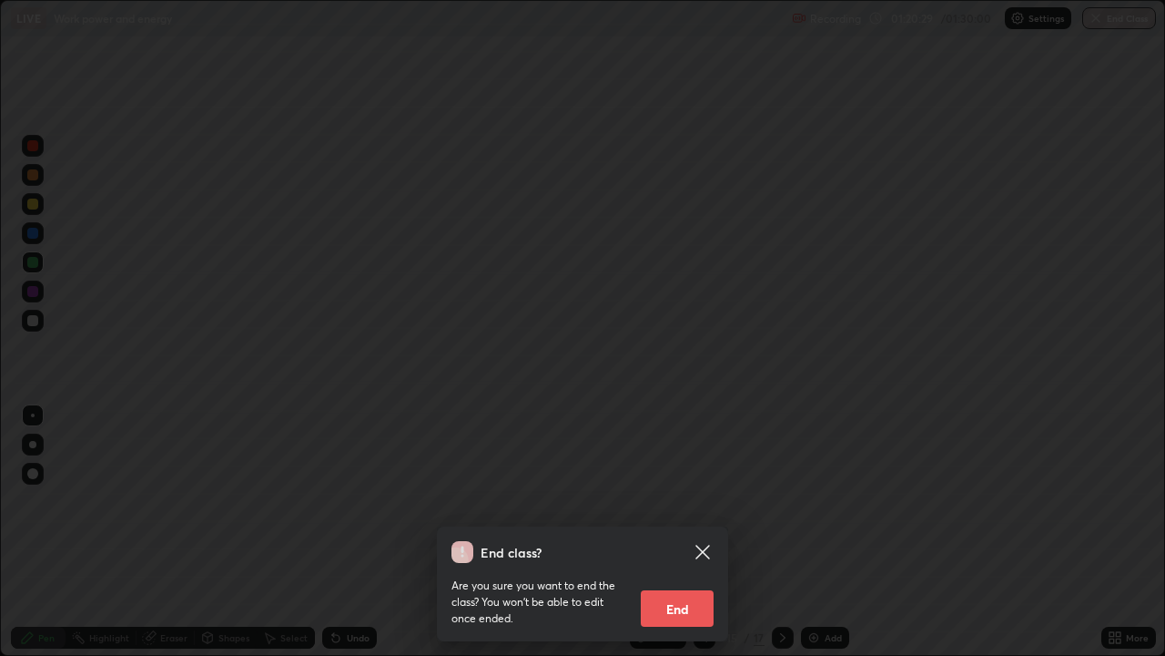
click at [681, 532] on button "End" at bounding box center [677, 608] width 73 height 36
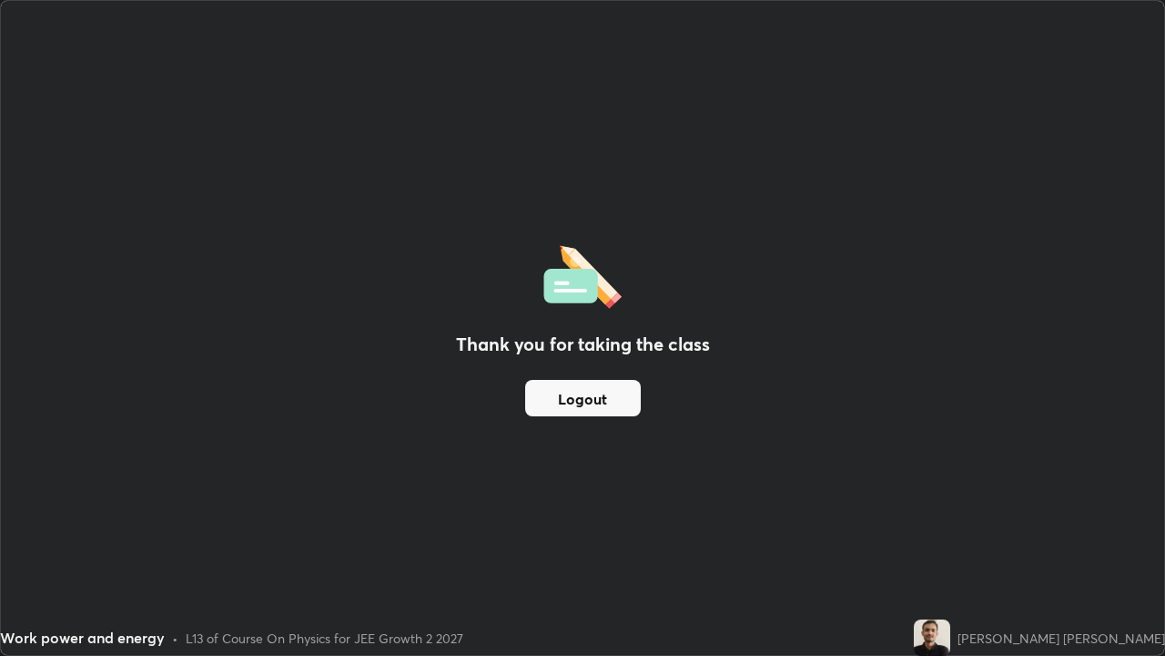
click at [584, 396] on button "Logout" at bounding box center [583, 398] width 116 height 36
